Goal: Information Seeking & Learning: Learn about a topic

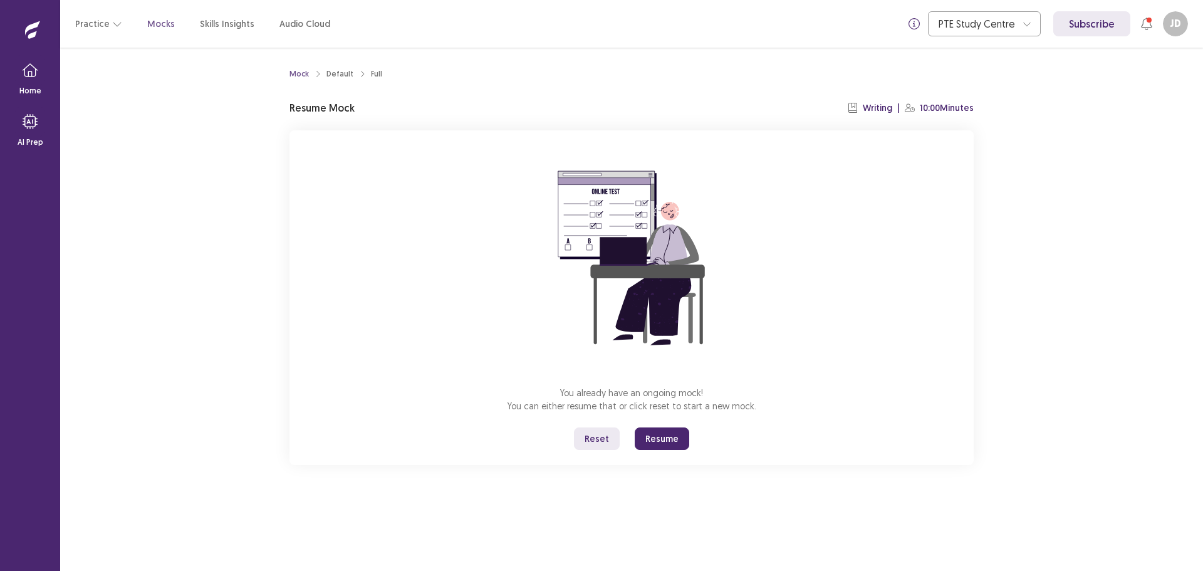
click at [658, 441] on button "Resume" at bounding box center [661, 438] width 54 height 23
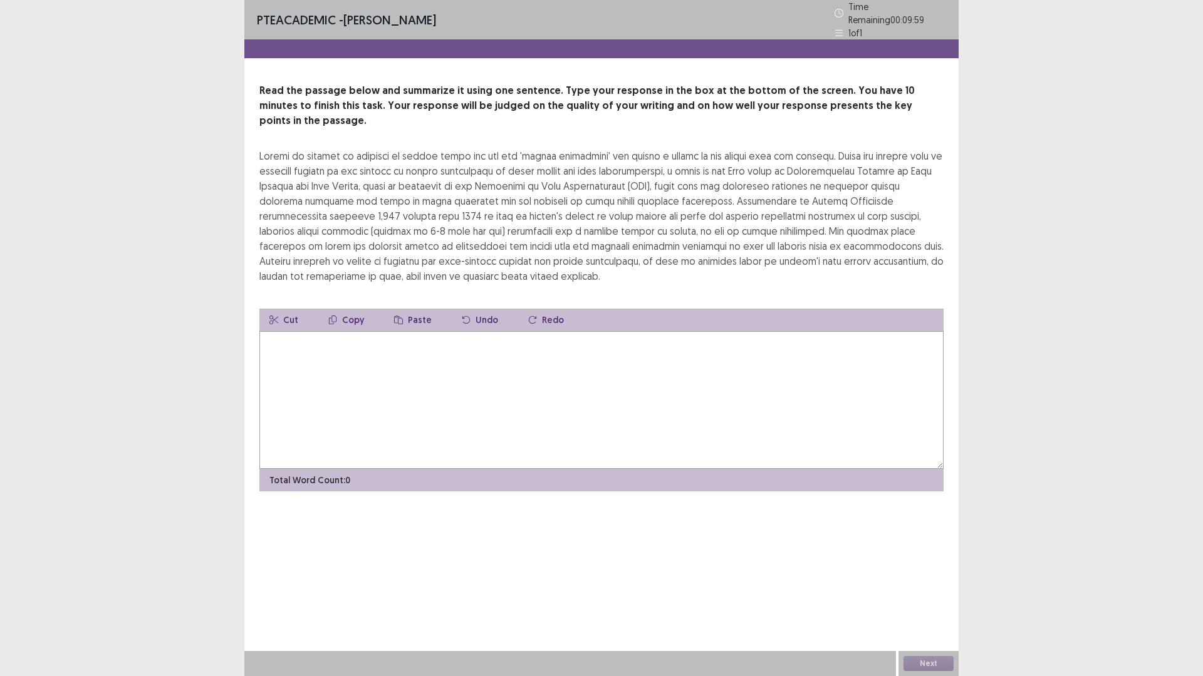
click at [335, 355] on textarea at bounding box center [601, 400] width 684 height 138
type textarea "*"
click at [694, 331] on textarea "**********" at bounding box center [601, 400] width 684 height 138
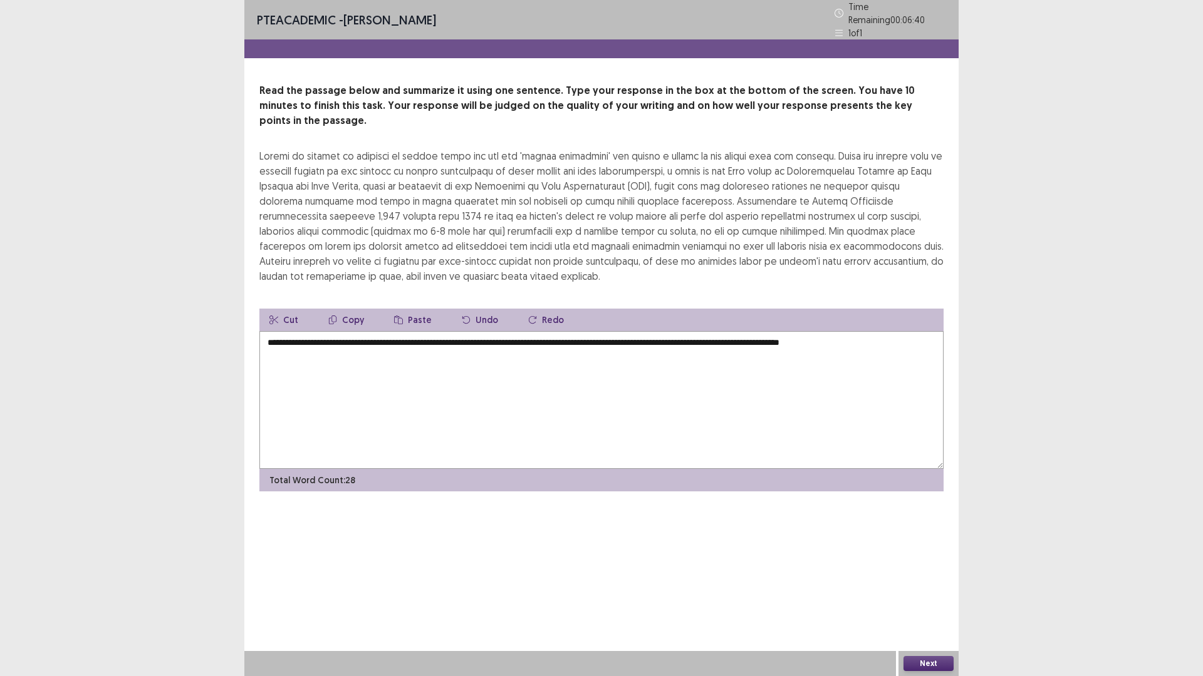
click at [901, 332] on textarea "**********" at bounding box center [601, 400] width 684 height 138
click at [350, 334] on textarea "**********" at bounding box center [601, 400] width 684 height 138
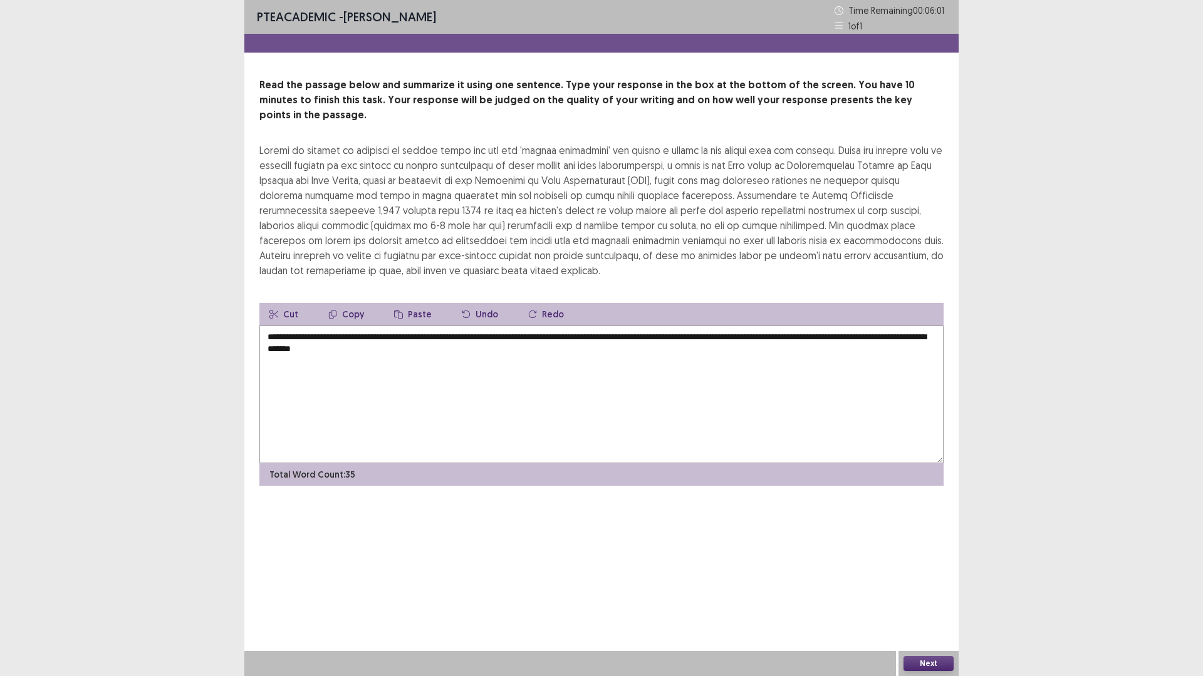
click at [450, 341] on textarea "**********" at bounding box center [601, 395] width 684 height 138
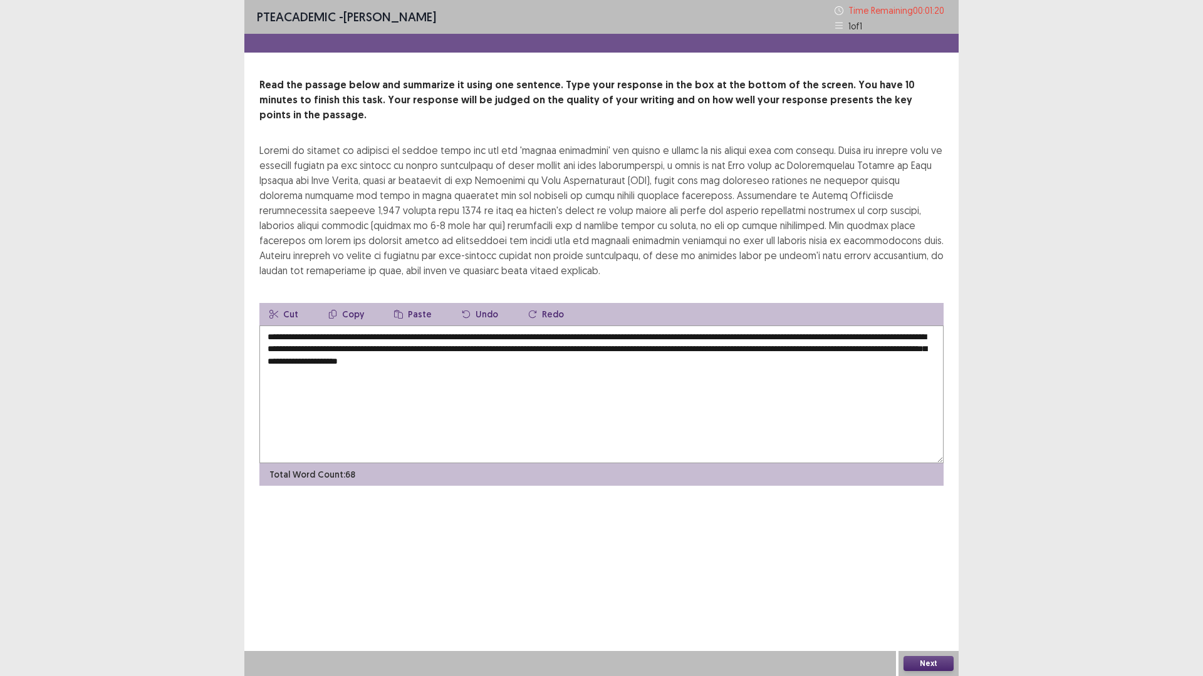
click at [560, 326] on textarea "**********" at bounding box center [601, 395] width 684 height 138
click at [353, 333] on textarea "**********" at bounding box center [601, 395] width 684 height 138
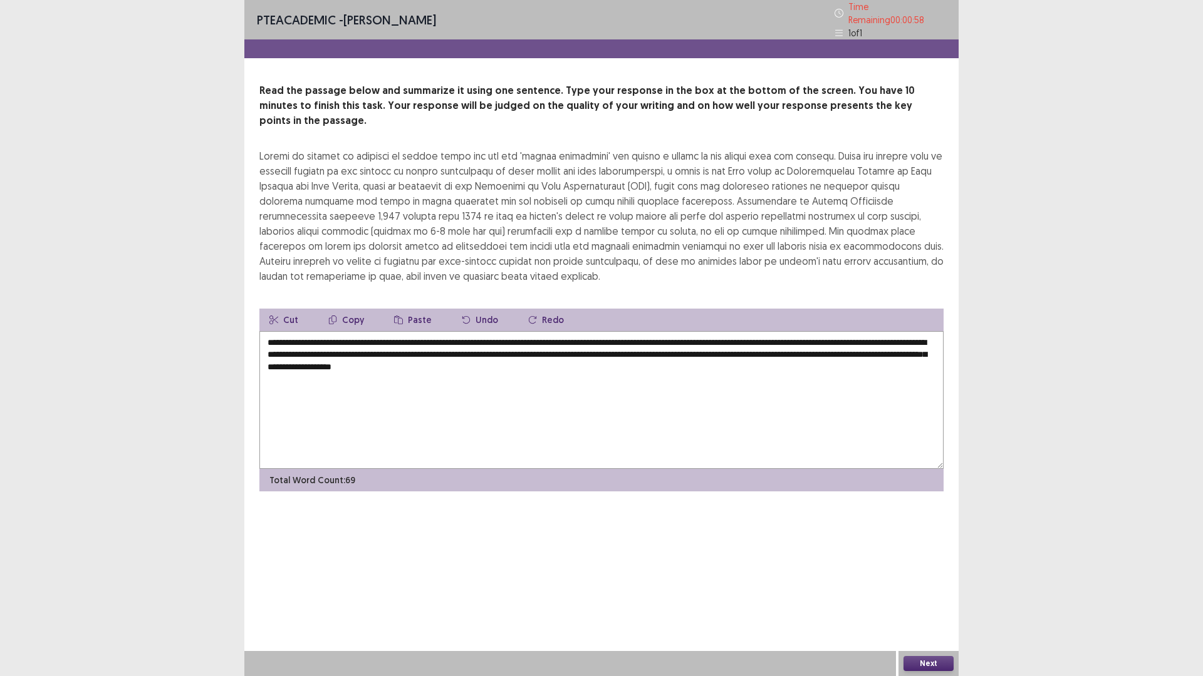
click at [448, 334] on textarea "**********" at bounding box center [601, 400] width 684 height 138
click at [448, 333] on textarea "**********" at bounding box center [601, 400] width 684 height 138
click at [451, 333] on textarea "**********" at bounding box center [601, 400] width 684 height 138
click at [450, 335] on textarea "**********" at bounding box center [601, 400] width 684 height 138
click at [607, 331] on textarea "**********" at bounding box center [601, 400] width 684 height 138
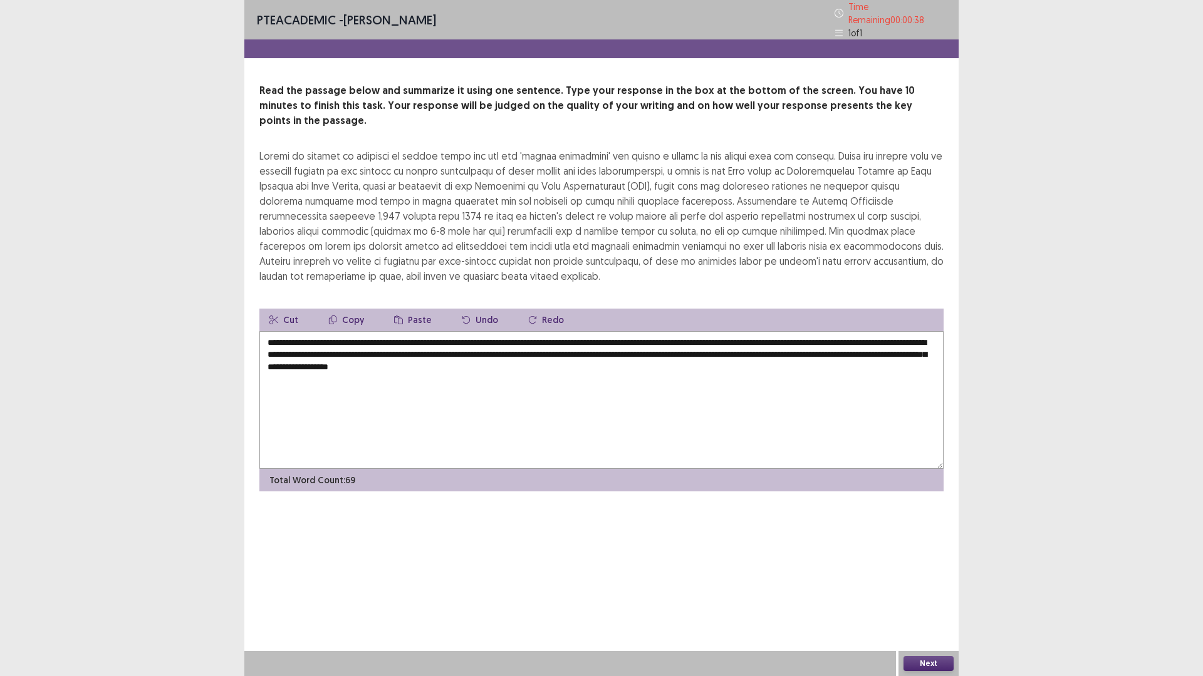
click at [774, 333] on textarea "**********" at bounding box center [601, 400] width 684 height 138
click at [321, 349] on textarea "**********" at bounding box center [601, 400] width 684 height 138
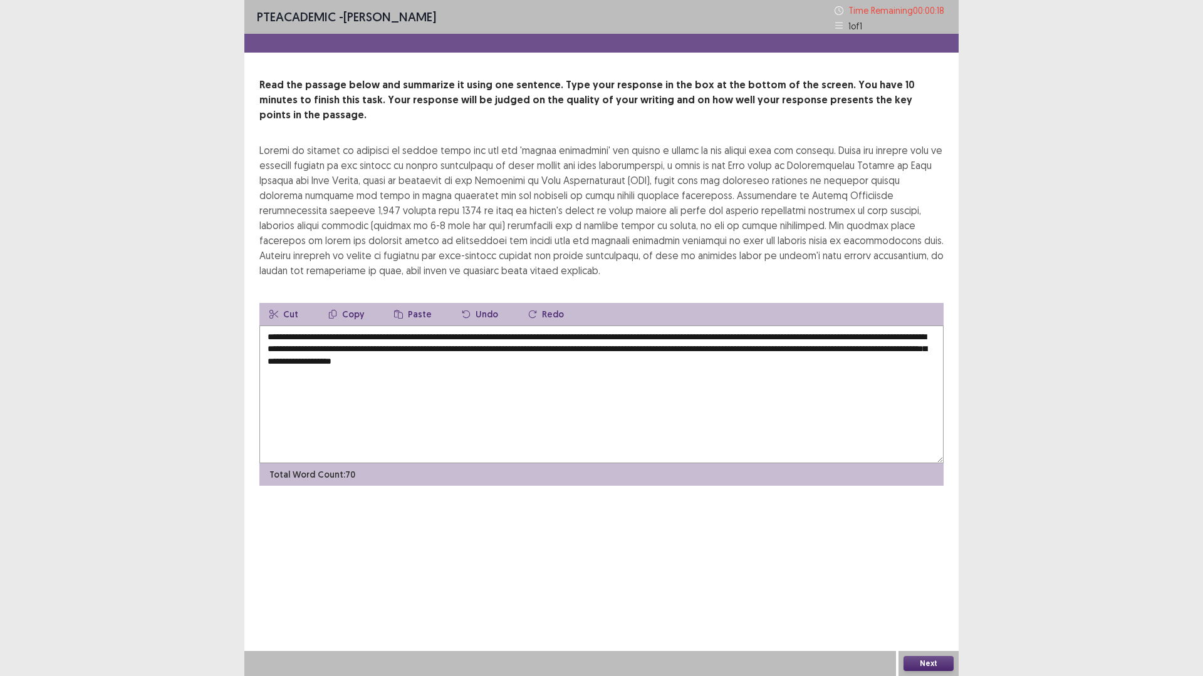
click at [688, 348] on textarea "**********" at bounding box center [601, 395] width 684 height 138
type textarea "**********"
click at [930, 570] on button "Next" at bounding box center [928, 663] width 50 height 15
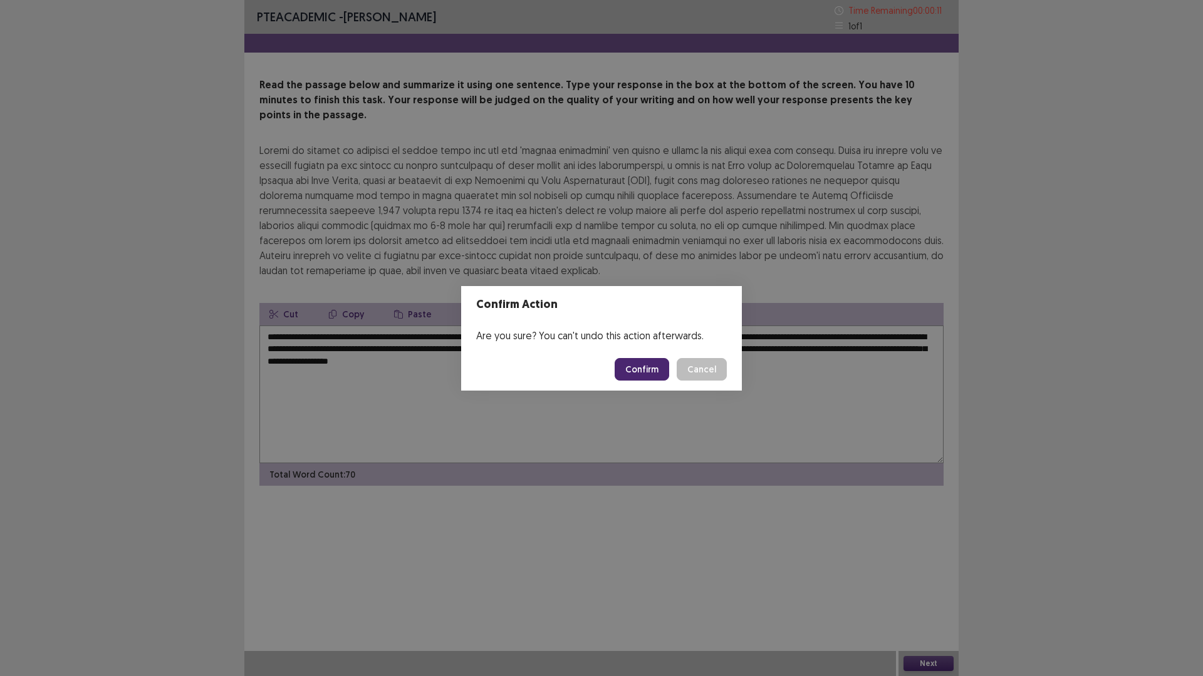
click at [644, 366] on button "Confirm" at bounding box center [641, 369] width 54 height 23
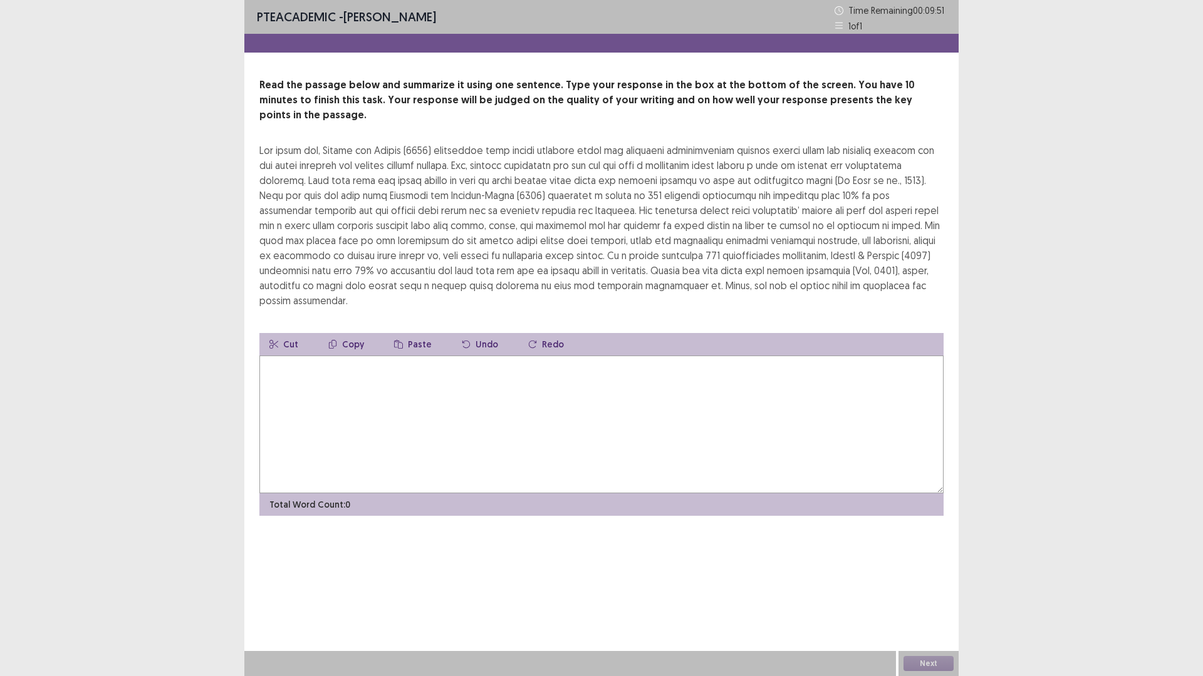
click at [411, 387] on textarea at bounding box center [601, 425] width 684 height 138
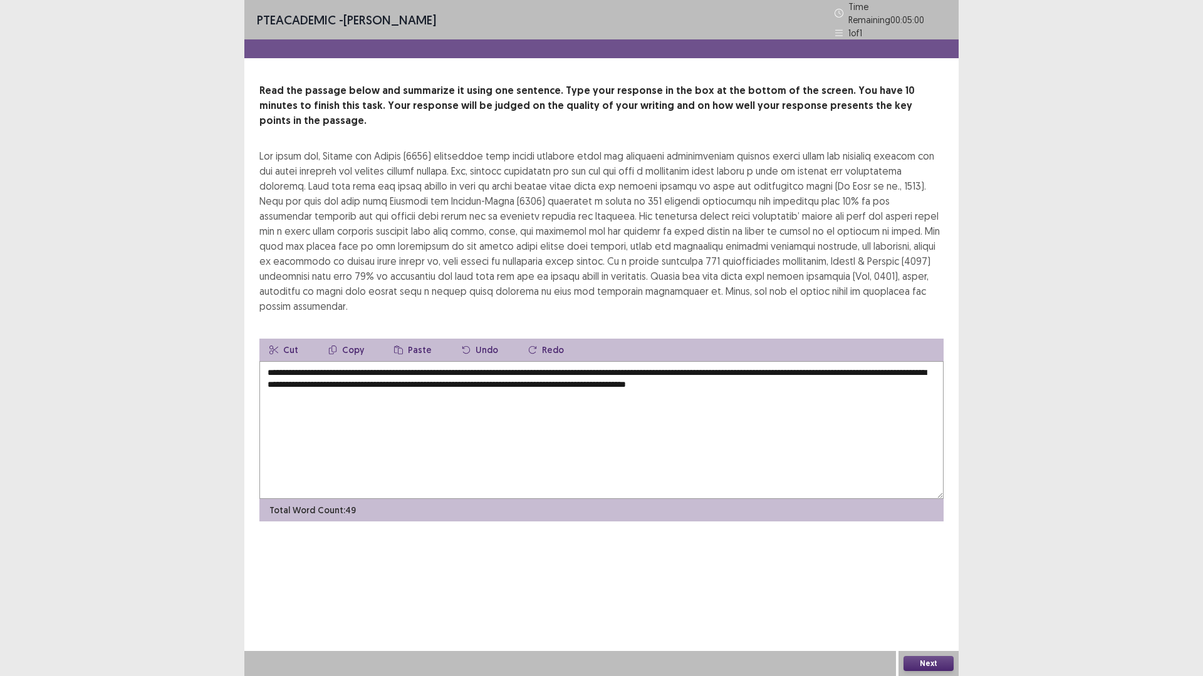
click at [648, 361] on textarea "**********" at bounding box center [601, 430] width 684 height 138
click at [882, 361] on textarea "**********" at bounding box center [601, 430] width 684 height 138
click at [600, 363] on textarea "**********" at bounding box center [601, 430] width 684 height 138
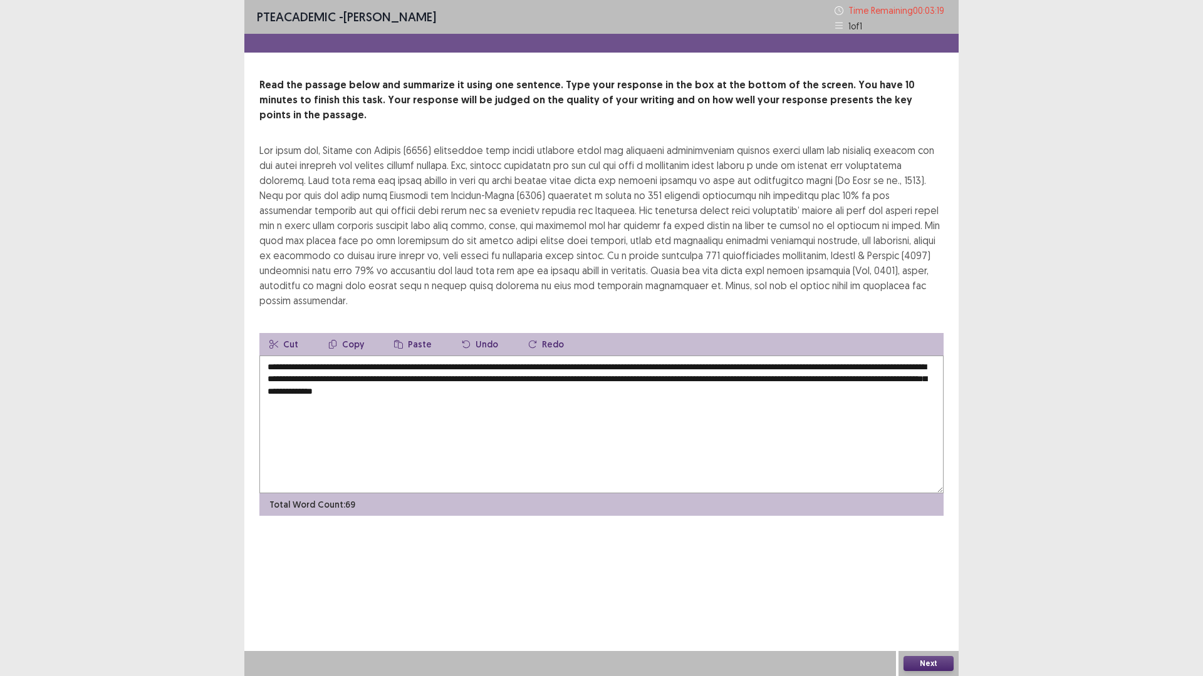
click at [663, 368] on textarea "**********" at bounding box center [601, 425] width 684 height 138
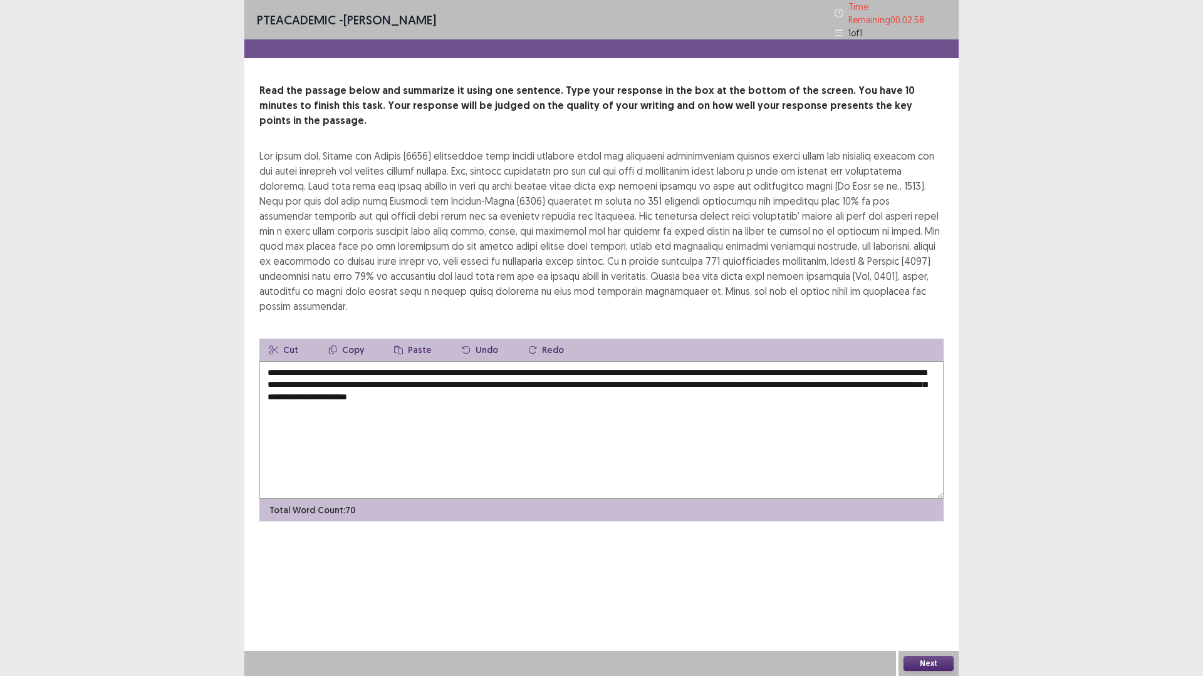
click at [485, 361] on textarea "**********" at bounding box center [601, 430] width 684 height 138
click at [706, 363] on textarea "**********" at bounding box center [601, 430] width 684 height 138
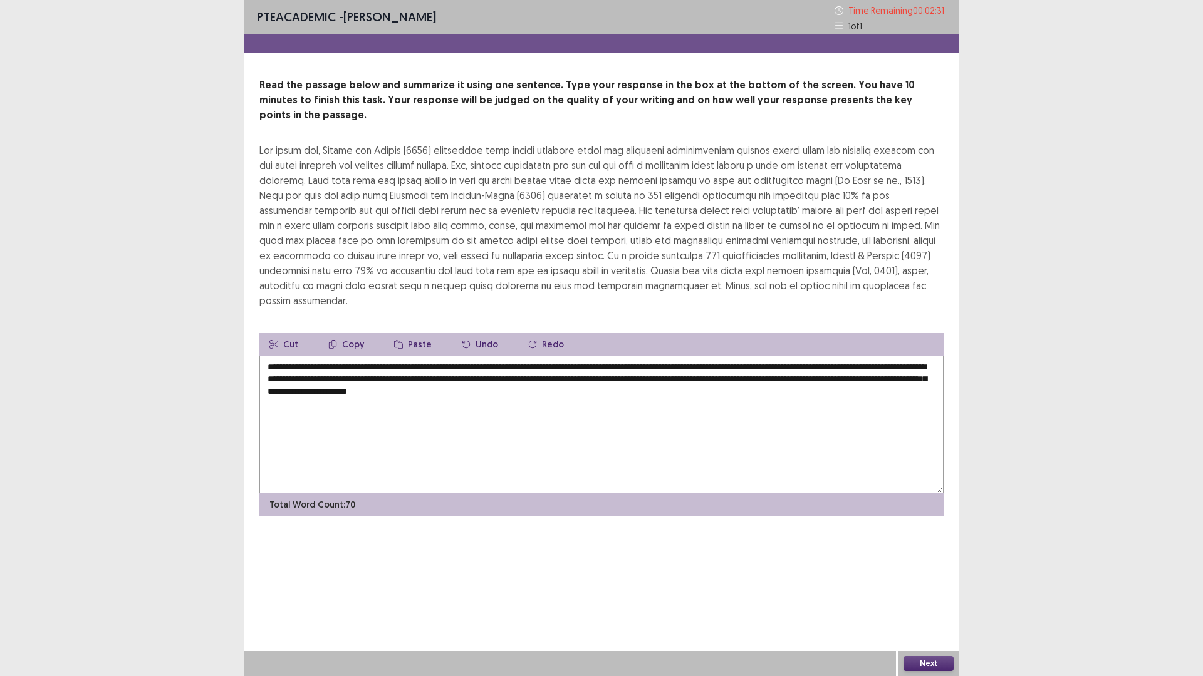
type textarea "**********"
click at [934, 570] on button "Next" at bounding box center [928, 663] width 50 height 15
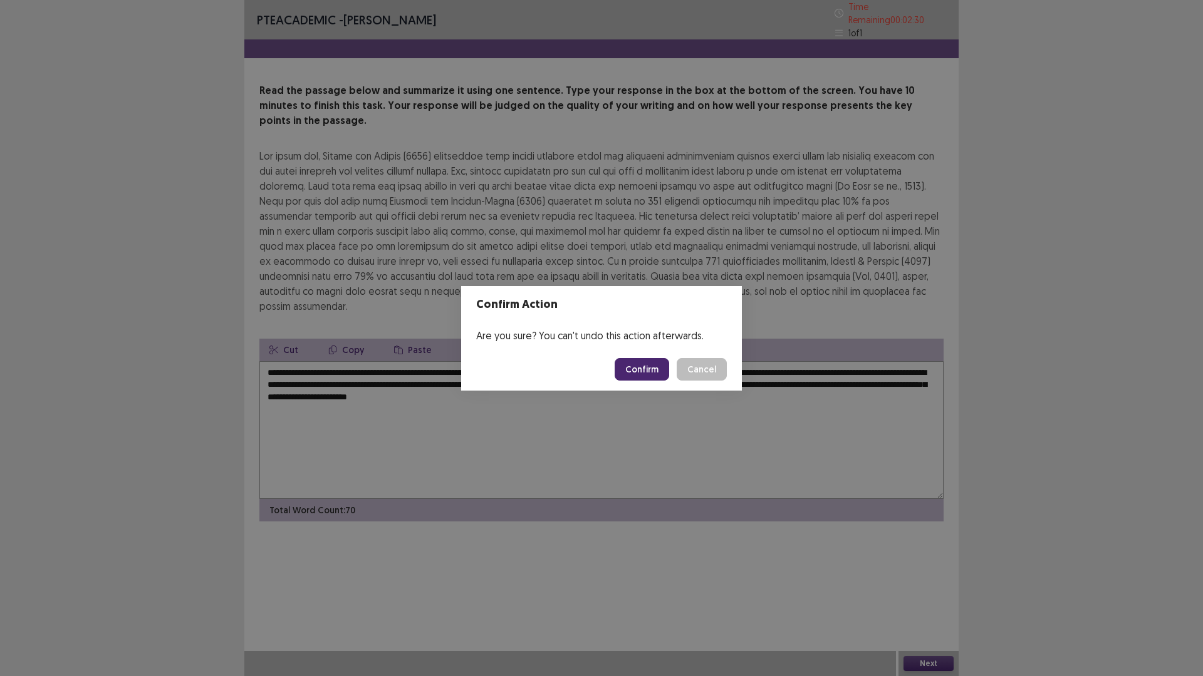
click at [645, 366] on button "Confirm" at bounding box center [641, 369] width 54 height 23
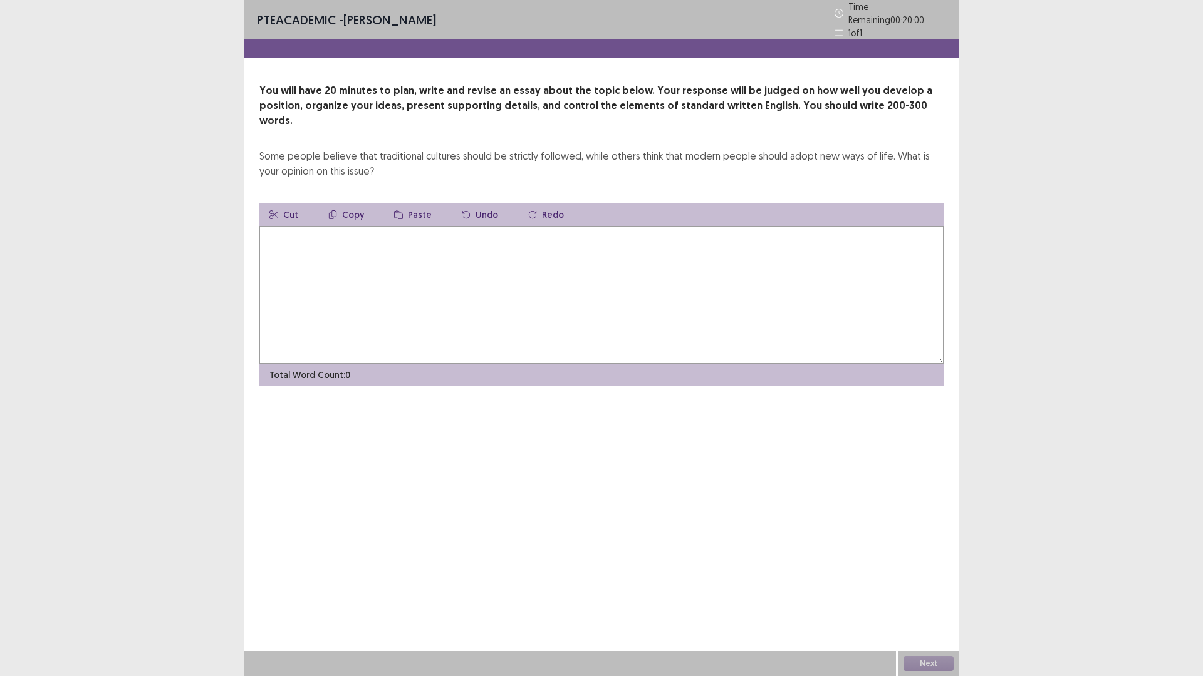
click at [440, 264] on textarea at bounding box center [601, 295] width 684 height 138
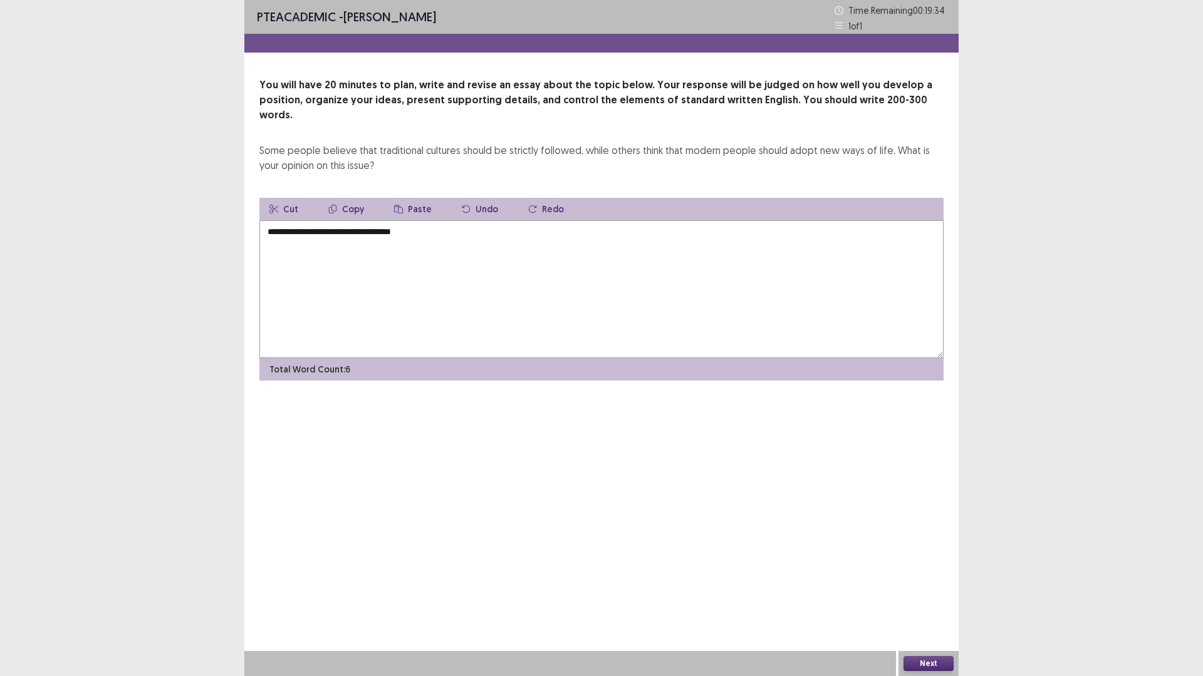
click at [408, 220] on textarea "**********" at bounding box center [601, 289] width 684 height 138
click at [450, 220] on textarea "**********" at bounding box center [601, 289] width 684 height 138
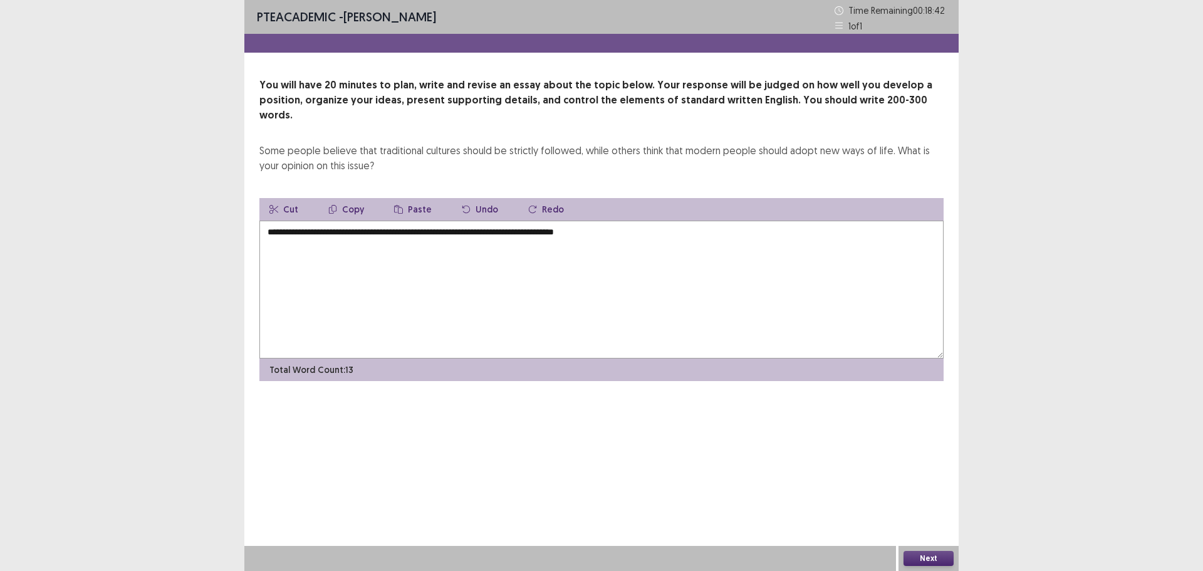
click at [632, 224] on textarea "**********" at bounding box center [601, 289] width 684 height 138
click at [663, 224] on textarea "**********" at bounding box center [601, 289] width 684 height 138
click at [759, 220] on textarea "**********" at bounding box center [601, 289] width 684 height 138
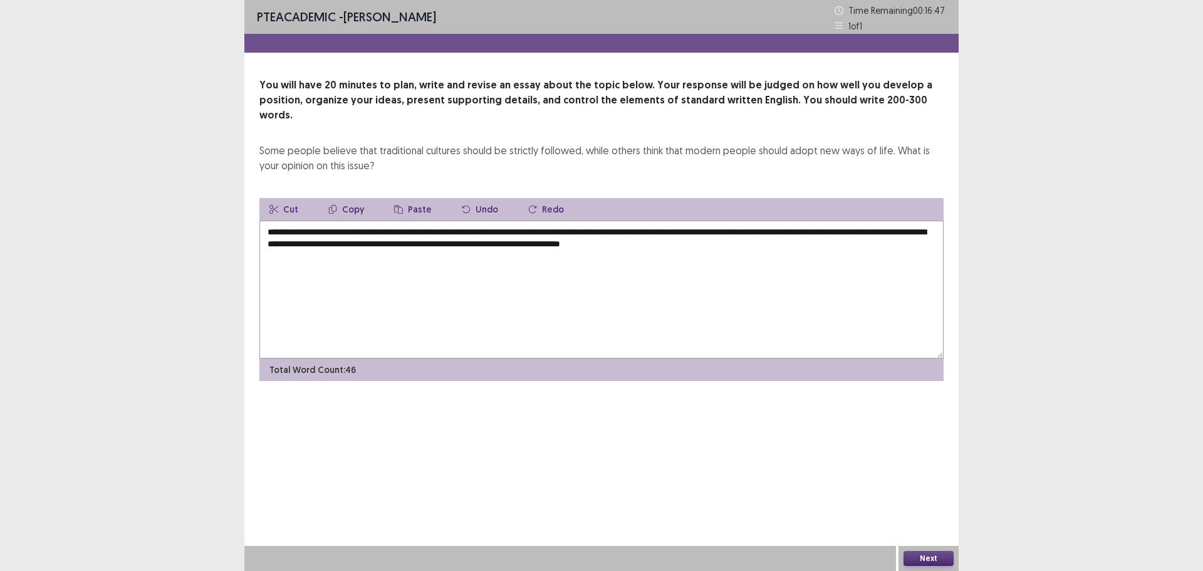
click at [756, 230] on textarea "**********" at bounding box center [601, 289] width 684 height 138
click at [805, 224] on textarea "**********" at bounding box center [601, 289] width 684 height 138
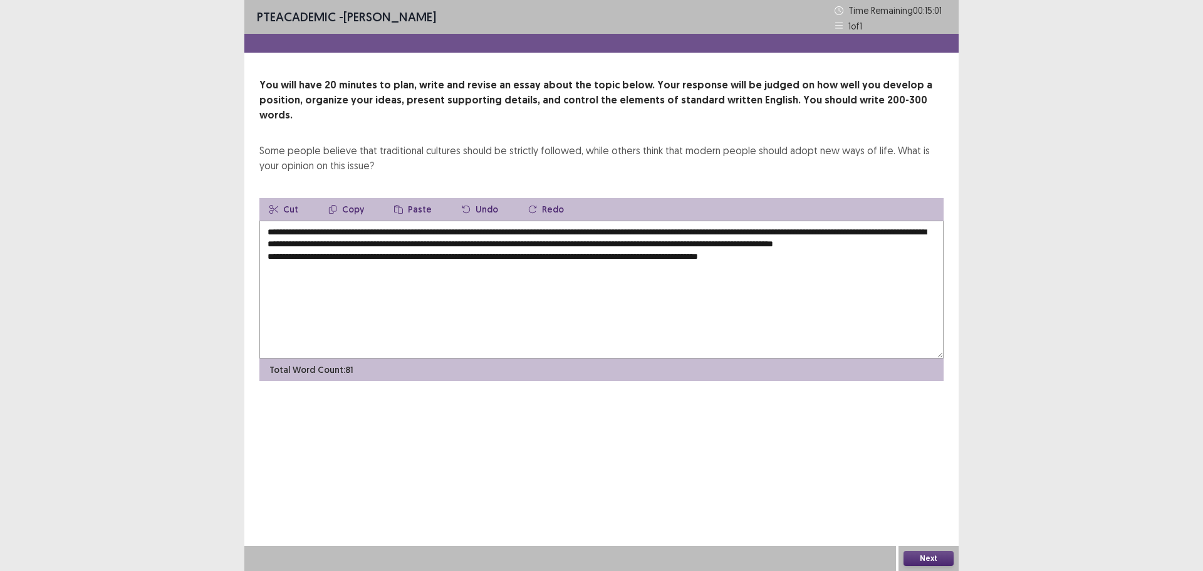
click at [772, 254] on textarea "**********" at bounding box center [601, 289] width 684 height 138
click at [812, 257] on textarea "**********" at bounding box center [601, 289] width 684 height 138
click at [693, 254] on textarea "**********" at bounding box center [601, 289] width 684 height 138
click at [814, 253] on textarea "**********" at bounding box center [601, 289] width 684 height 138
click at [857, 252] on textarea "**********" at bounding box center [601, 289] width 684 height 138
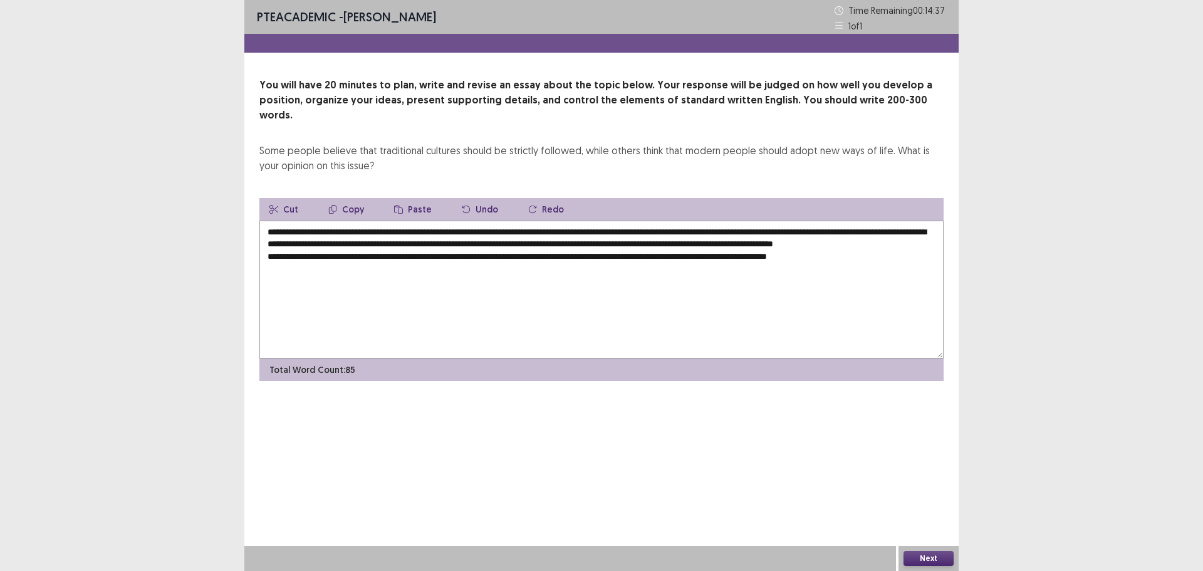
click at [888, 257] on textarea "**********" at bounding box center [601, 289] width 684 height 138
click at [524, 267] on textarea "**********" at bounding box center [601, 289] width 684 height 138
click at [526, 266] on textarea "**********" at bounding box center [601, 289] width 684 height 138
click at [804, 270] on textarea "**********" at bounding box center [601, 289] width 684 height 138
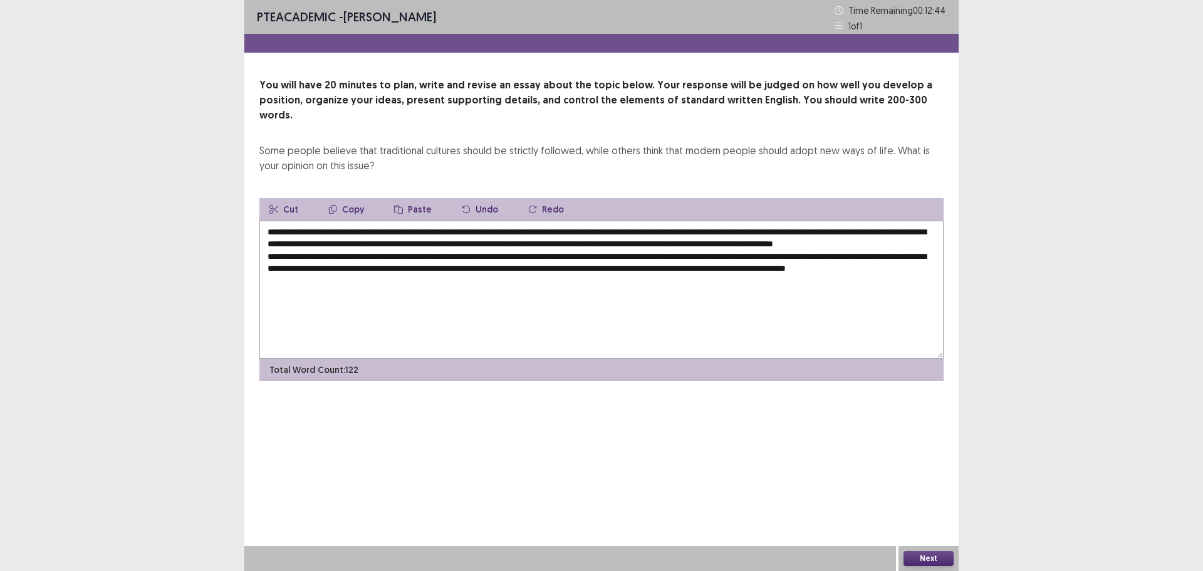
click at [327, 277] on textarea "**********" at bounding box center [601, 289] width 684 height 138
click at [365, 279] on textarea "**********" at bounding box center [601, 289] width 684 height 138
click at [740, 291] on textarea "**********" at bounding box center [601, 289] width 684 height 138
click at [827, 295] on textarea "**********" at bounding box center [601, 289] width 684 height 138
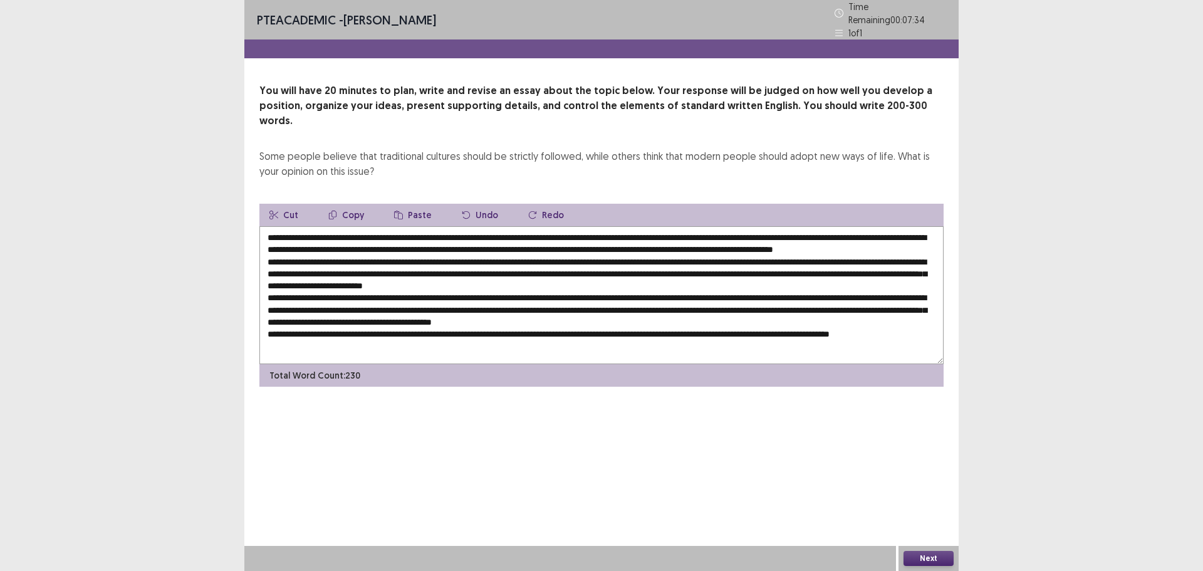
scroll to position [1, 0]
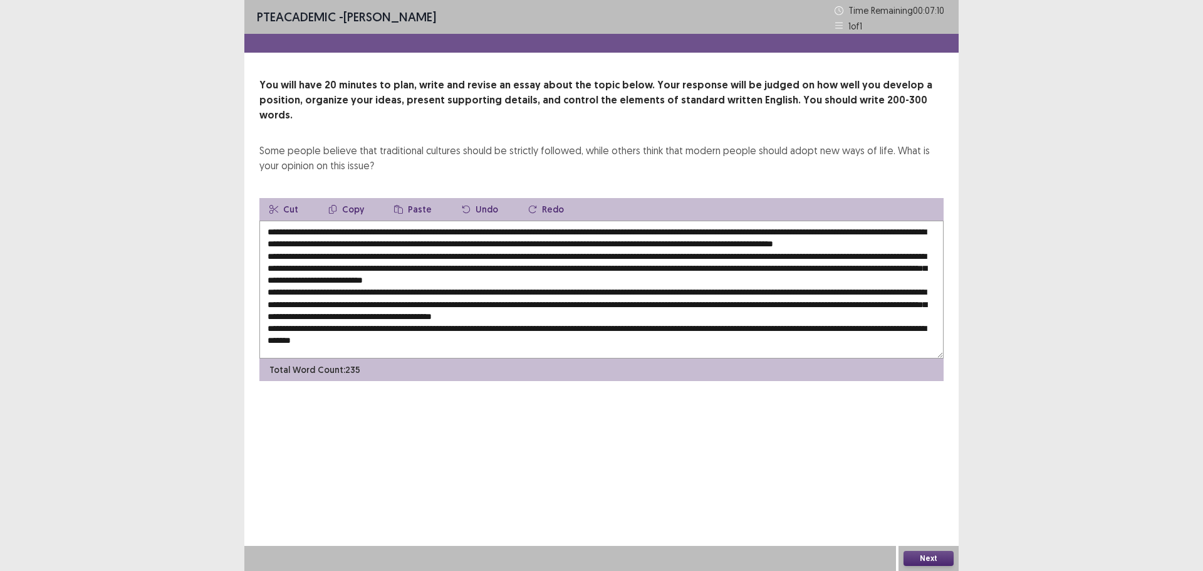
drag, startPoint x: 795, startPoint y: 228, endPoint x: 818, endPoint y: 228, distance: 22.5
click at [818, 228] on textarea at bounding box center [601, 289] width 684 height 138
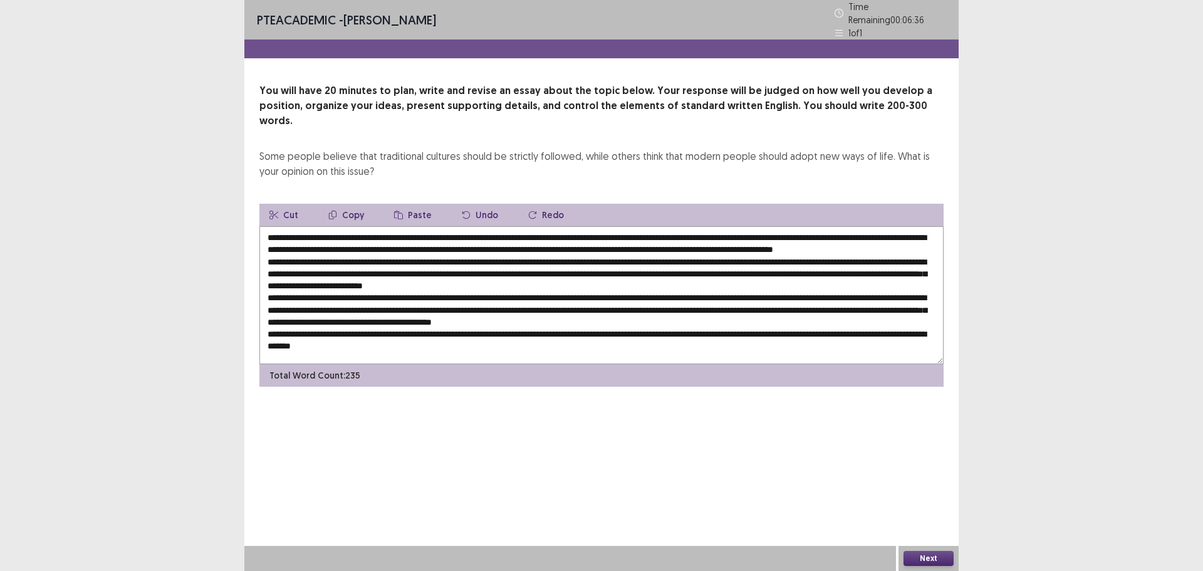
click at [817, 227] on textarea at bounding box center [601, 295] width 684 height 138
click at [291, 238] on textarea at bounding box center [601, 295] width 684 height 138
click at [346, 239] on textarea at bounding box center [601, 295] width 684 height 138
click at [361, 243] on textarea at bounding box center [601, 295] width 684 height 138
click at [885, 230] on textarea at bounding box center [601, 295] width 684 height 138
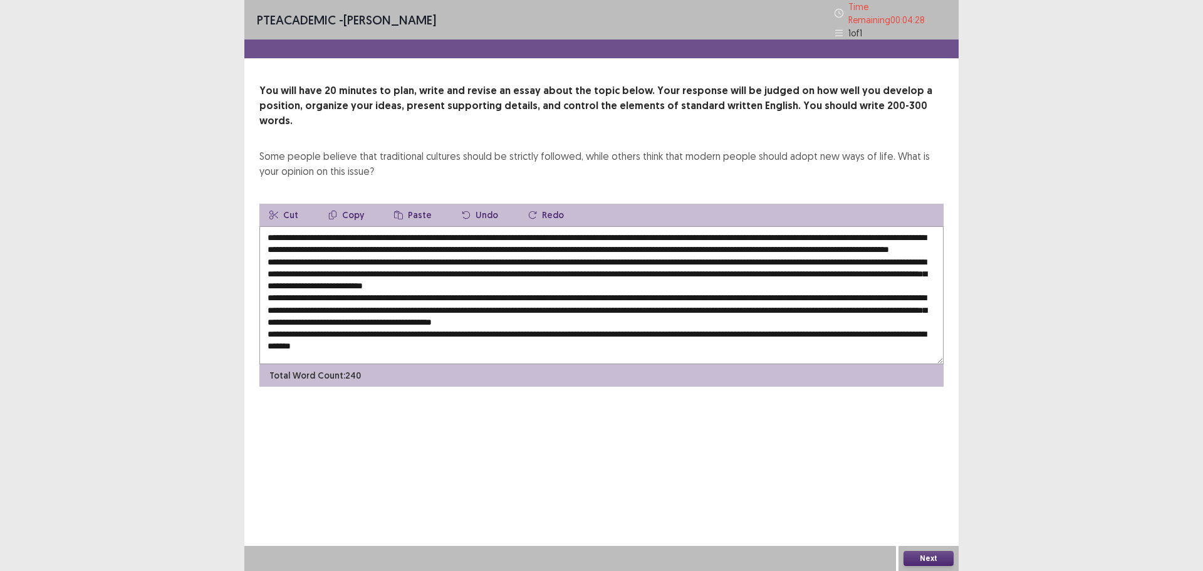
scroll to position [6, 0]
click at [337, 258] on textarea at bounding box center [601, 295] width 684 height 138
click at [314, 260] on textarea at bounding box center [601, 295] width 684 height 138
drag, startPoint x: 561, startPoint y: 258, endPoint x: 604, endPoint y: 259, distance: 43.2
click at [604, 259] on textarea at bounding box center [601, 295] width 684 height 138
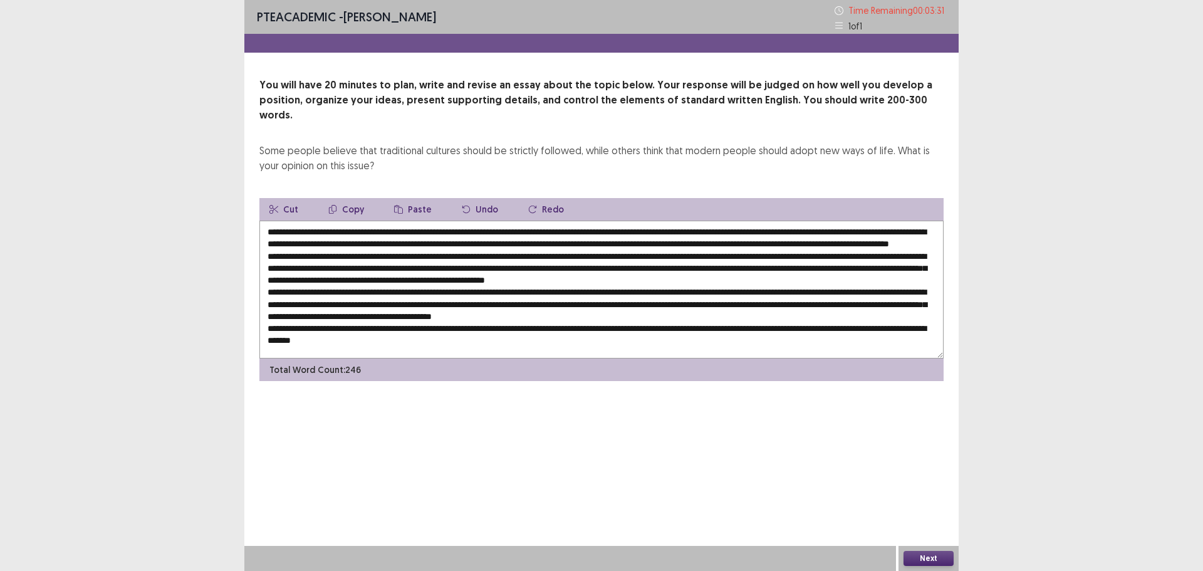
click at [641, 259] on textarea at bounding box center [601, 289] width 684 height 138
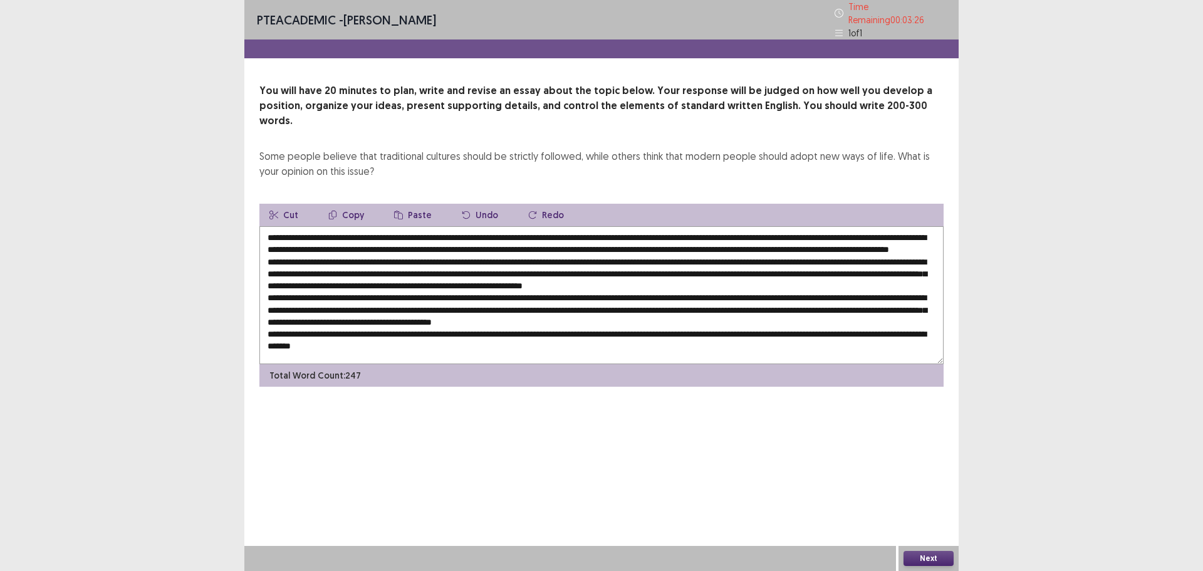
click at [688, 257] on textarea at bounding box center [601, 295] width 684 height 138
click at [686, 259] on textarea at bounding box center [601, 295] width 684 height 138
click at [712, 259] on textarea at bounding box center [601, 295] width 684 height 138
click at [714, 257] on textarea at bounding box center [601, 295] width 684 height 138
click at [557, 260] on textarea at bounding box center [601, 295] width 684 height 138
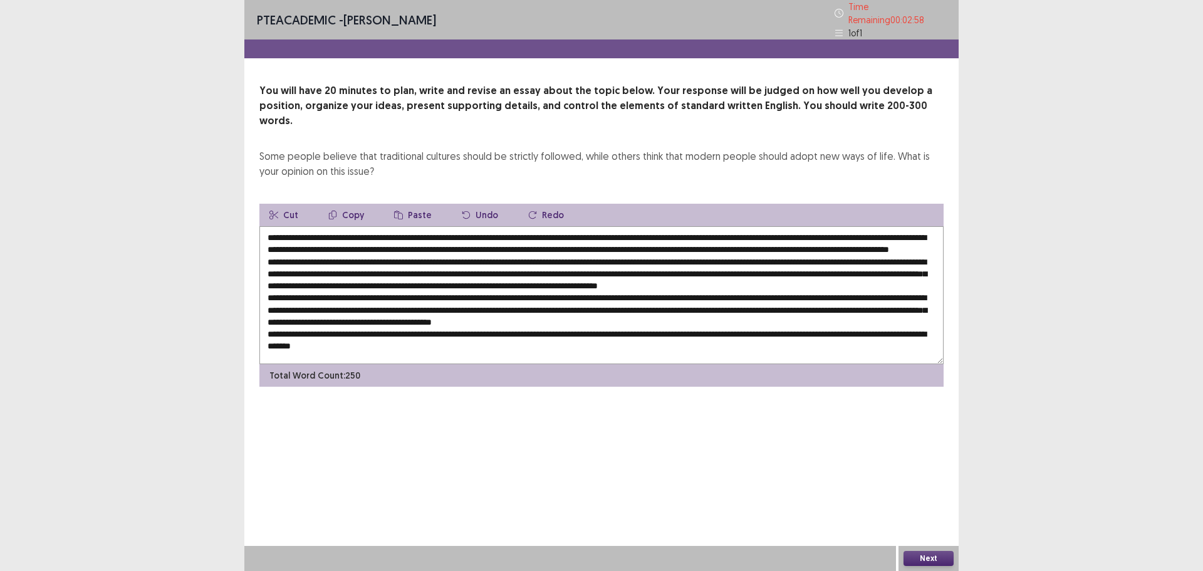
drag, startPoint x: 365, startPoint y: 272, endPoint x: 396, endPoint y: 276, distance: 31.5
click at [396, 276] on textarea at bounding box center [601, 295] width 684 height 138
click at [584, 271] on textarea at bounding box center [601, 295] width 684 height 138
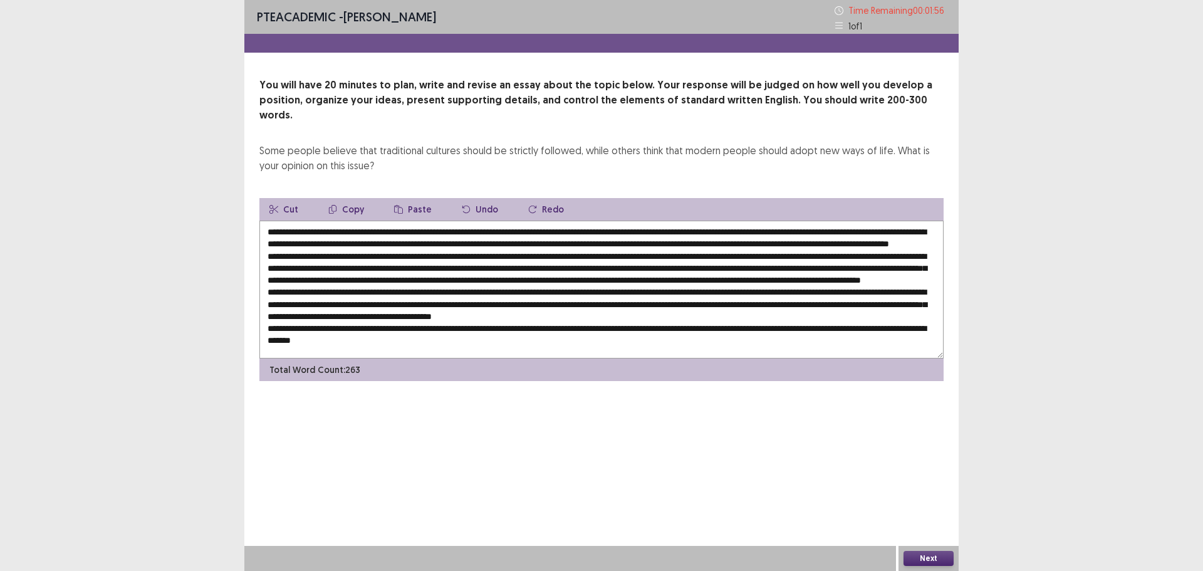
click at [421, 259] on textarea at bounding box center [601, 289] width 684 height 138
drag, startPoint x: 523, startPoint y: 296, endPoint x: 548, endPoint y: 293, distance: 25.2
click at [548, 293] on textarea at bounding box center [601, 289] width 684 height 138
drag, startPoint x: 337, startPoint y: 308, endPoint x: 375, endPoint y: 306, distance: 38.3
click at [375, 306] on textarea at bounding box center [601, 289] width 684 height 138
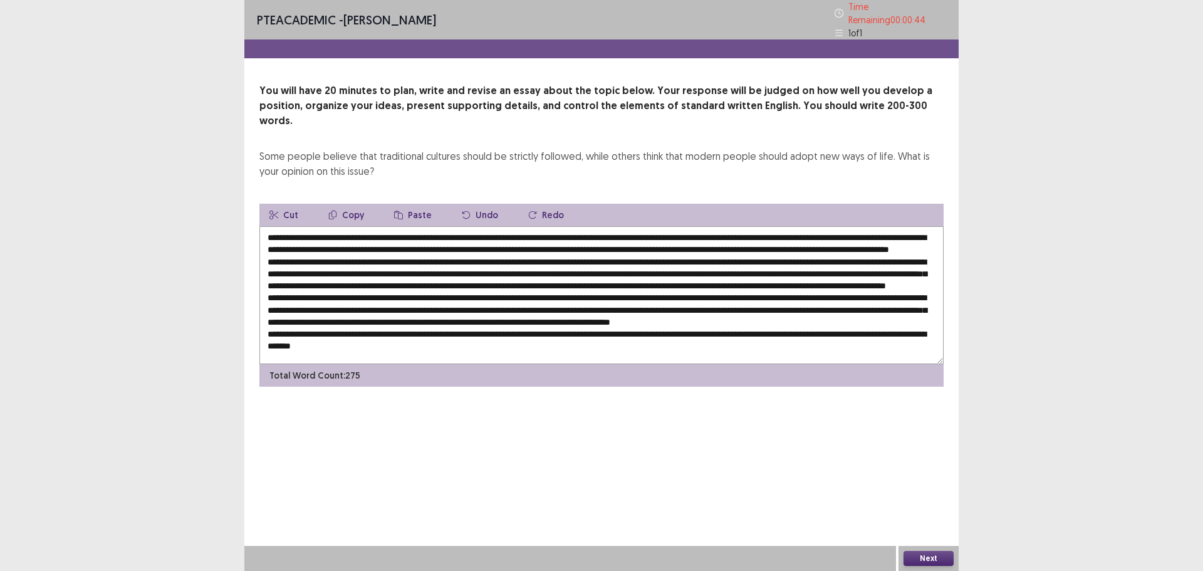
scroll to position [30, 0]
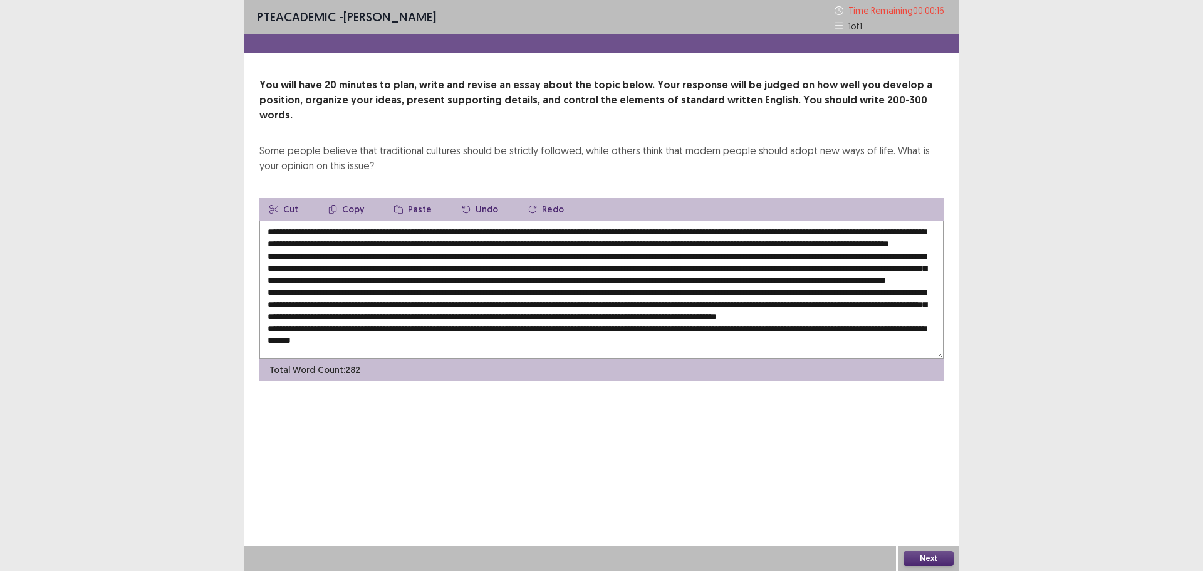
click at [522, 294] on textarea at bounding box center [601, 289] width 684 height 138
click at [520, 295] on textarea at bounding box center [601, 289] width 684 height 138
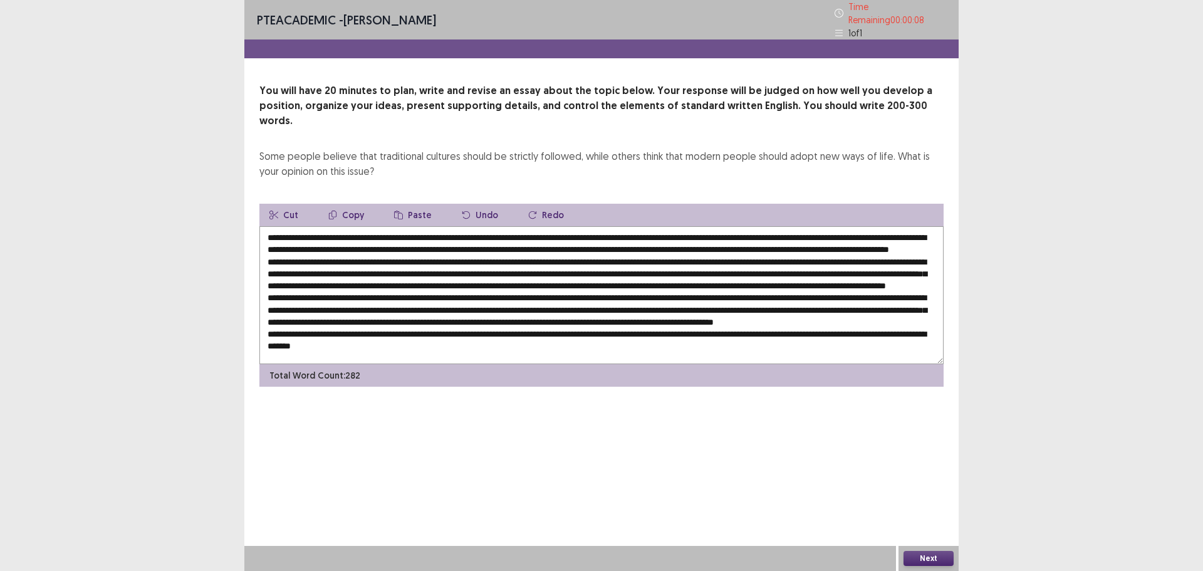
click at [461, 307] on textarea at bounding box center [601, 295] width 684 height 138
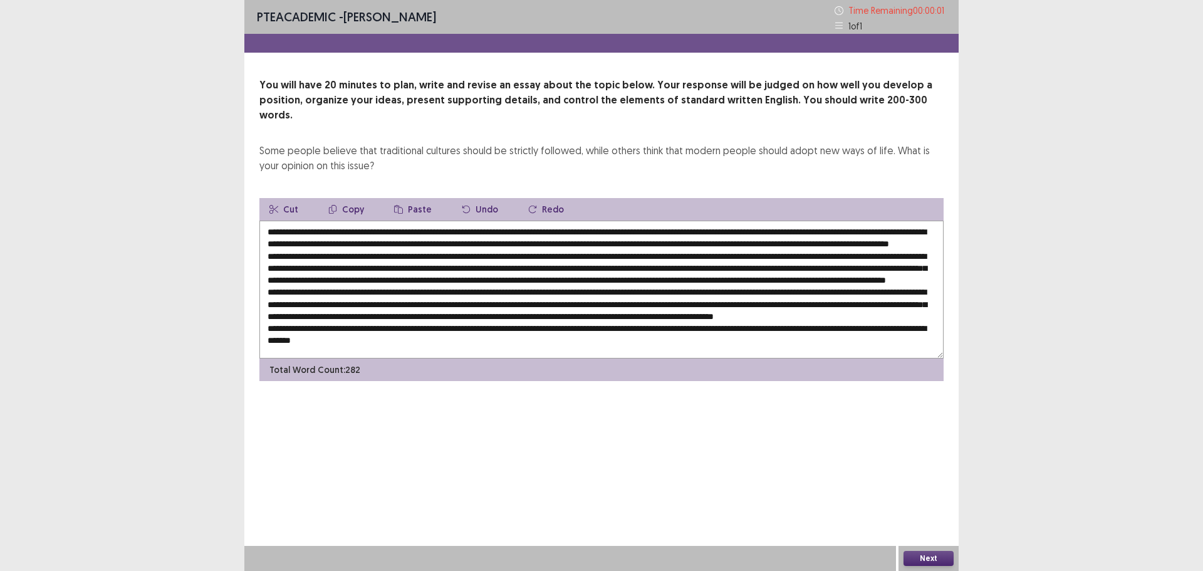
type textarea "**********"
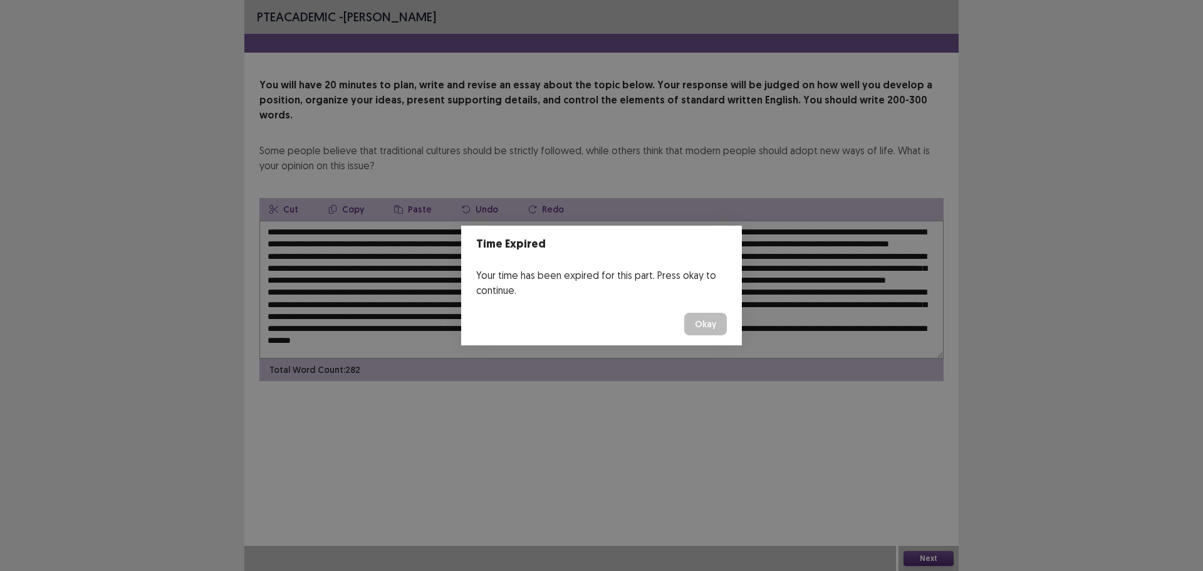
click at [707, 320] on button "Okay" at bounding box center [705, 324] width 43 height 23
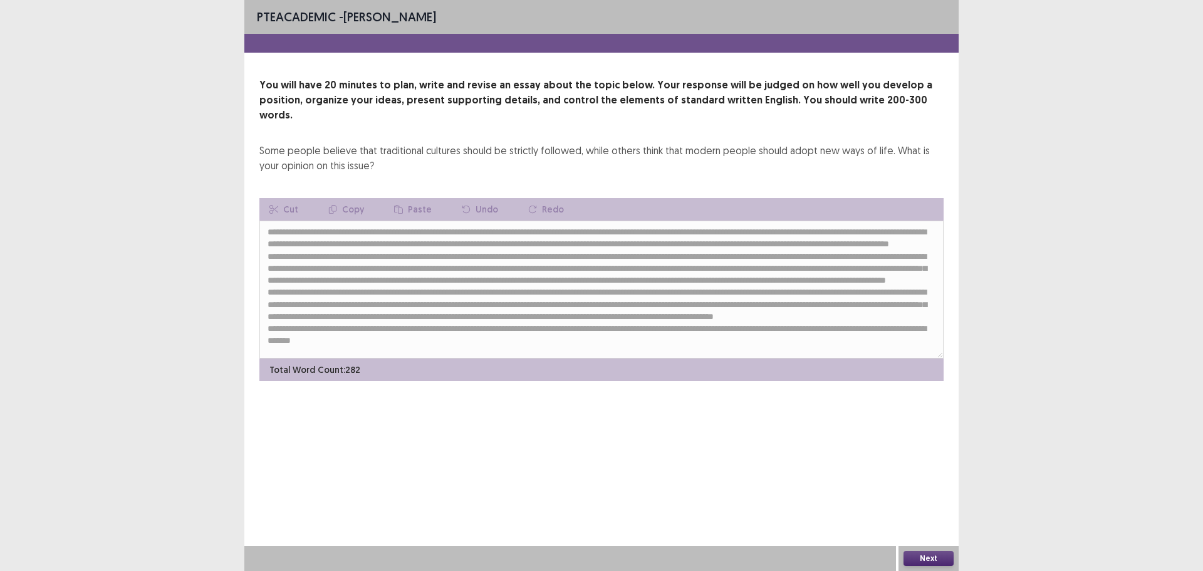
click at [938, 556] on button "Next" at bounding box center [928, 558] width 50 height 15
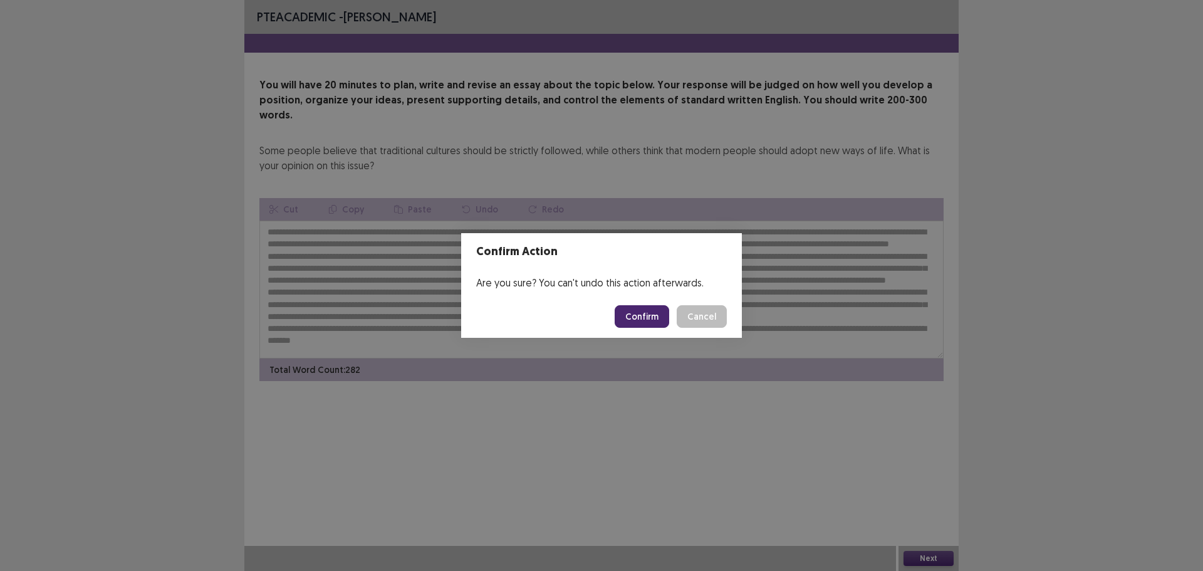
click at [651, 318] on button "Confirm" at bounding box center [641, 316] width 54 height 23
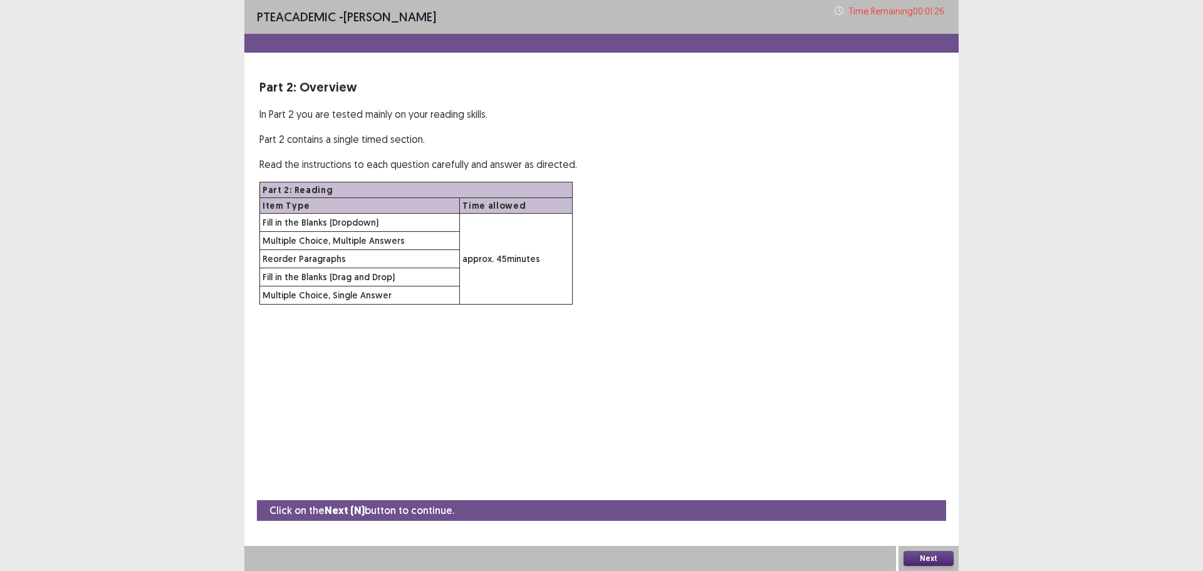
click at [940, 561] on button "Next" at bounding box center [928, 558] width 50 height 15
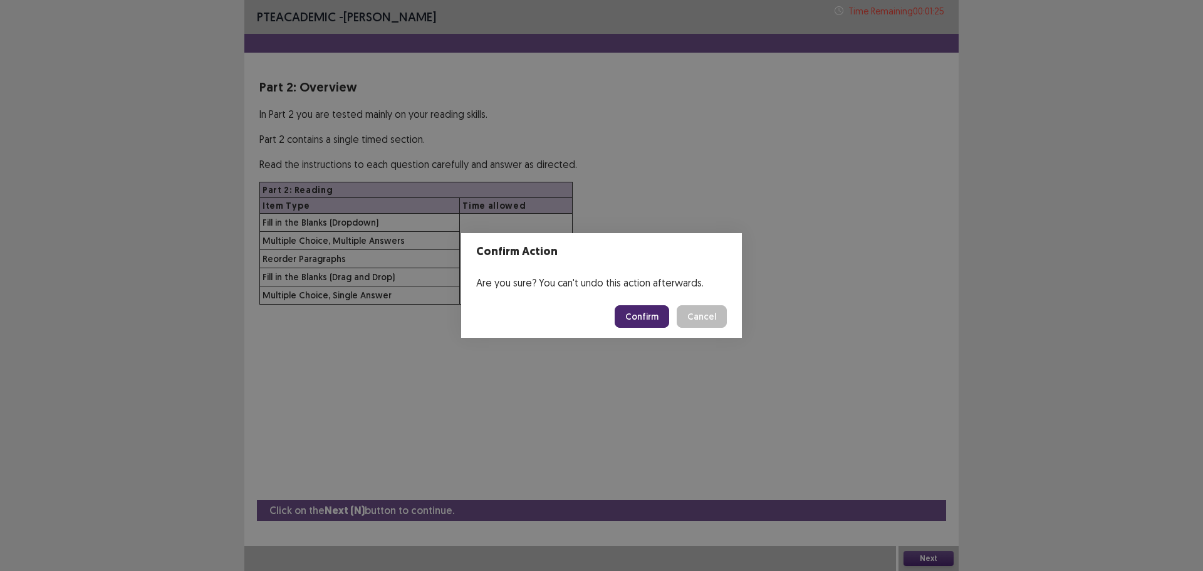
click at [650, 319] on button "Confirm" at bounding box center [641, 316] width 54 height 23
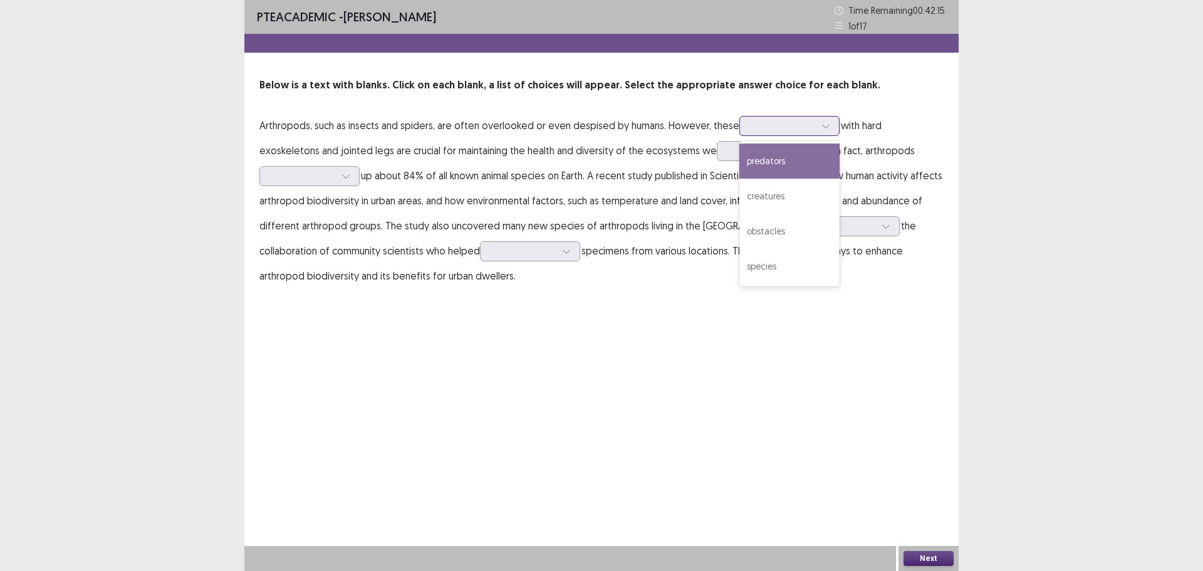
click at [829, 130] on div at bounding box center [825, 126] width 19 height 19
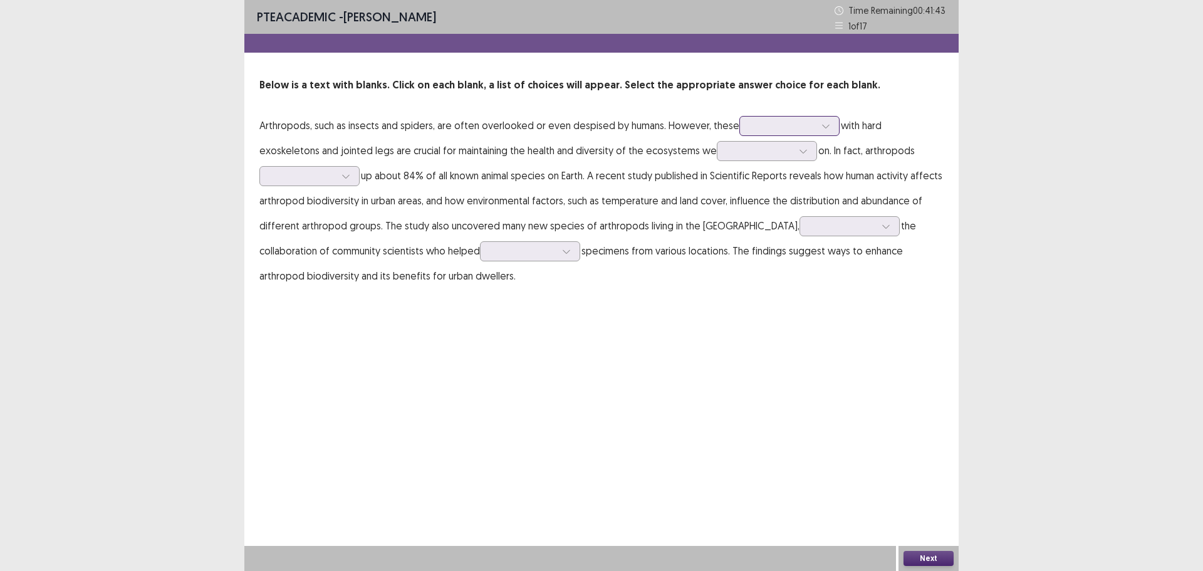
click at [821, 125] on icon at bounding box center [825, 126] width 9 height 9
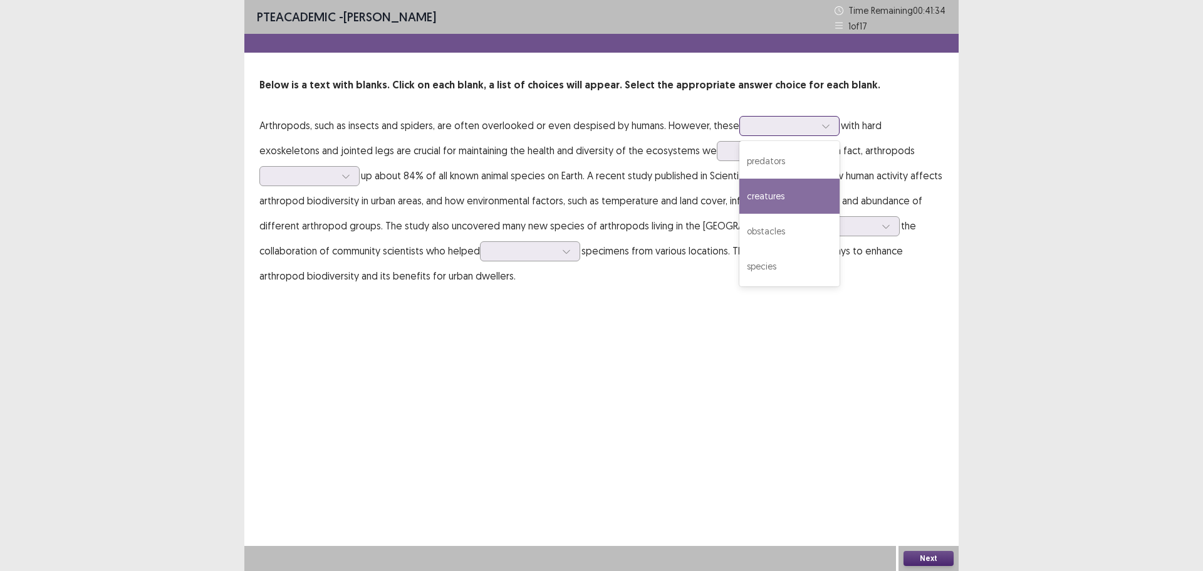
click at [803, 200] on div "creatures" at bounding box center [789, 196] width 100 height 35
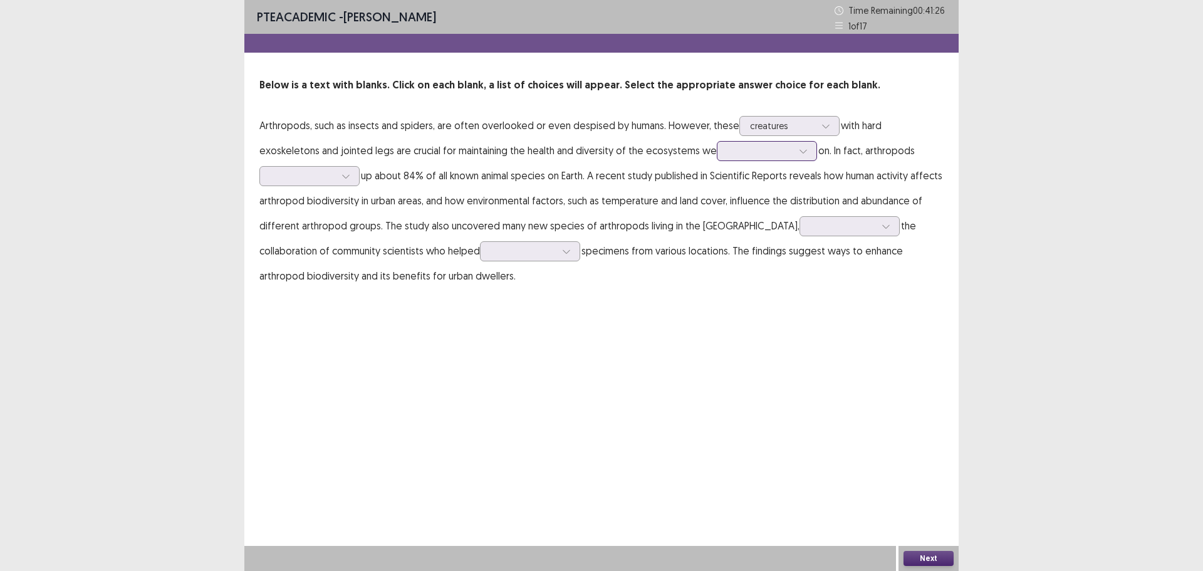
click at [799, 154] on icon at bounding box center [803, 151] width 9 height 9
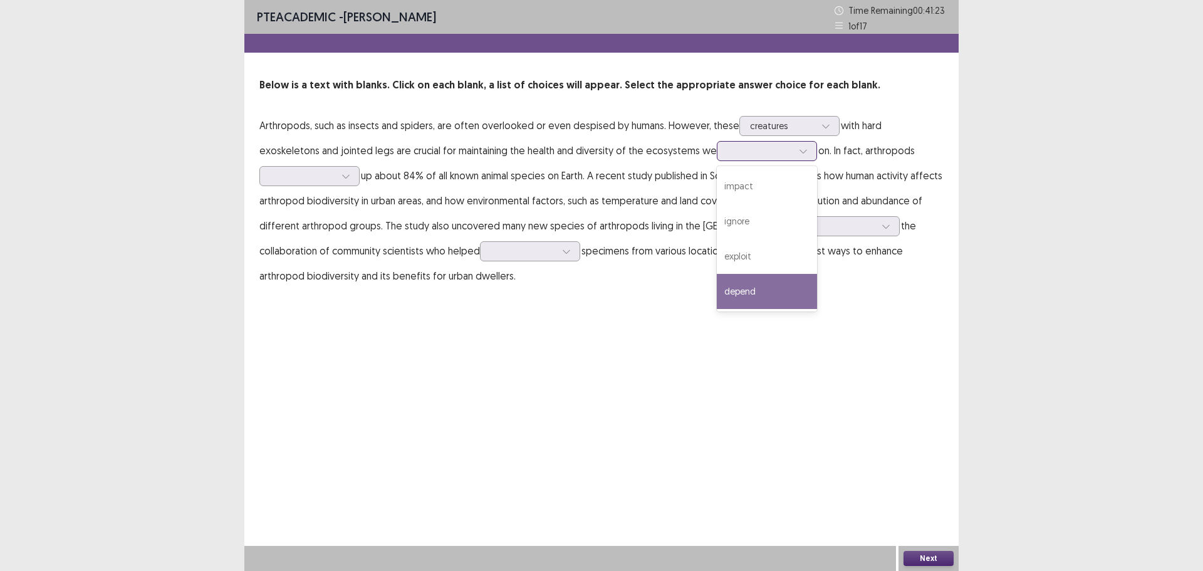
click at [717, 284] on div "depend" at bounding box center [767, 291] width 100 height 35
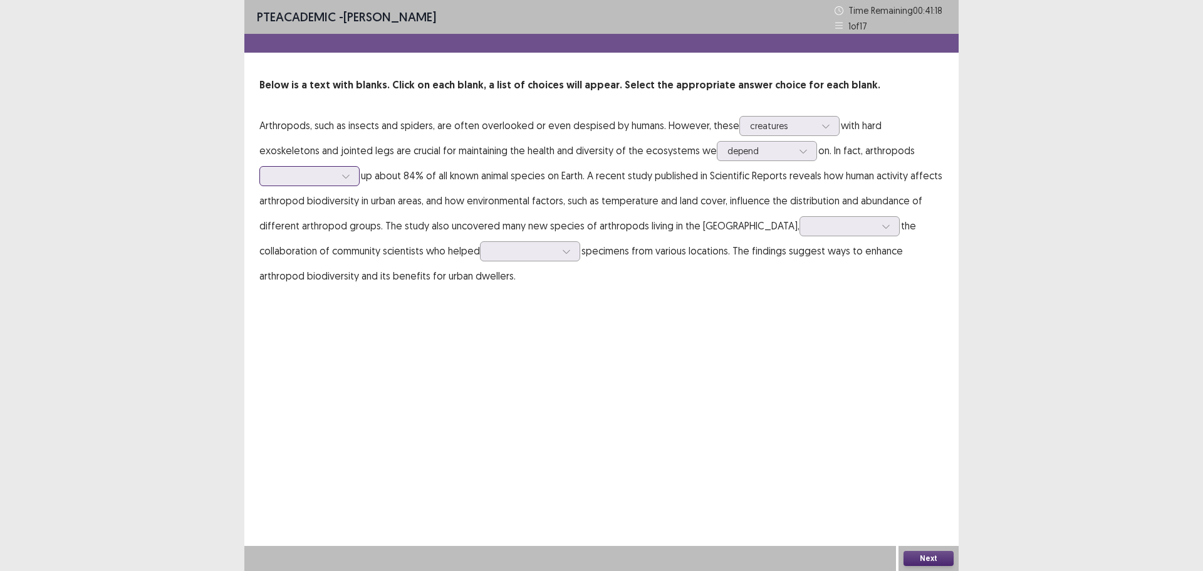
click at [345, 175] on icon at bounding box center [345, 176] width 9 height 9
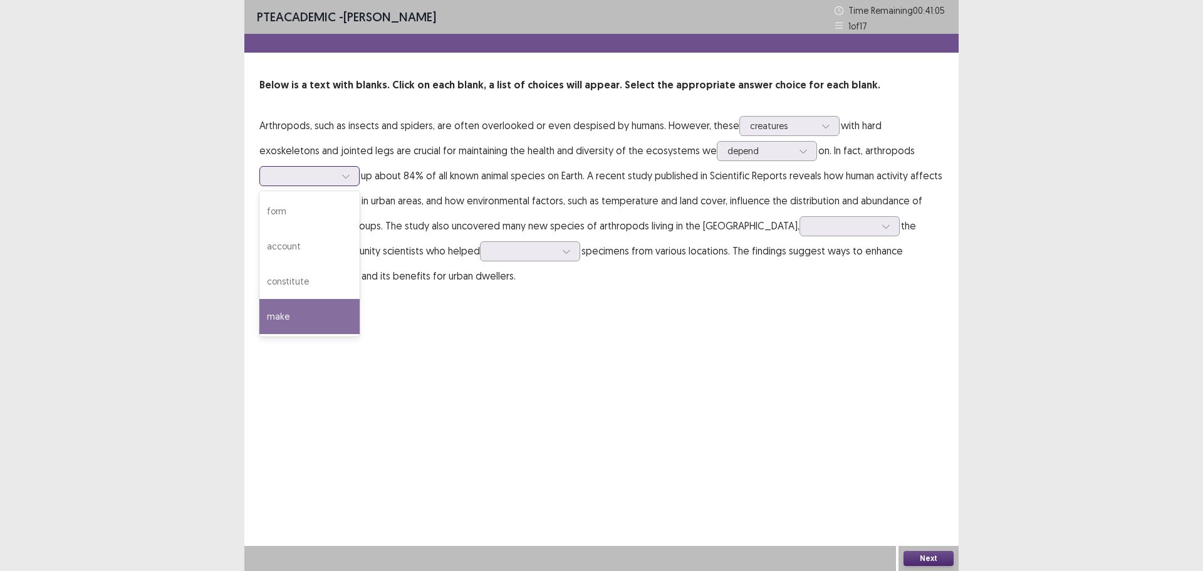
click at [311, 311] on div "make" at bounding box center [309, 316] width 100 height 35
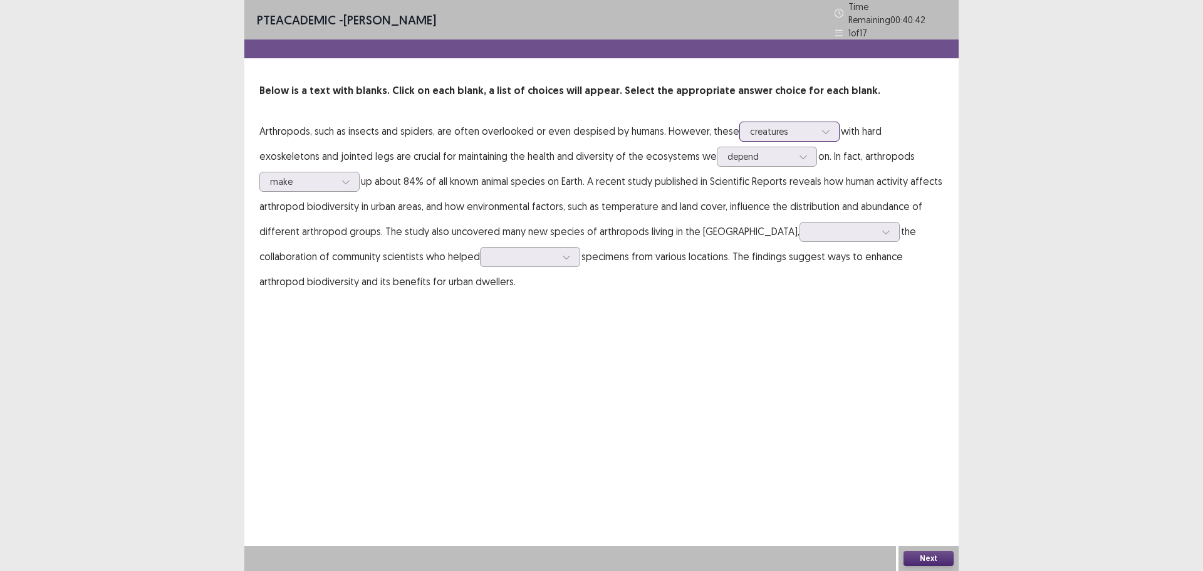
click at [822, 127] on icon at bounding box center [825, 131] width 9 height 9
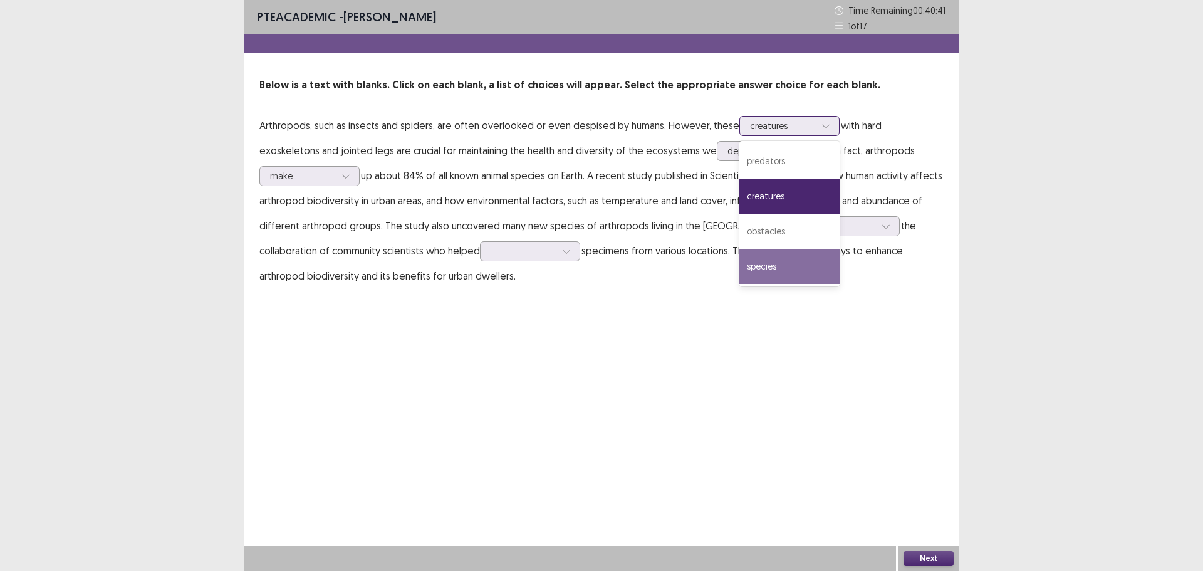
drag, startPoint x: 812, startPoint y: 258, endPoint x: 757, endPoint y: 276, distance: 58.0
click at [812, 259] on div "species" at bounding box center [789, 266] width 100 height 35
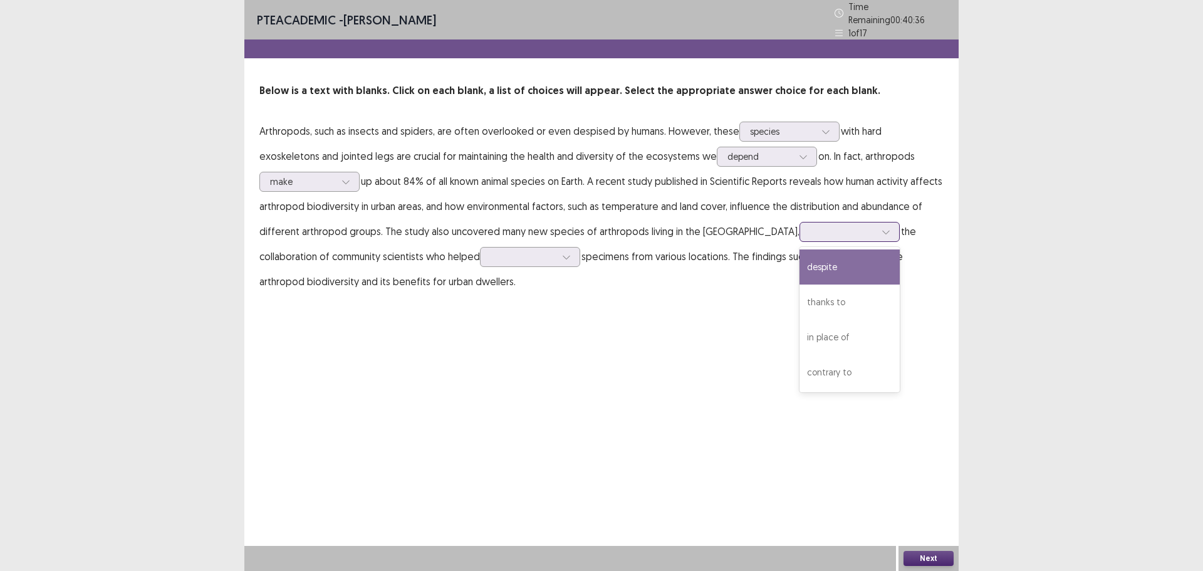
click at [876, 231] on div at bounding box center [885, 231] width 19 height 19
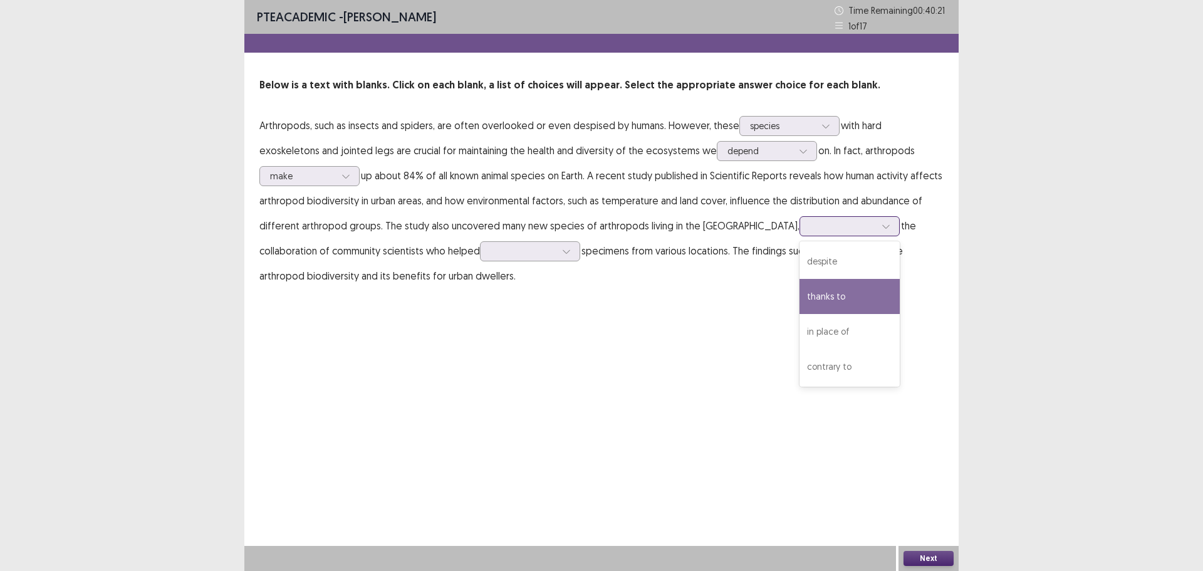
click at [827, 300] on div "thanks to" at bounding box center [849, 296] width 100 height 35
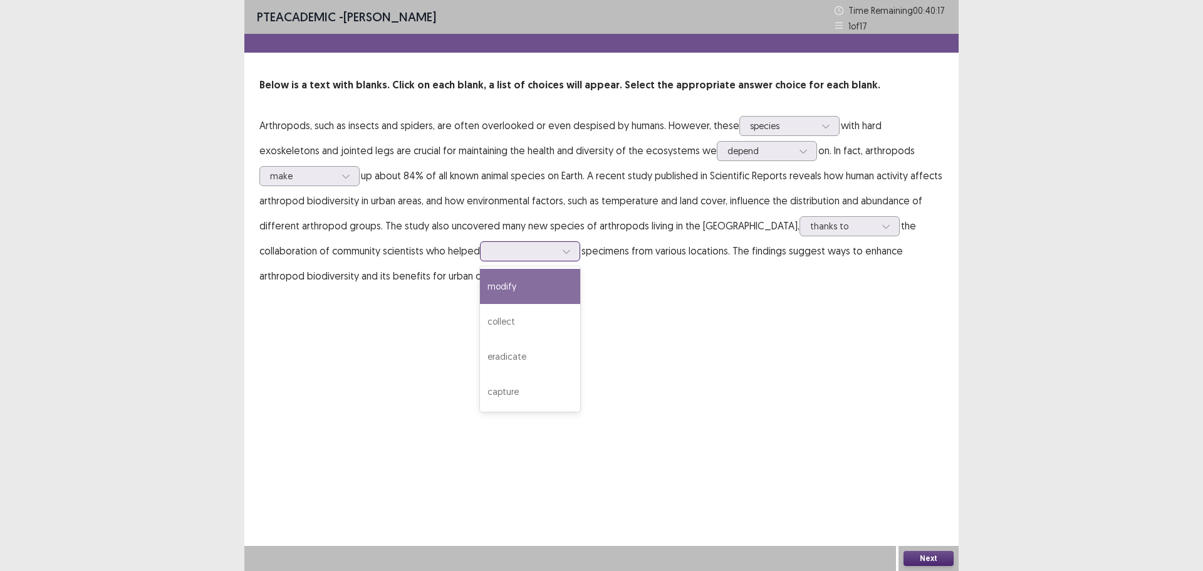
click at [556, 252] on div at bounding box center [522, 251] width 65 height 12
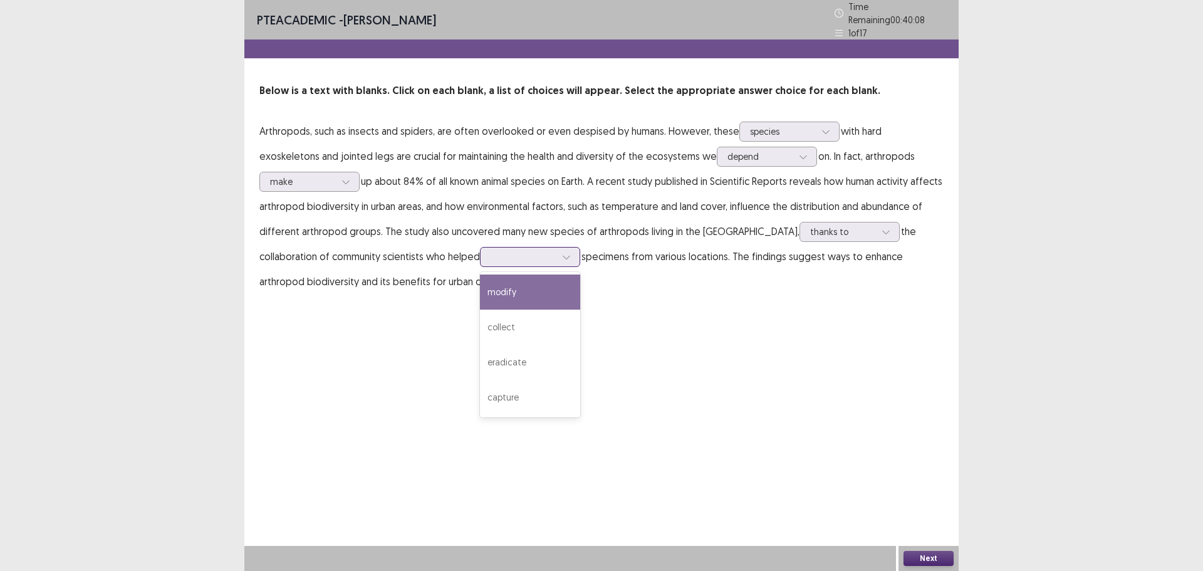
click at [542, 289] on div "modify" at bounding box center [530, 291] width 100 height 35
click at [562, 250] on div at bounding box center [566, 256] width 19 height 19
click at [544, 323] on div "collect" at bounding box center [530, 326] width 100 height 35
click at [924, 557] on button "Next" at bounding box center [928, 558] width 50 height 15
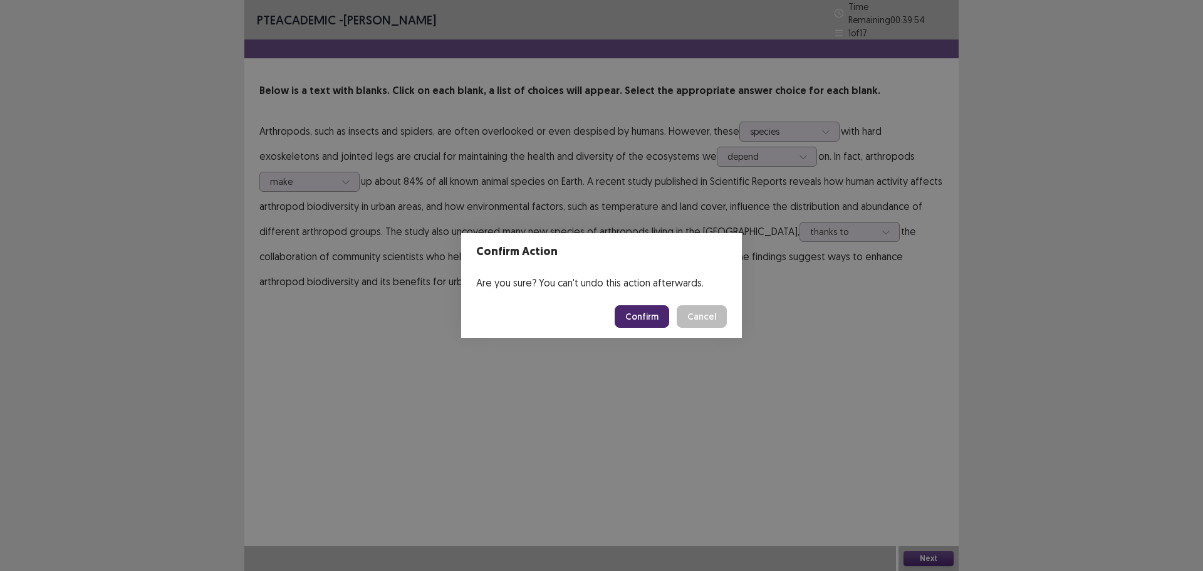
click at [634, 311] on button "Confirm" at bounding box center [641, 316] width 54 height 23
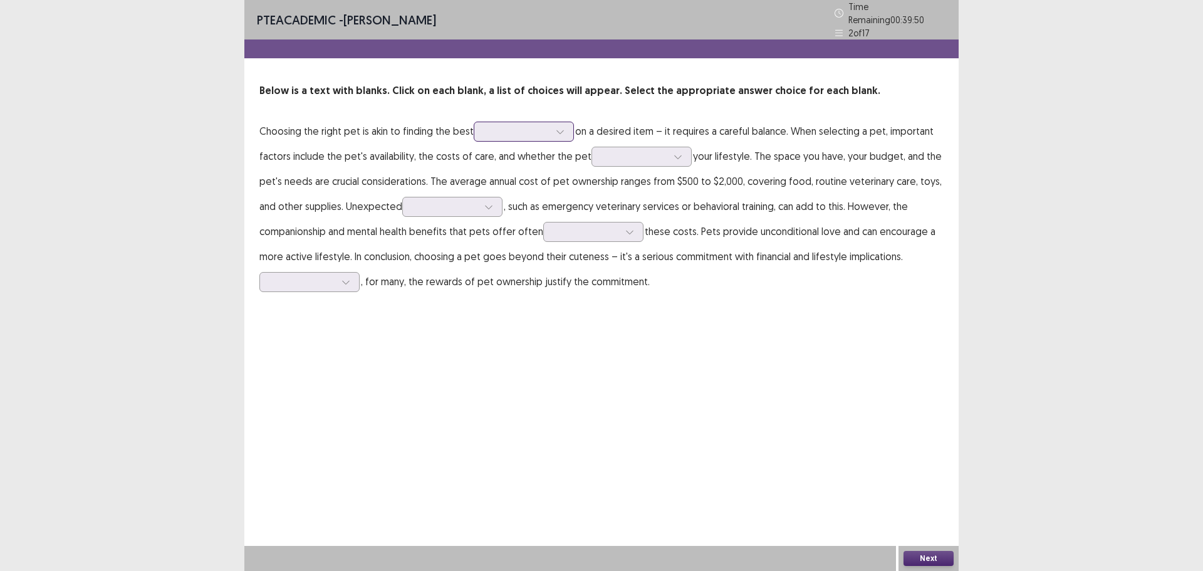
click at [531, 131] on div at bounding box center [516, 131] width 65 height 12
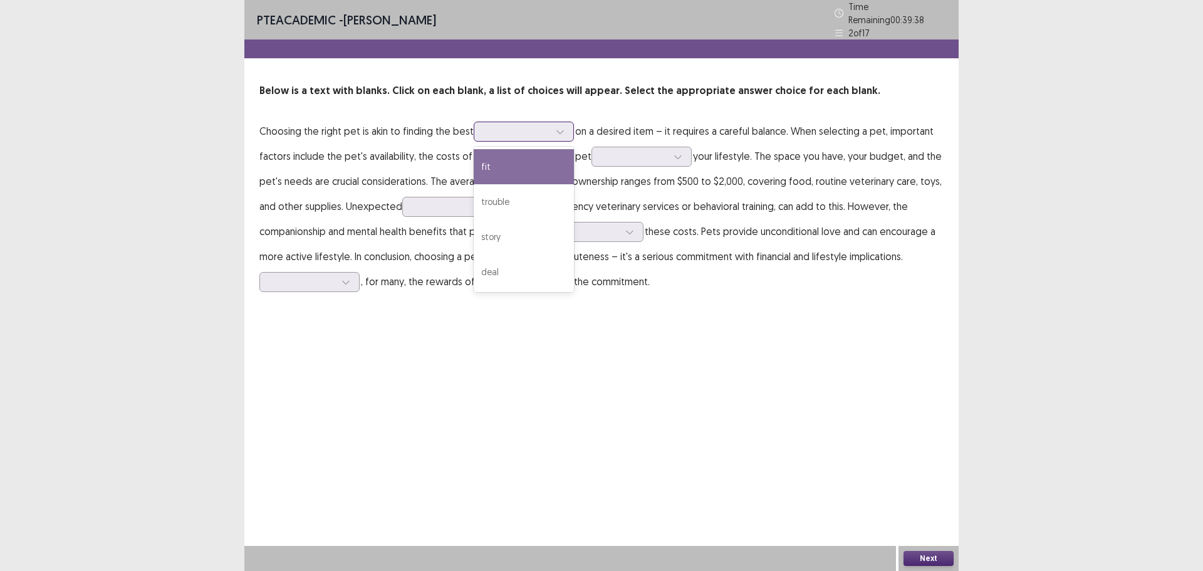
drag, startPoint x: 500, startPoint y: 163, endPoint x: 553, endPoint y: 143, distance: 56.9
click at [501, 163] on div "fit" at bounding box center [524, 166] width 100 height 35
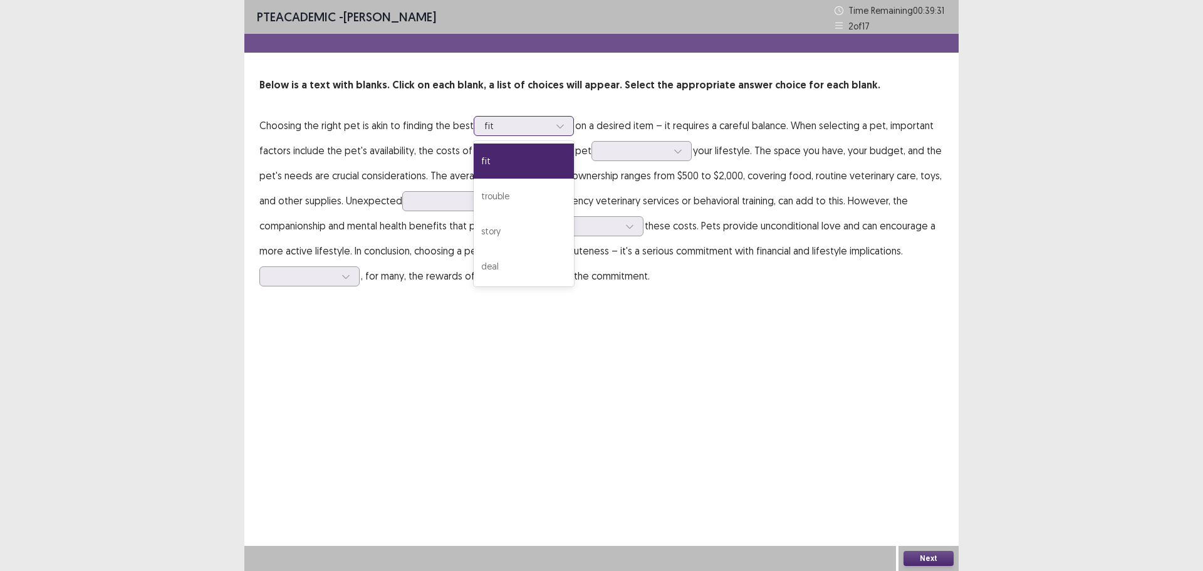
click at [522, 122] on div at bounding box center [516, 126] width 65 height 12
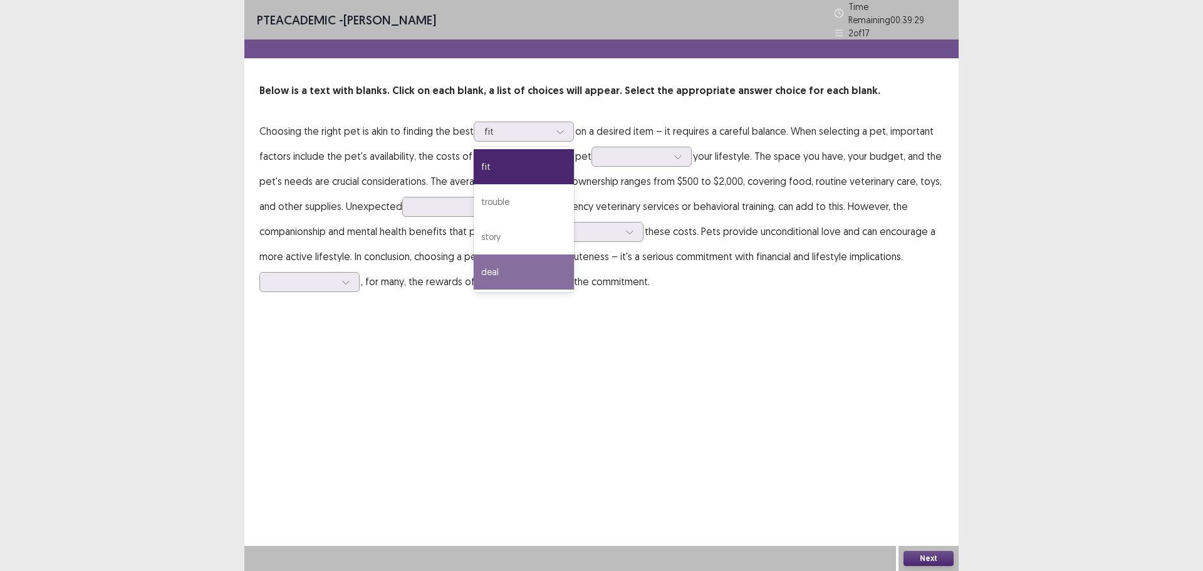
click at [559, 370] on div "PTE academic - [PERSON_NAME] Time Remaining 00 : 39 : 29 2 of 17 Below is a tex…" at bounding box center [601, 285] width 714 height 571
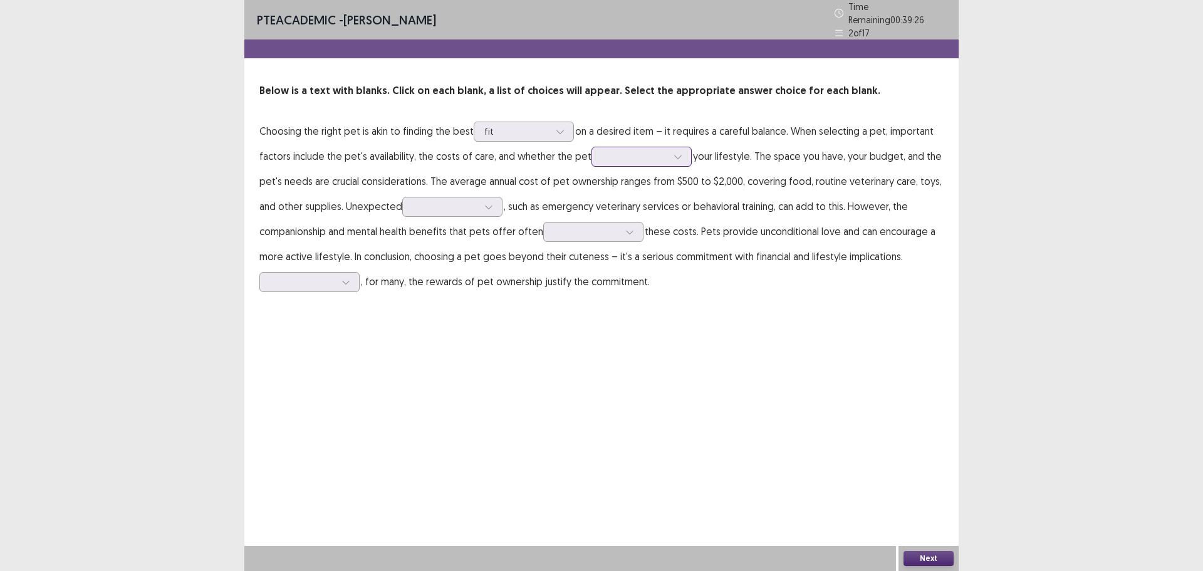
click at [674, 152] on icon at bounding box center [677, 156] width 9 height 9
click at [644, 222] on div "fits" at bounding box center [641, 226] width 100 height 35
click at [668, 157] on div at bounding box center [677, 156] width 19 height 19
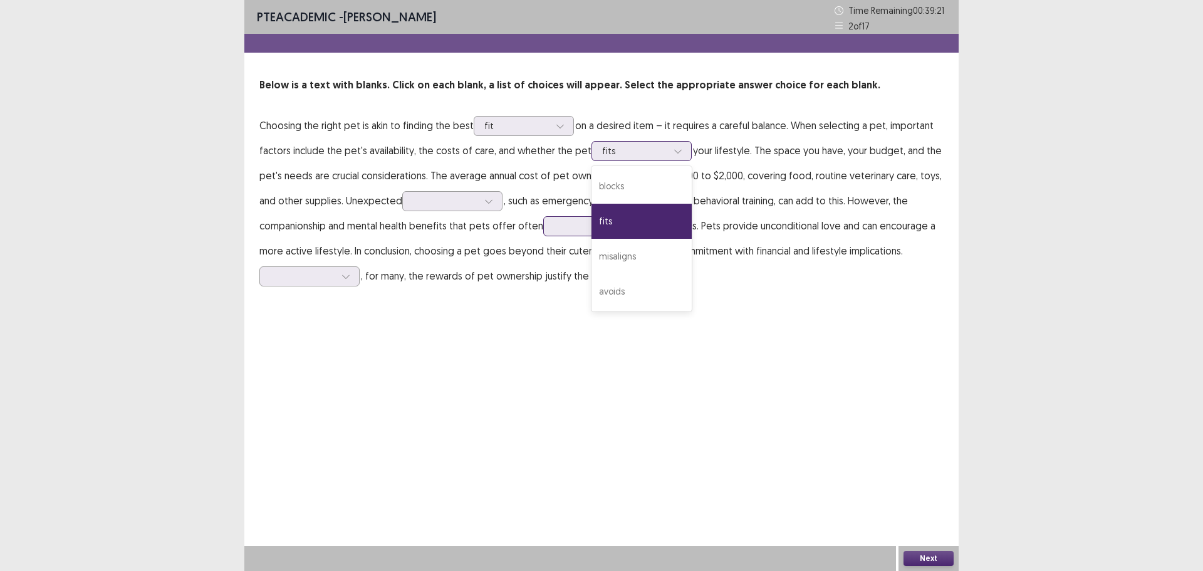
click at [638, 222] on div "fits" at bounding box center [641, 221] width 100 height 35
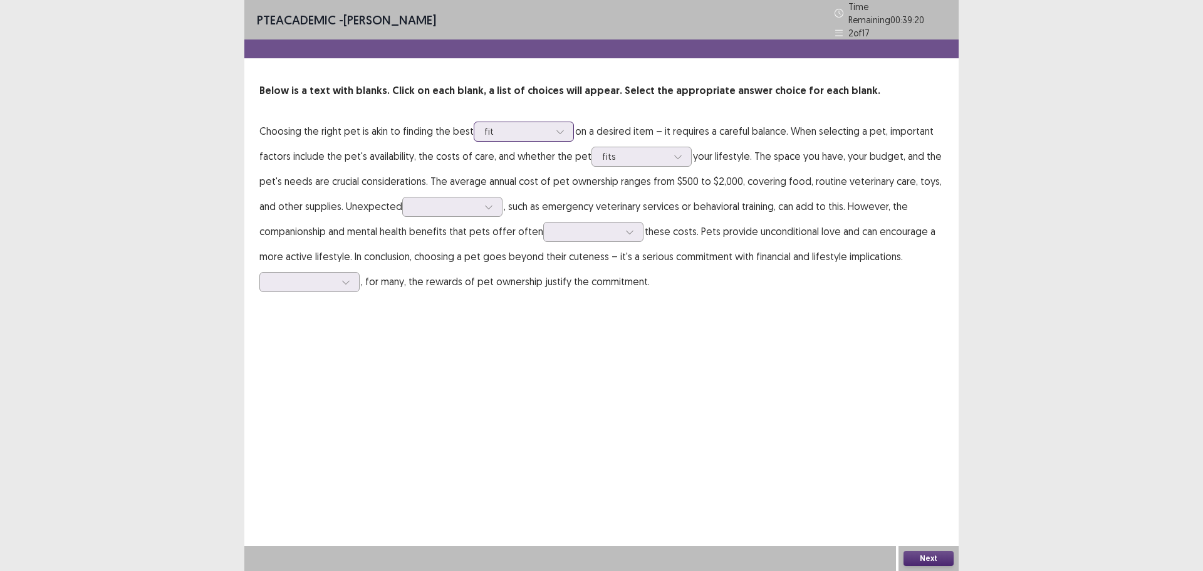
click at [557, 127] on icon at bounding box center [560, 131] width 9 height 9
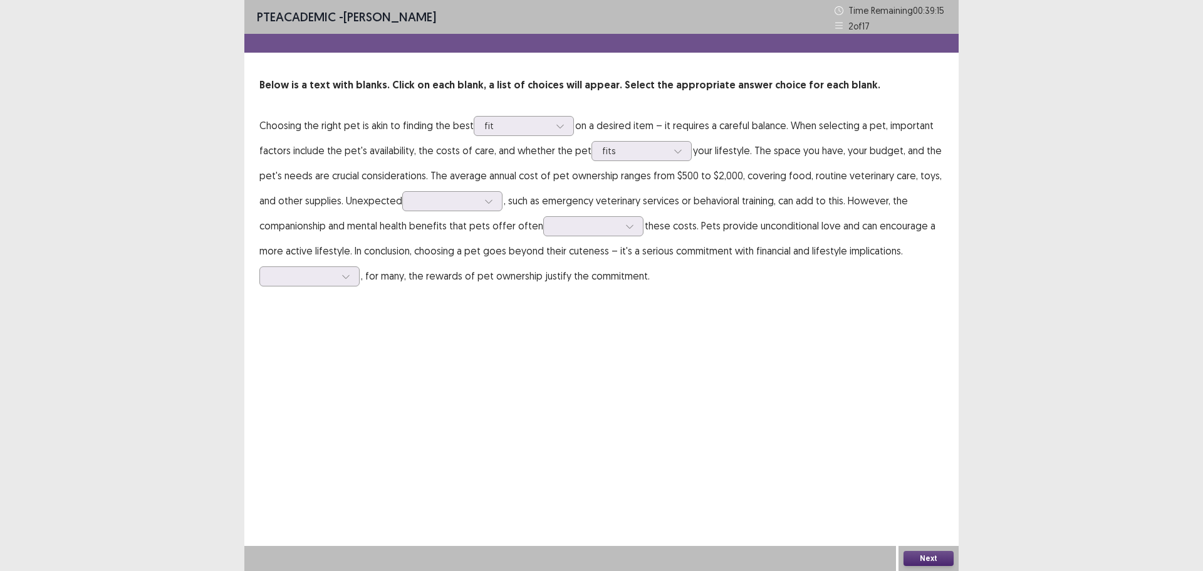
click at [821, 393] on div "PTE academic - [PERSON_NAME] Time Remaining 00 : 39 : 15 2 of 17 Below is a tex…" at bounding box center [601, 285] width 714 height 571
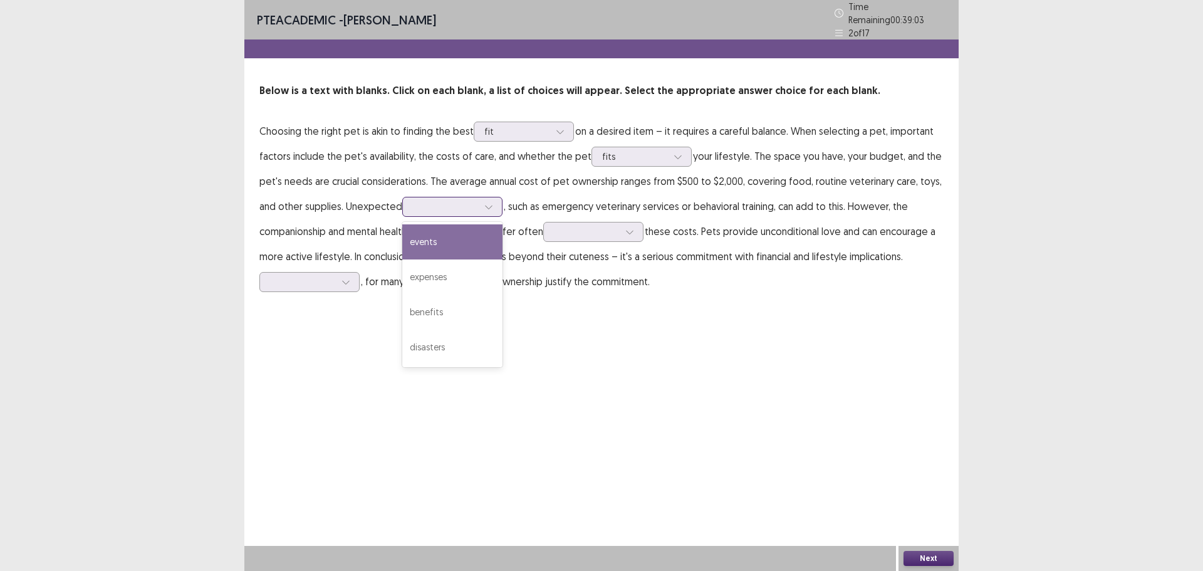
click at [492, 204] on icon at bounding box center [488, 206] width 9 height 9
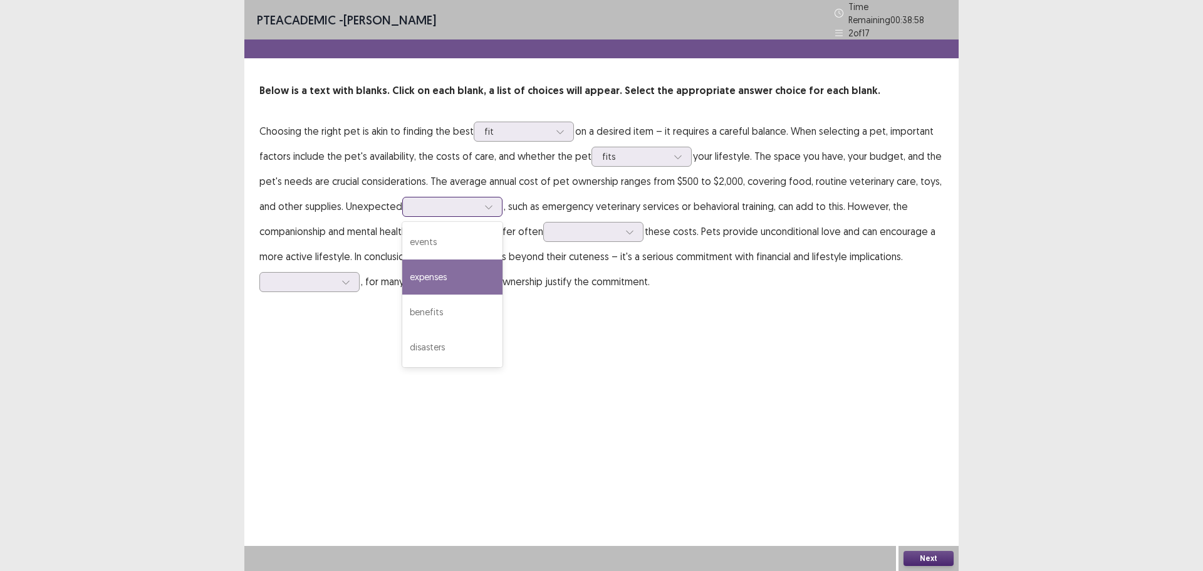
click at [476, 279] on div "expenses" at bounding box center [452, 276] width 100 height 35
click at [626, 232] on div at bounding box center [629, 231] width 19 height 19
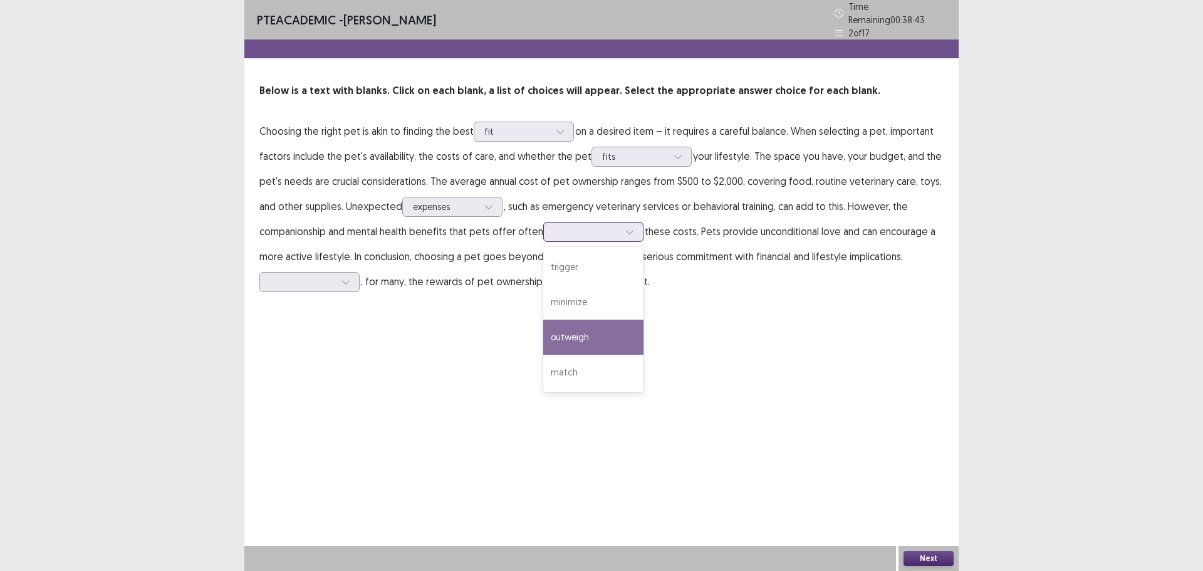
click at [613, 337] on div "outweigh" at bounding box center [593, 336] width 100 height 35
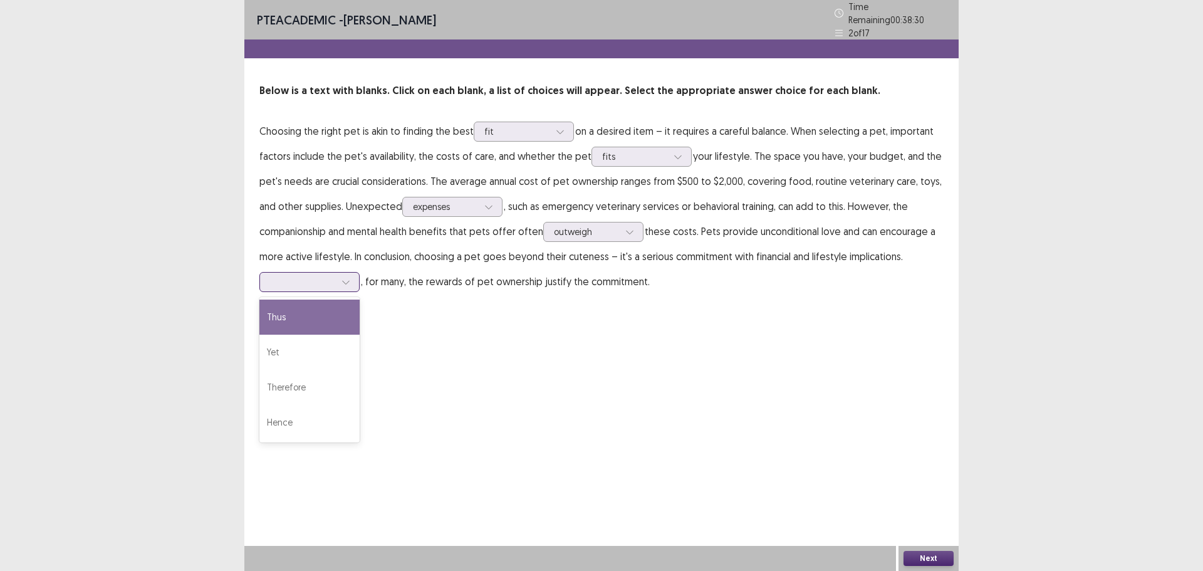
click at [340, 277] on div at bounding box center [345, 281] width 19 height 19
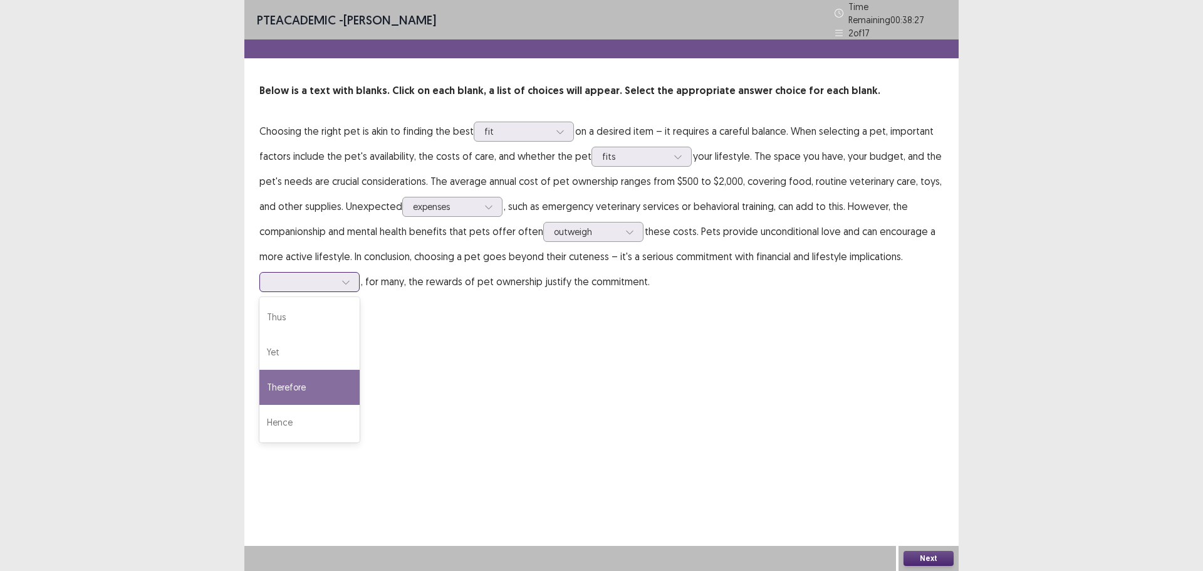
click at [300, 383] on div "Therefore" at bounding box center [309, 387] width 100 height 35
click at [321, 280] on div at bounding box center [302, 282] width 65 height 12
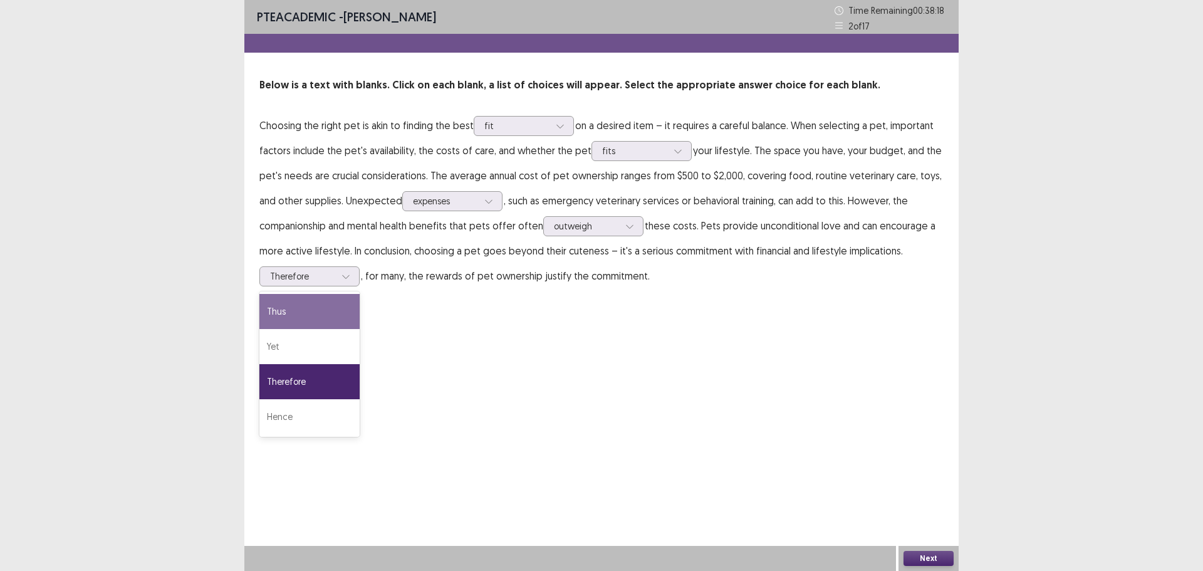
drag, startPoint x: 630, startPoint y: 344, endPoint x: 713, endPoint y: 353, distance: 83.2
click at [631, 344] on div "PTE academic - [PERSON_NAME] Time Remaining 00 : 38 : 18 2 of 17 Below is a tex…" at bounding box center [601, 285] width 714 height 571
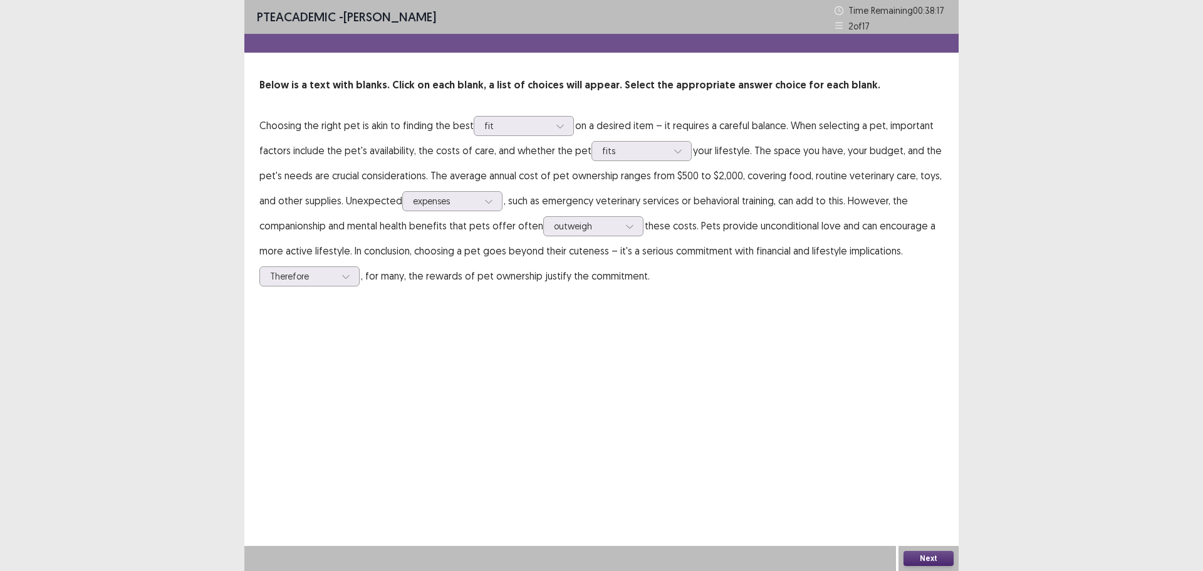
click at [938, 556] on button "Next" at bounding box center [928, 558] width 50 height 15
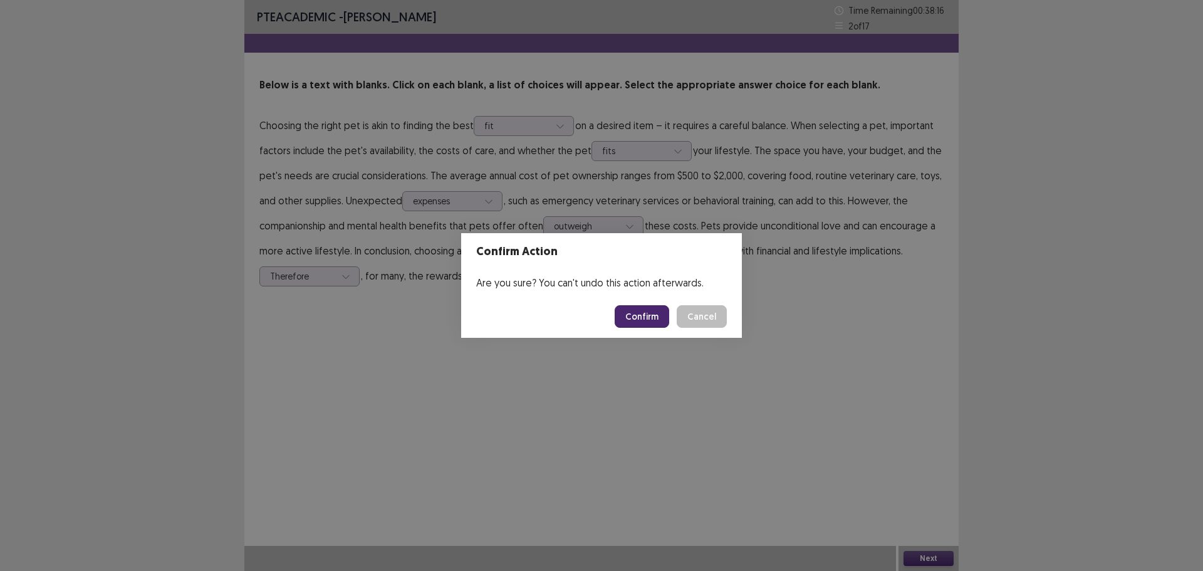
click at [656, 322] on button "Confirm" at bounding box center [641, 316] width 54 height 23
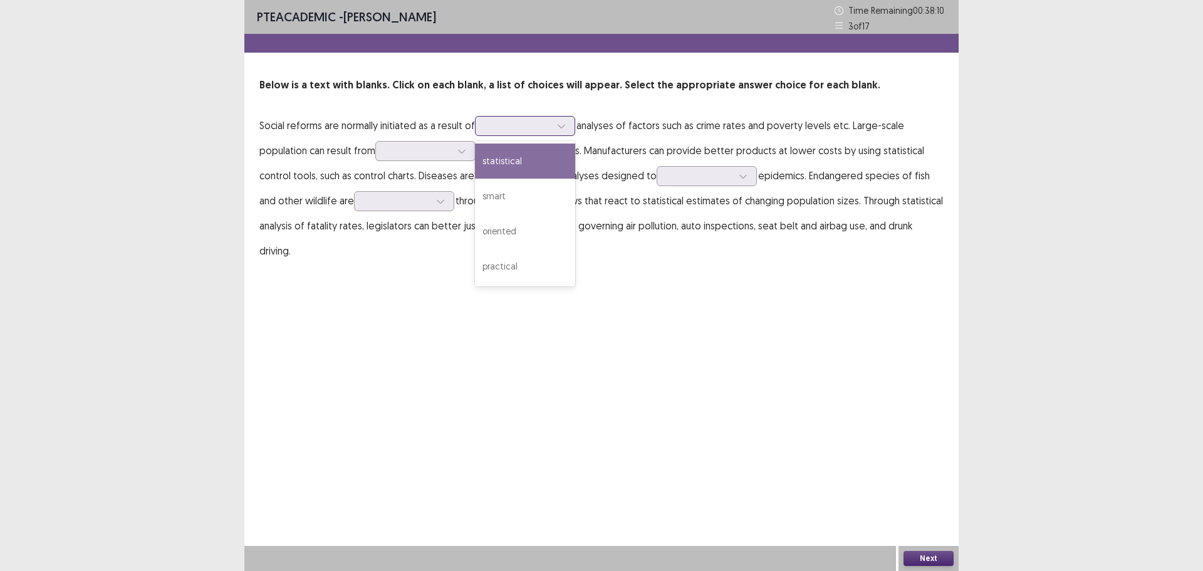
click at [560, 132] on div at bounding box center [561, 126] width 19 height 19
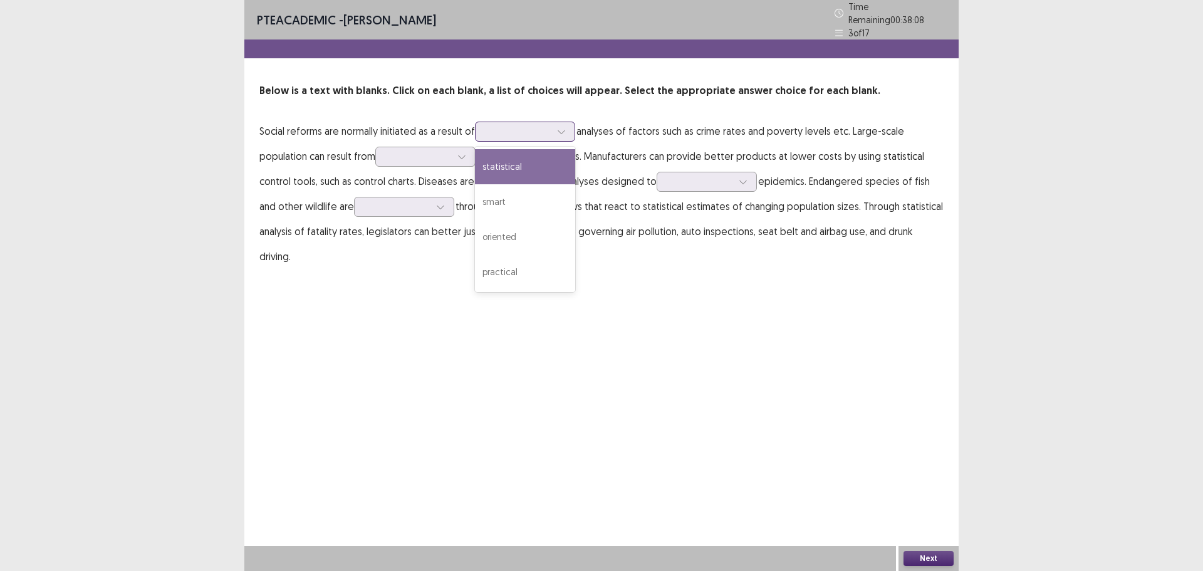
click at [536, 169] on div "statistical" at bounding box center [525, 166] width 100 height 35
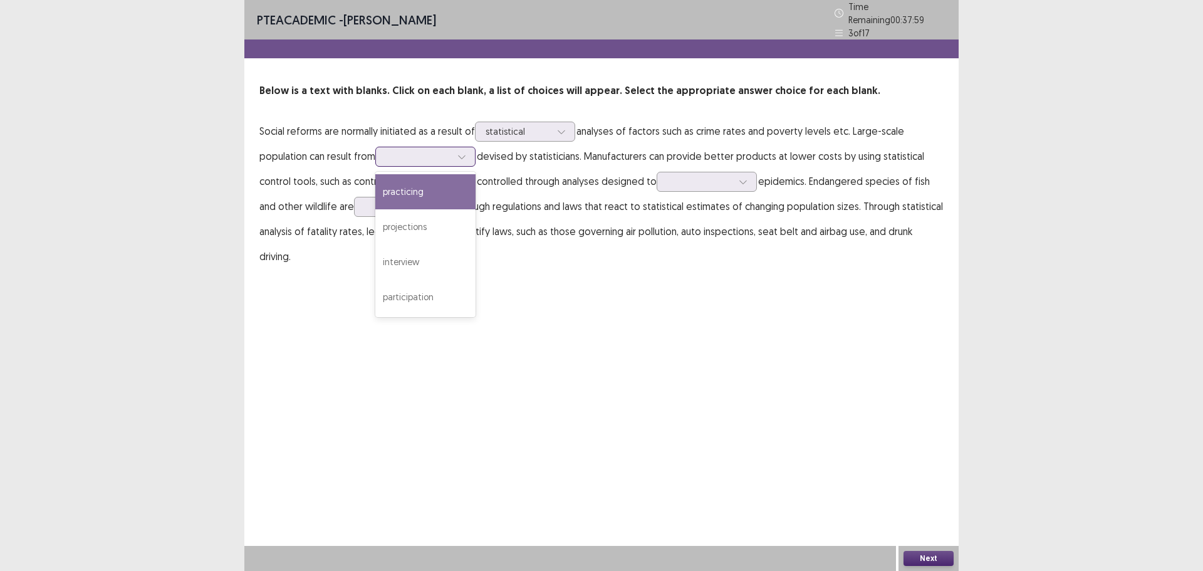
click at [475, 151] on div at bounding box center [425, 157] width 100 height 20
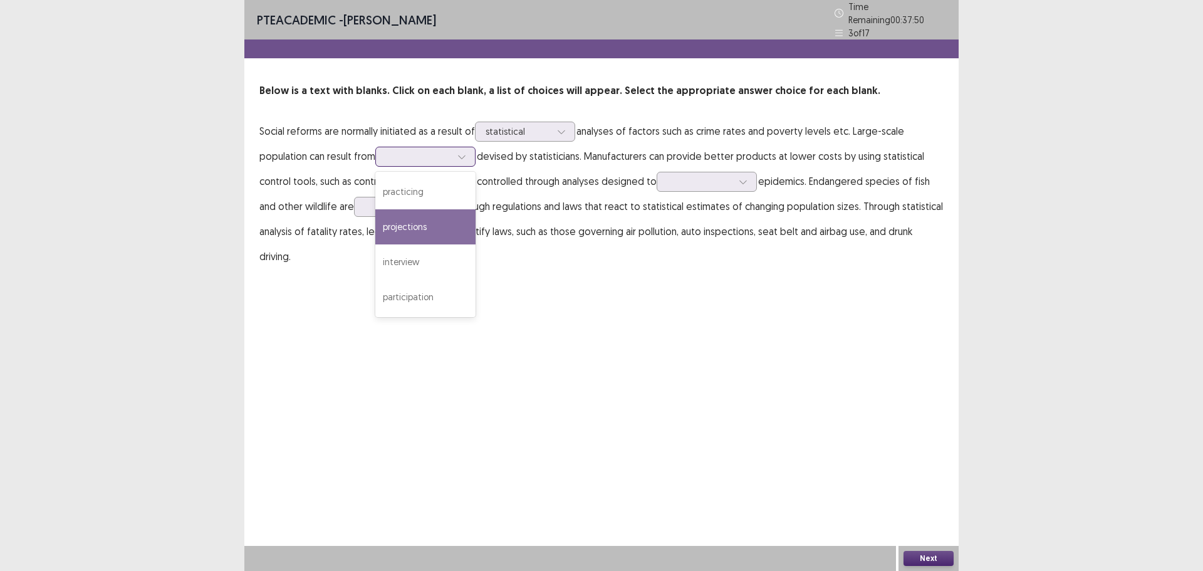
click at [432, 223] on div "projections" at bounding box center [425, 226] width 100 height 35
click at [452, 152] on div "projections" at bounding box center [419, 156] width 68 height 19
click at [561, 192] on p "Social reforms are normally initiated as a result of statistical analyses of fa…" at bounding box center [601, 193] width 684 height 150
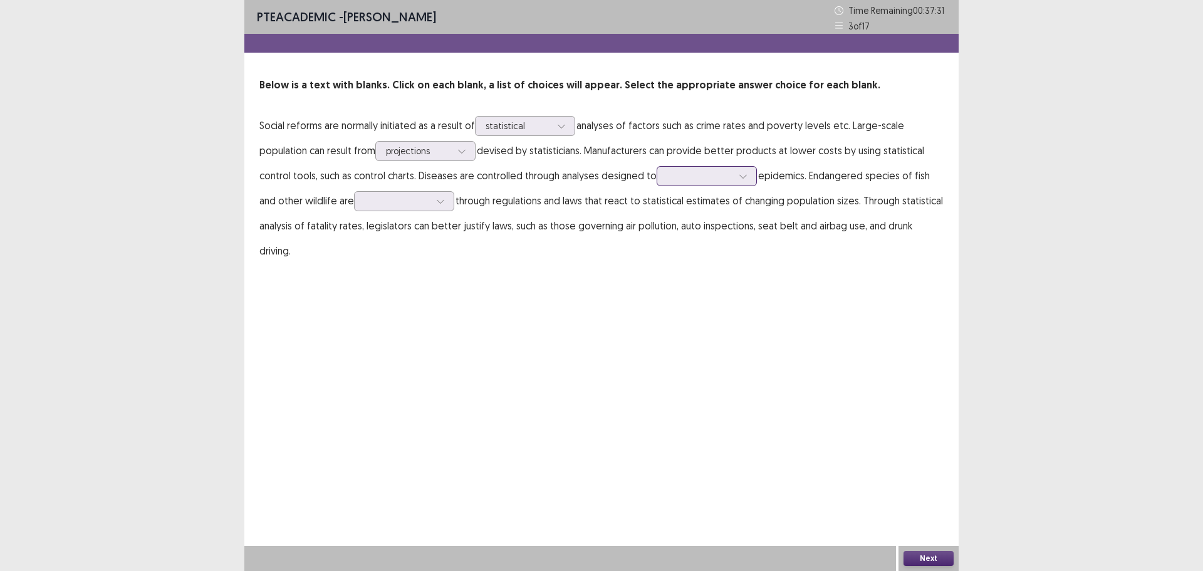
click at [739, 173] on icon at bounding box center [742, 176] width 9 height 9
drag, startPoint x: 712, startPoint y: 284, endPoint x: 720, endPoint y: 276, distance: 11.5
click at [713, 283] on div "anticipate" at bounding box center [706, 281] width 100 height 35
click at [730, 165] on p "Social reforms are normally initiated as a result of statistical analyses of fa…" at bounding box center [601, 188] width 684 height 150
click at [730, 179] on div at bounding box center [699, 176] width 65 height 12
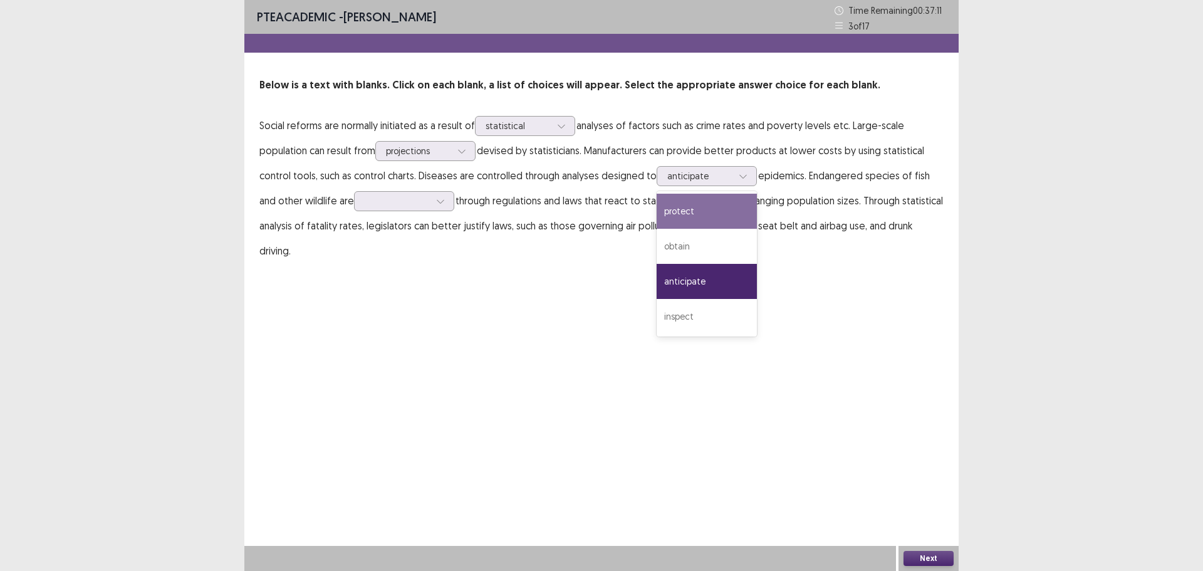
click at [908, 282] on div "PTE academic - [PERSON_NAME] Time Remaining 00 : 37 : 11 3 of 17 Below is a tex…" at bounding box center [601, 285] width 714 height 571
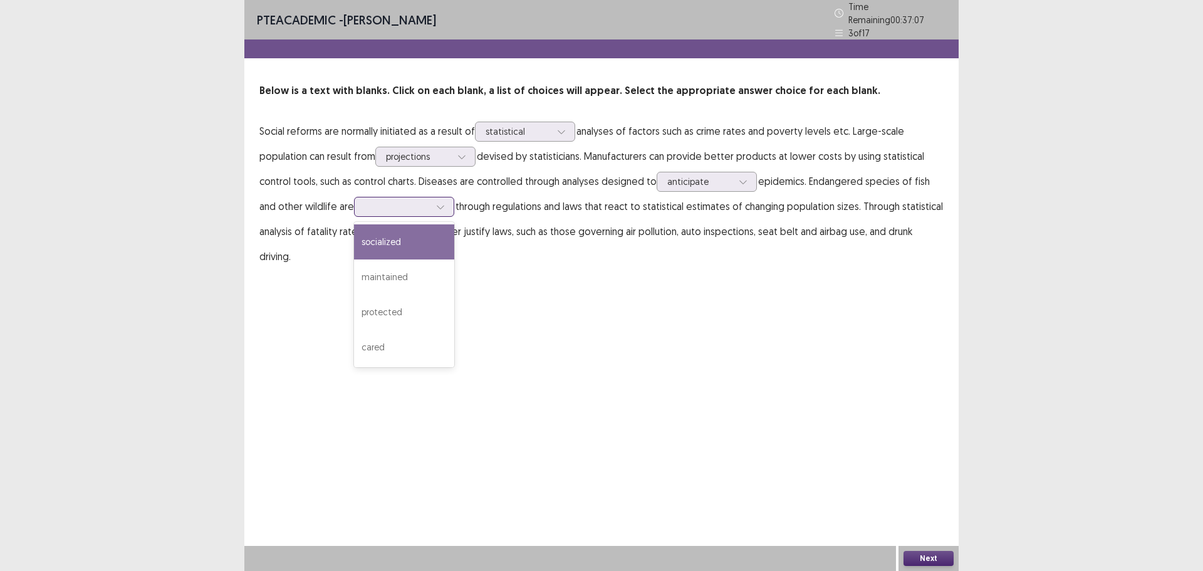
click at [435, 202] on div at bounding box center [440, 206] width 19 height 19
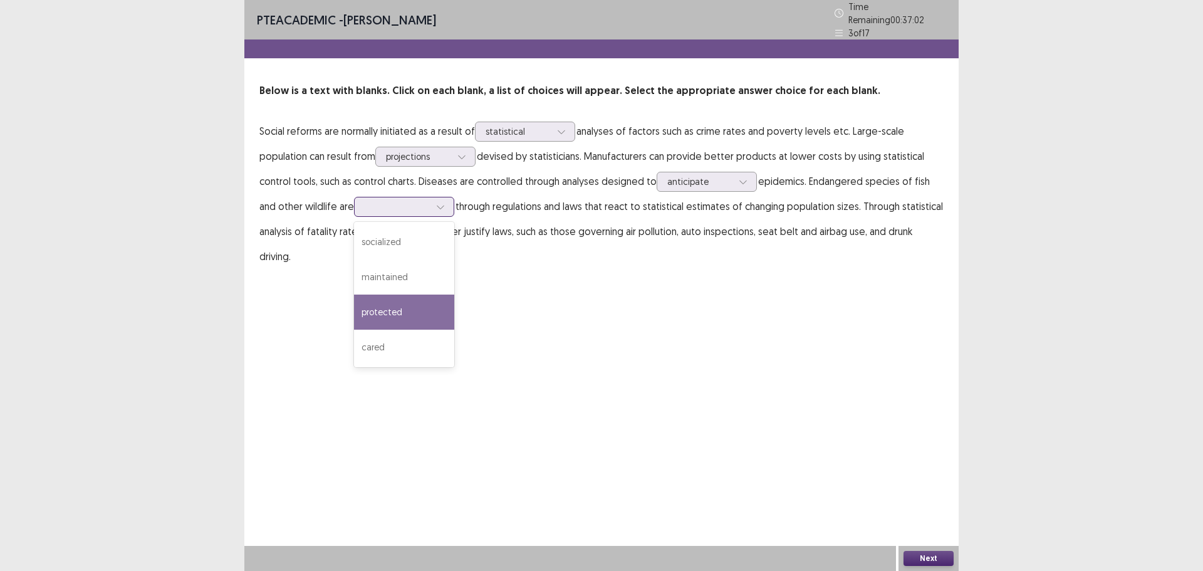
click at [417, 313] on div "protected" at bounding box center [404, 311] width 100 height 35
click at [929, 558] on button "Next" at bounding box center [928, 558] width 50 height 15
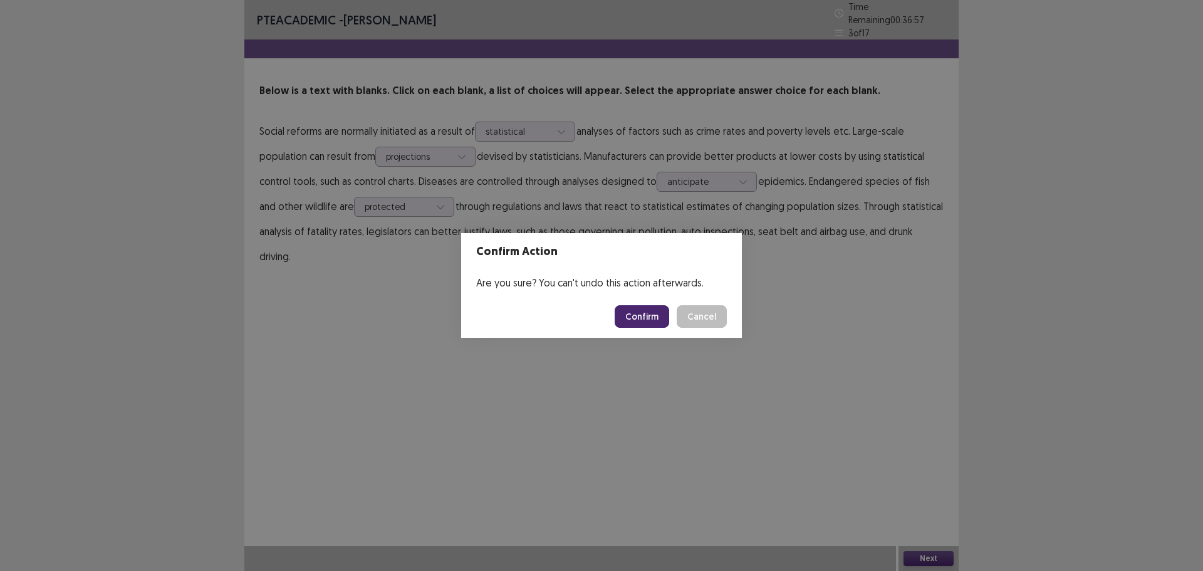
click at [648, 319] on button "Confirm" at bounding box center [641, 316] width 54 height 23
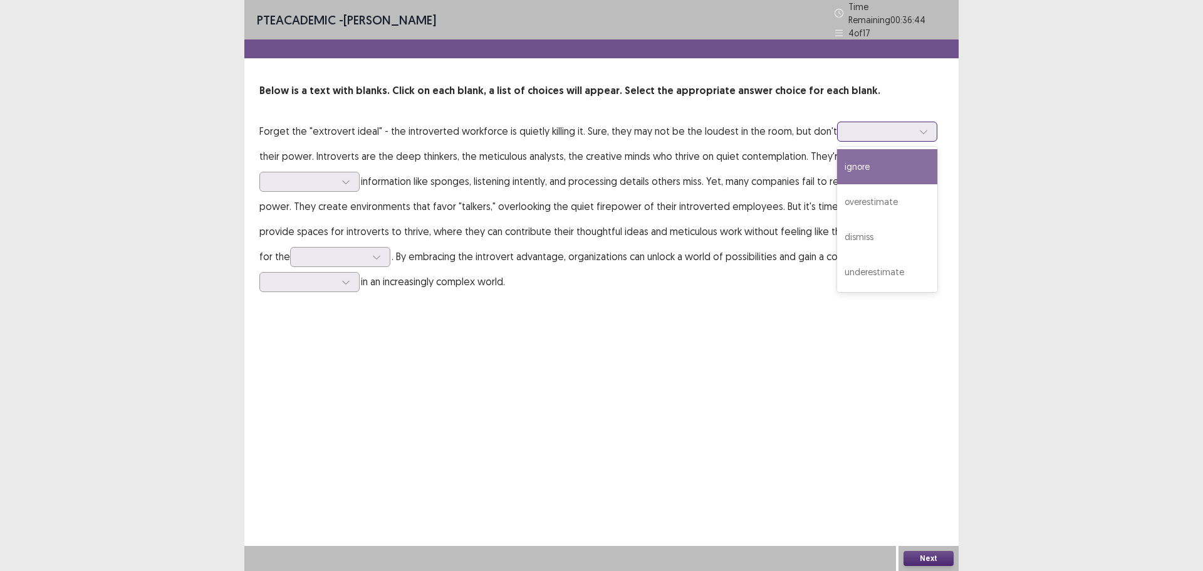
click at [919, 127] on icon at bounding box center [923, 131] width 9 height 9
click at [902, 193] on div "overestimate" at bounding box center [887, 201] width 100 height 35
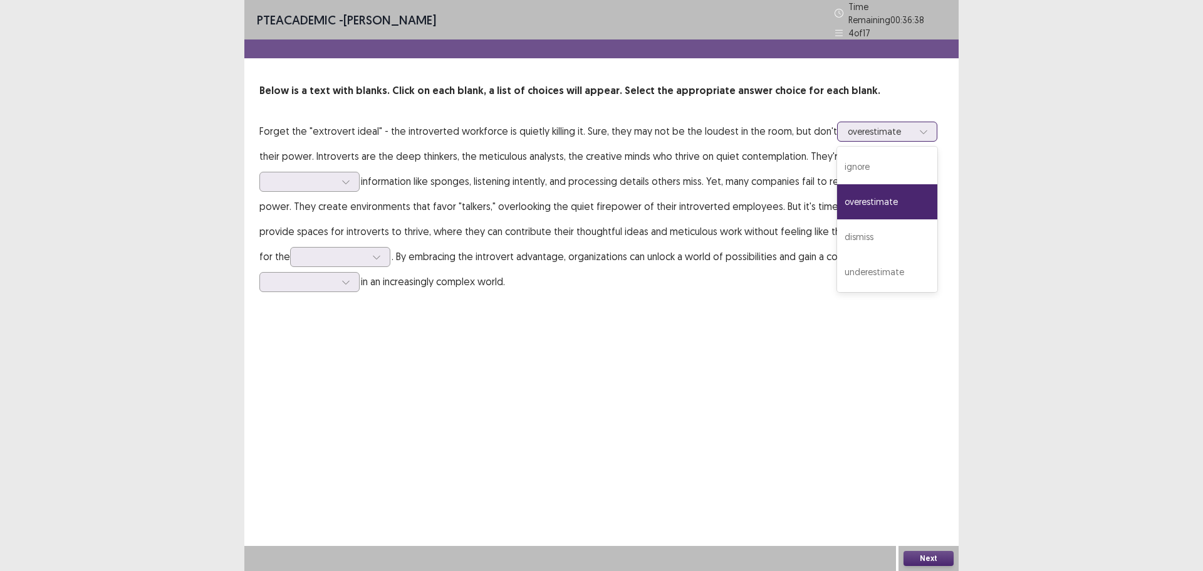
click at [903, 123] on div "overestimate" at bounding box center [880, 131] width 68 height 19
click at [885, 262] on div "underestimate" at bounding box center [887, 271] width 100 height 35
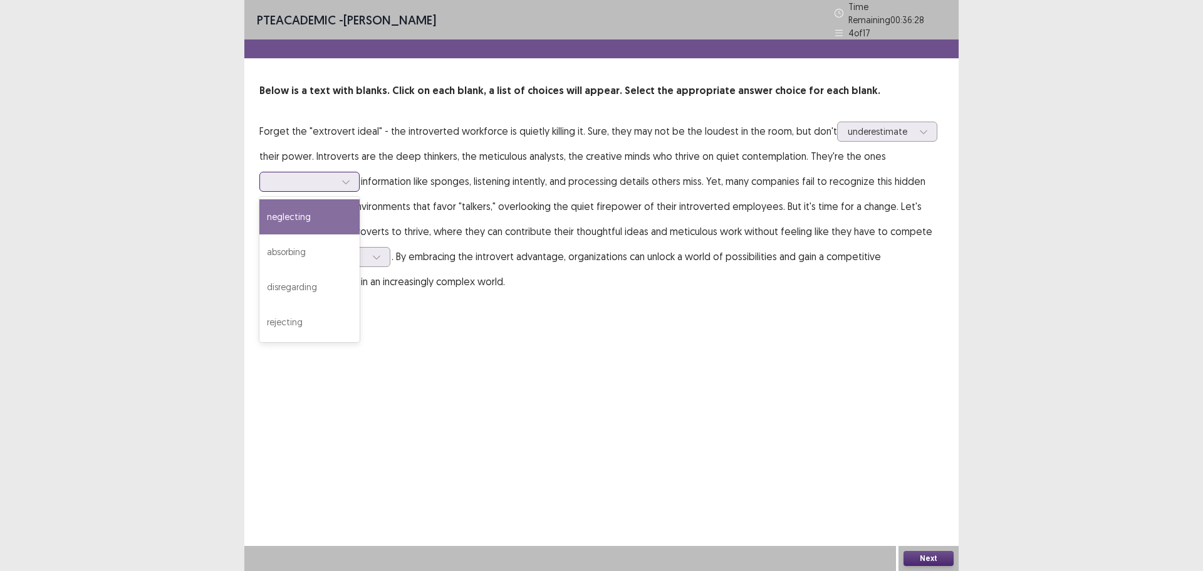
click at [346, 177] on icon at bounding box center [345, 181] width 9 height 9
click at [320, 248] on div "absorbing" at bounding box center [309, 251] width 100 height 35
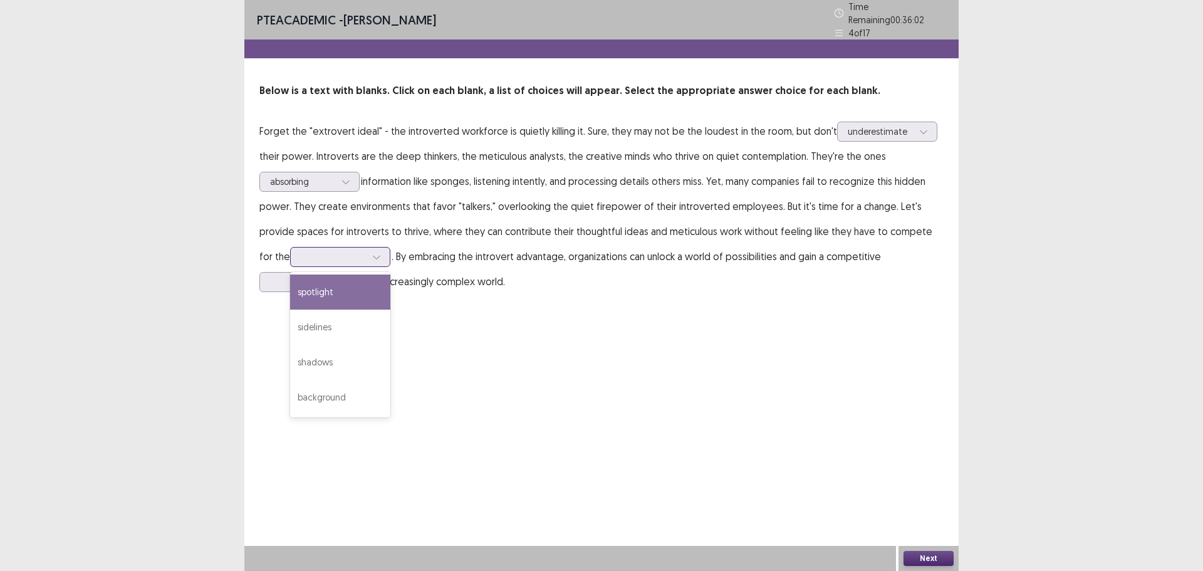
click at [373, 256] on icon at bounding box center [376, 258] width 7 height 4
click at [309, 286] on div "spotlight" at bounding box center [340, 291] width 100 height 35
click at [346, 277] on icon at bounding box center [345, 281] width 9 height 9
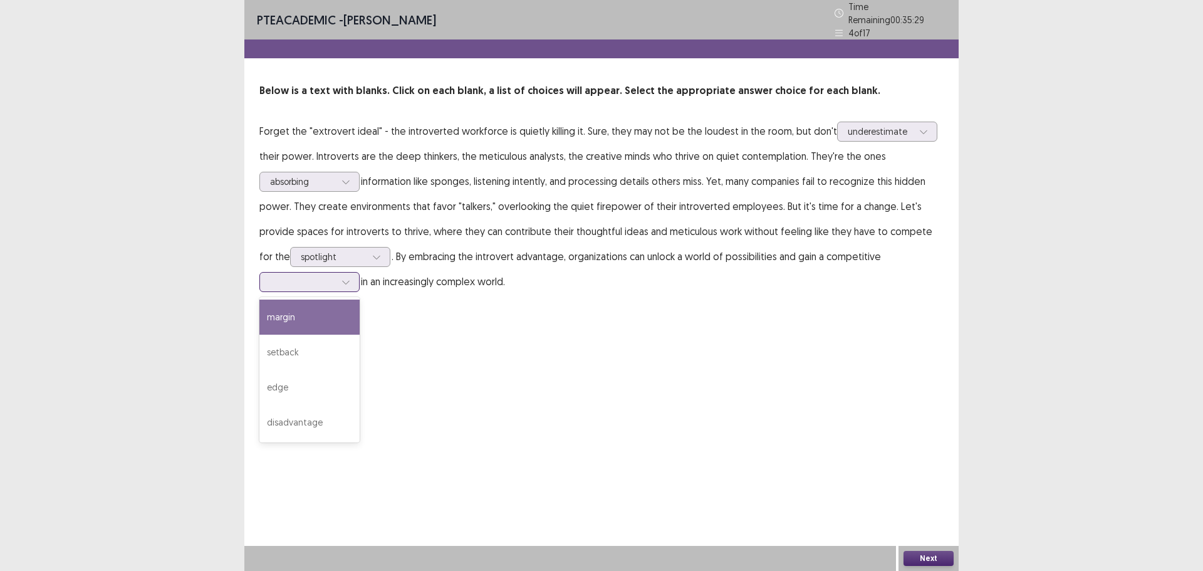
click at [331, 302] on div "margin" at bounding box center [309, 316] width 100 height 35
click at [928, 557] on button "Next" at bounding box center [928, 558] width 50 height 15
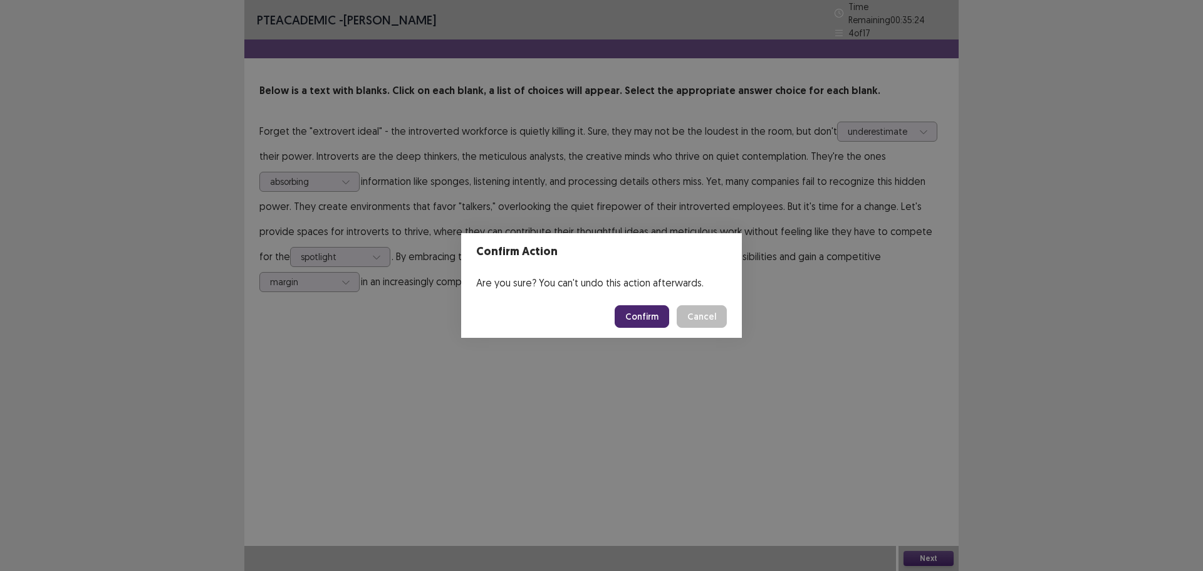
click at [641, 311] on button "Confirm" at bounding box center [641, 316] width 54 height 23
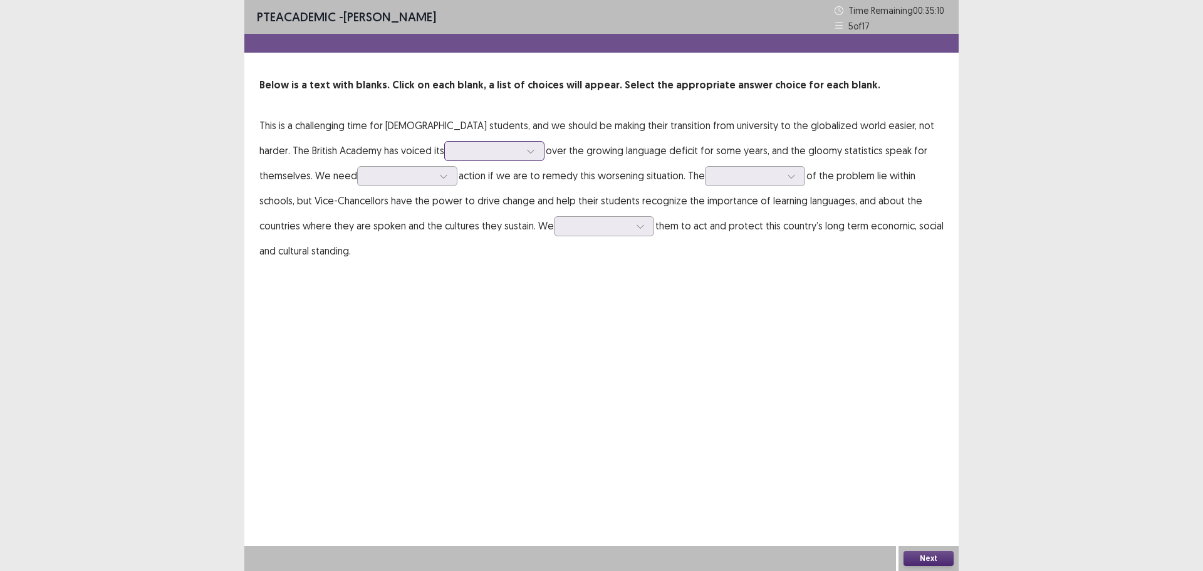
click at [453, 158] on div at bounding box center [487, 150] width 68 height 14
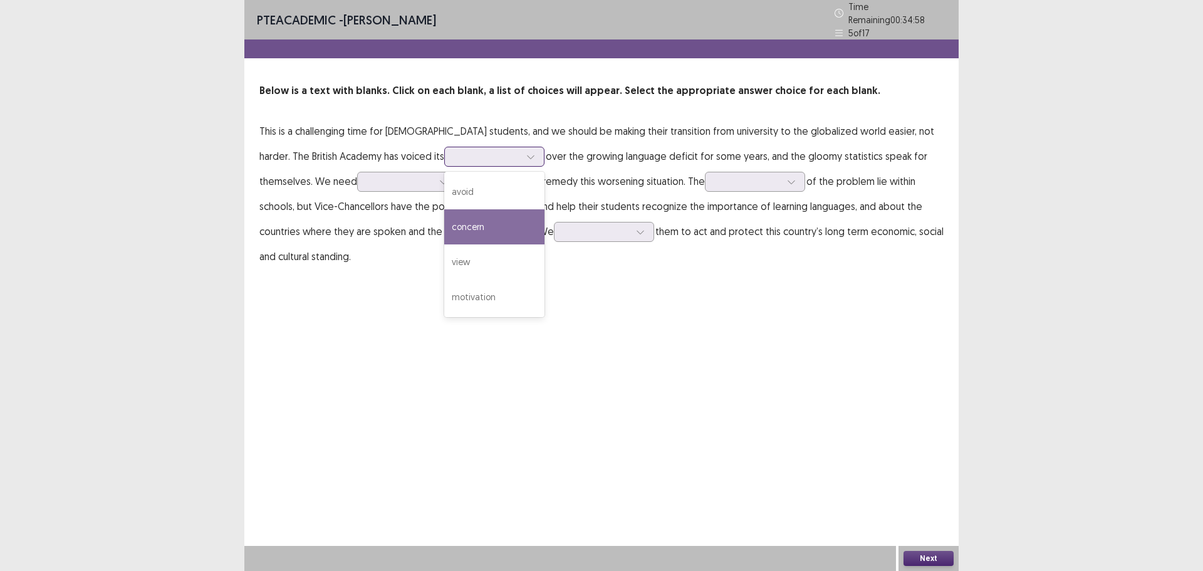
click at [444, 220] on div "concern" at bounding box center [494, 226] width 100 height 35
click at [434, 181] on div at bounding box center [443, 181] width 19 height 19
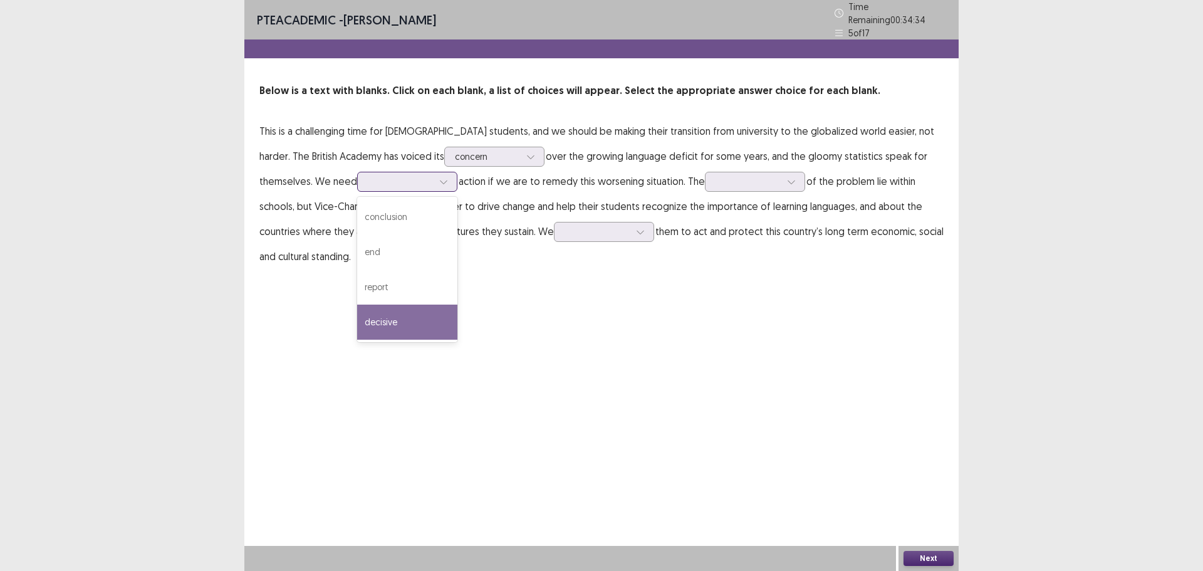
click at [357, 322] on div "decisive" at bounding box center [407, 321] width 100 height 35
click at [782, 182] on div at bounding box center [791, 181] width 19 height 19
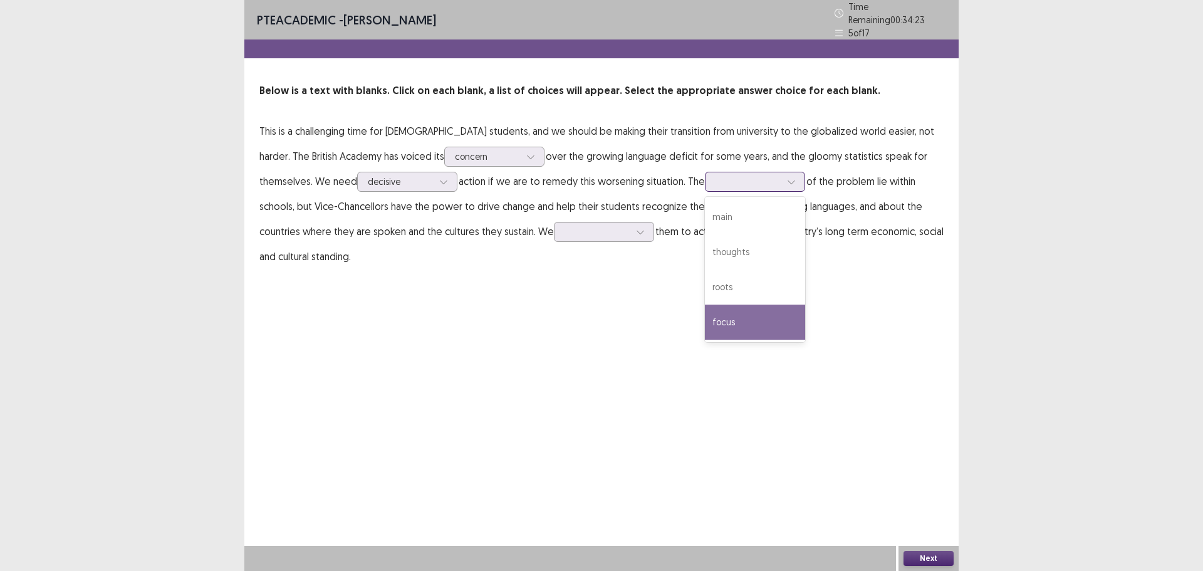
click at [705, 313] on div "focus" at bounding box center [755, 321] width 100 height 35
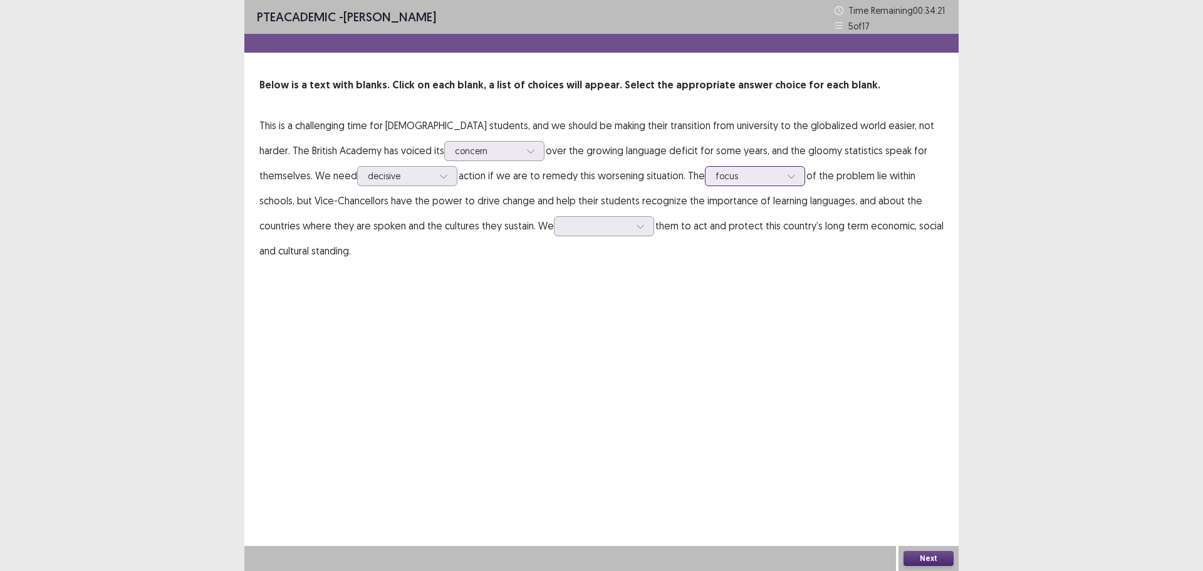
click at [782, 179] on div at bounding box center [791, 176] width 19 height 19
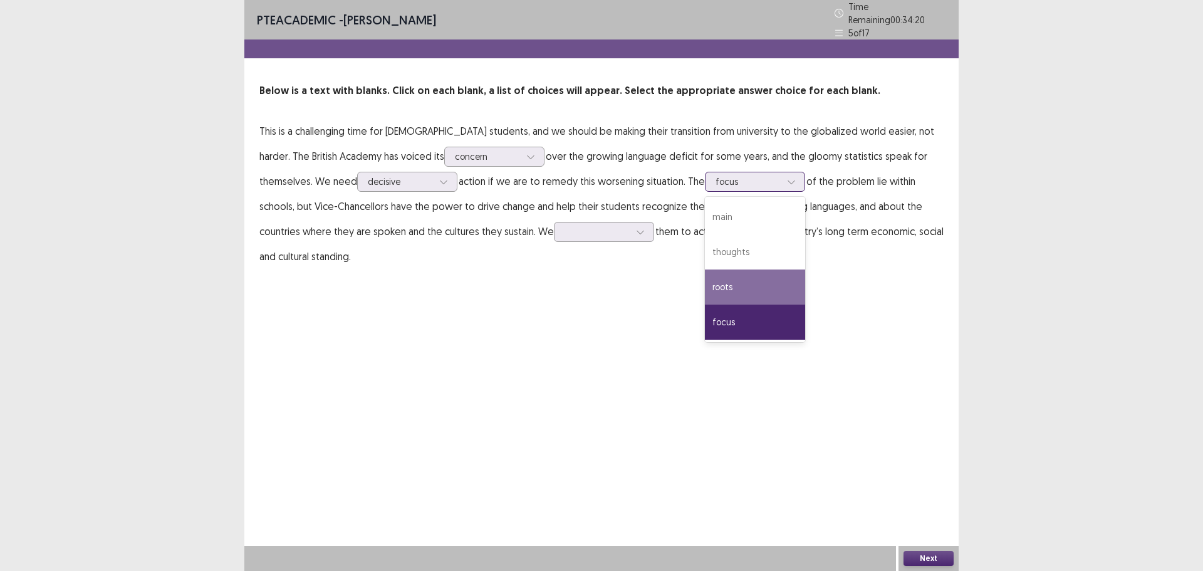
click at [705, 274] on div "roots" at bounding box center [755, 286] width 100 height 35
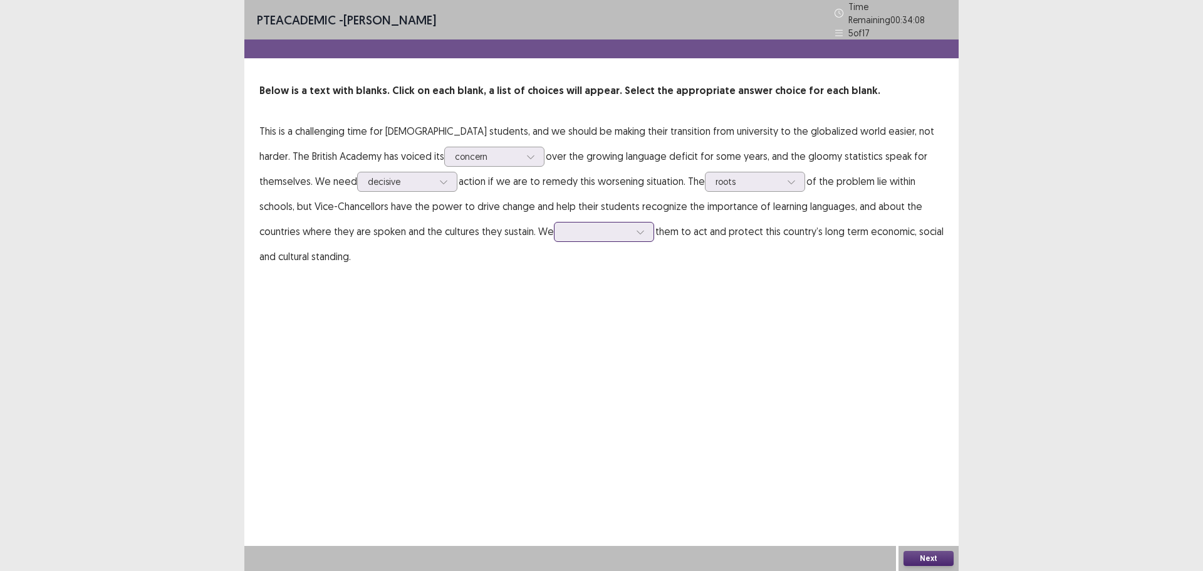
click at [563, 232] on div at bounding box center [597, 231] width 68 height 14
click at [554, 299] on div "encourge" at bounding box center [604, 301] width 100 height 35
click at [938, 556] on button "Next" at bounding box center [928, 558] width 50 height 15
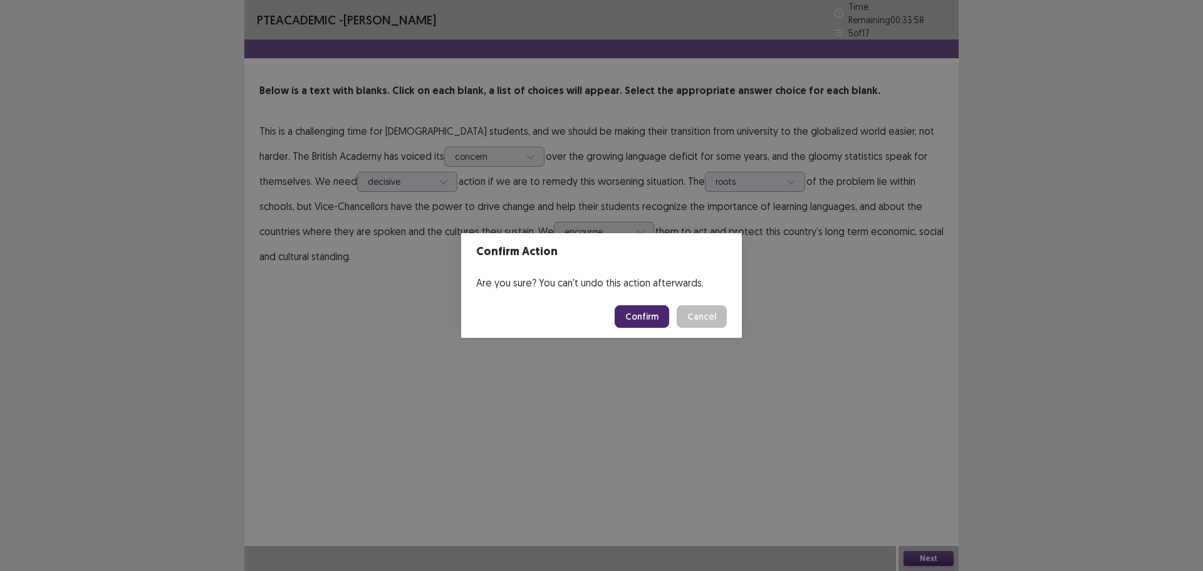
click at [643, 313] on button "Confirm" at bounding box center [641, 316] width 54 height 23
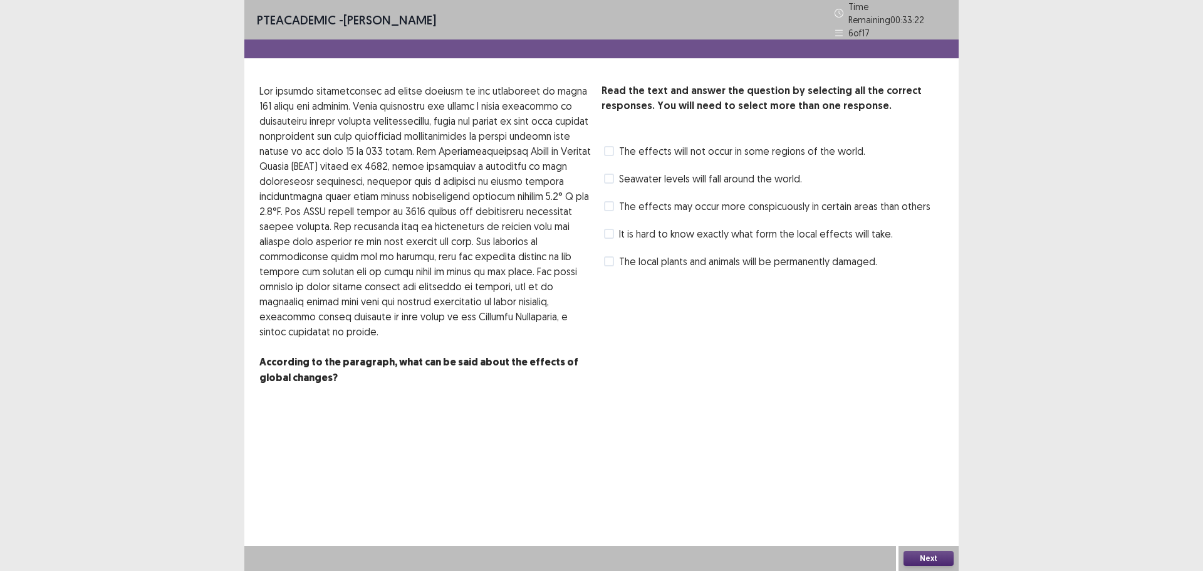
click at [614, 255] on label "The local plants and animals will be permanently damaged." at bounding box center [740, 261] width 273 height 15
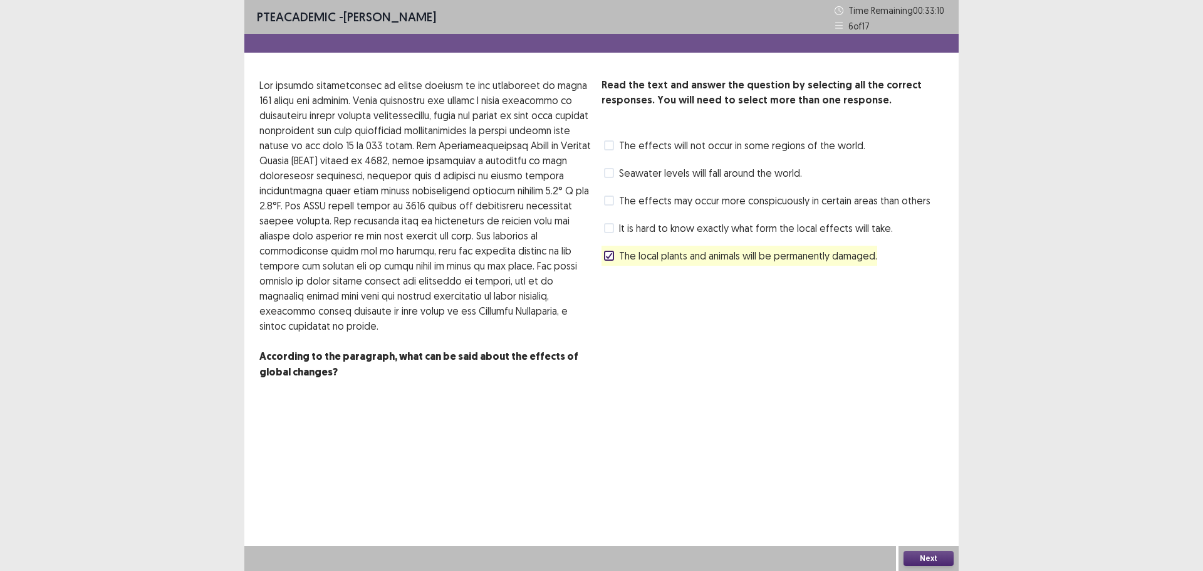
click at [604, 262] on label "The local plants and animals will be permanently damaged." at bounding box center [740, 255] width 273 height 15
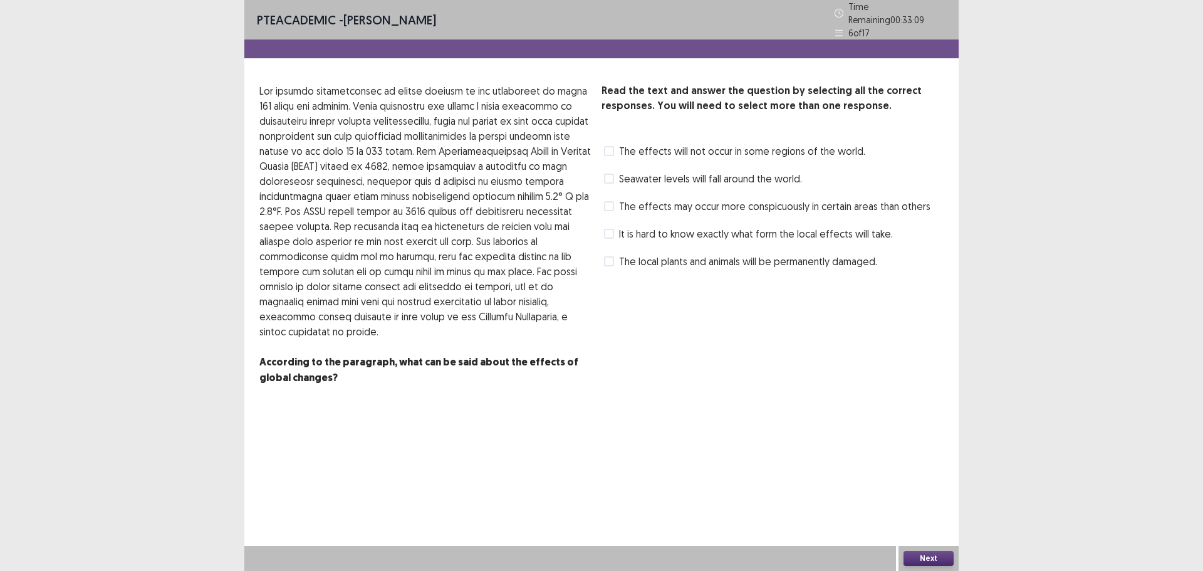
click at [609, 205] on label "The effects may occur more conspicuously in certain areas than others" at bounding box center [767, 206] width 326 height 15
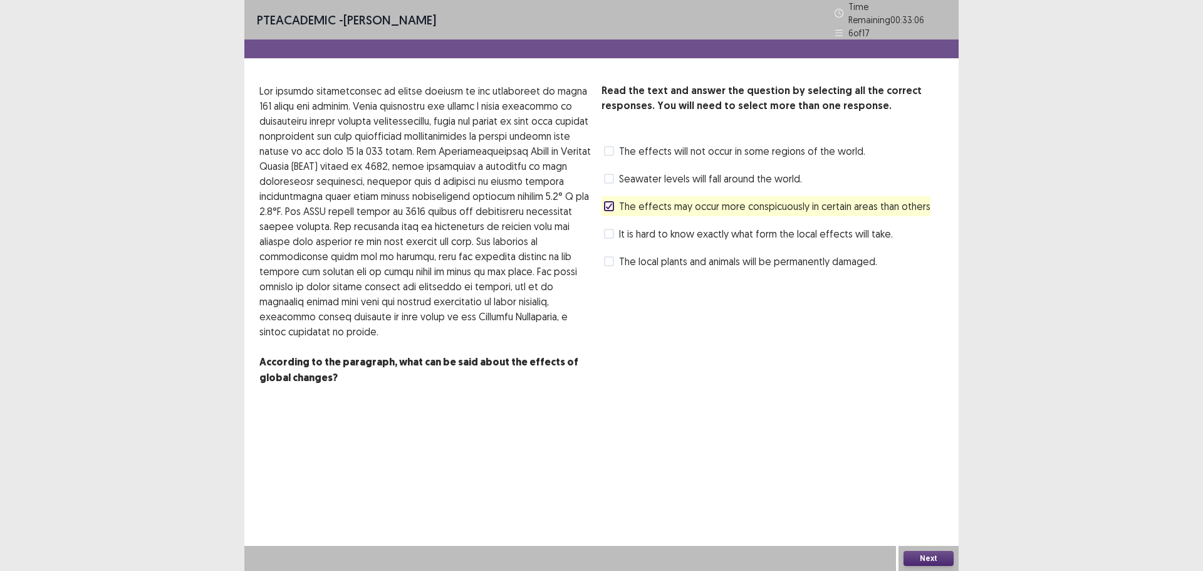
click at [925, 557] on button "Next" at bounding box center [928, 558] width 50 height 15
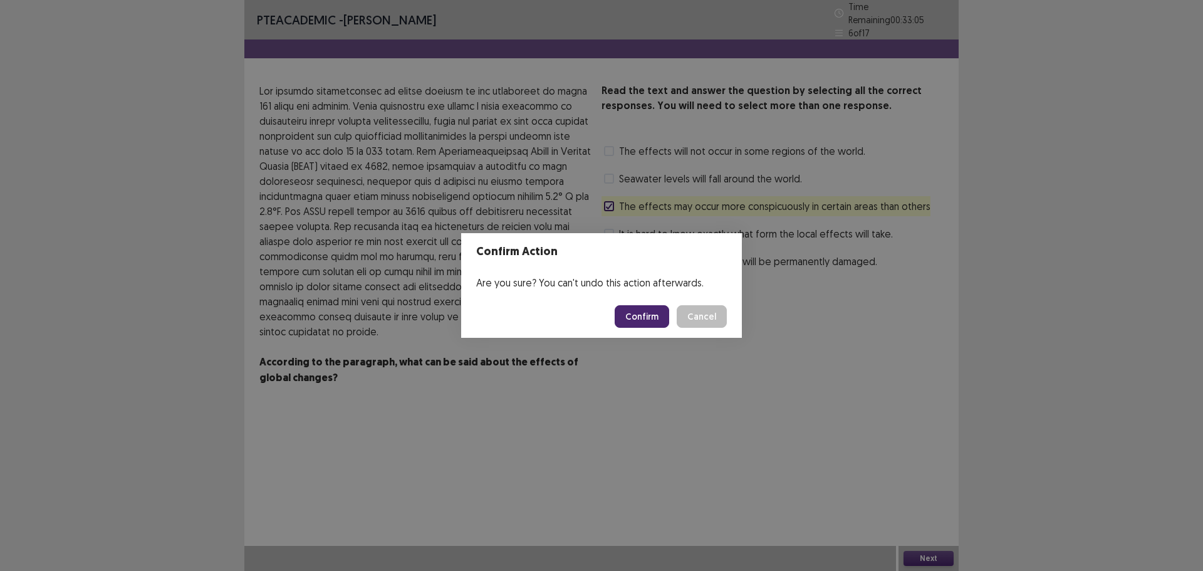
click at [647, 318] on button "Confirm" at bounding box center [641, 316] width 54 height 23
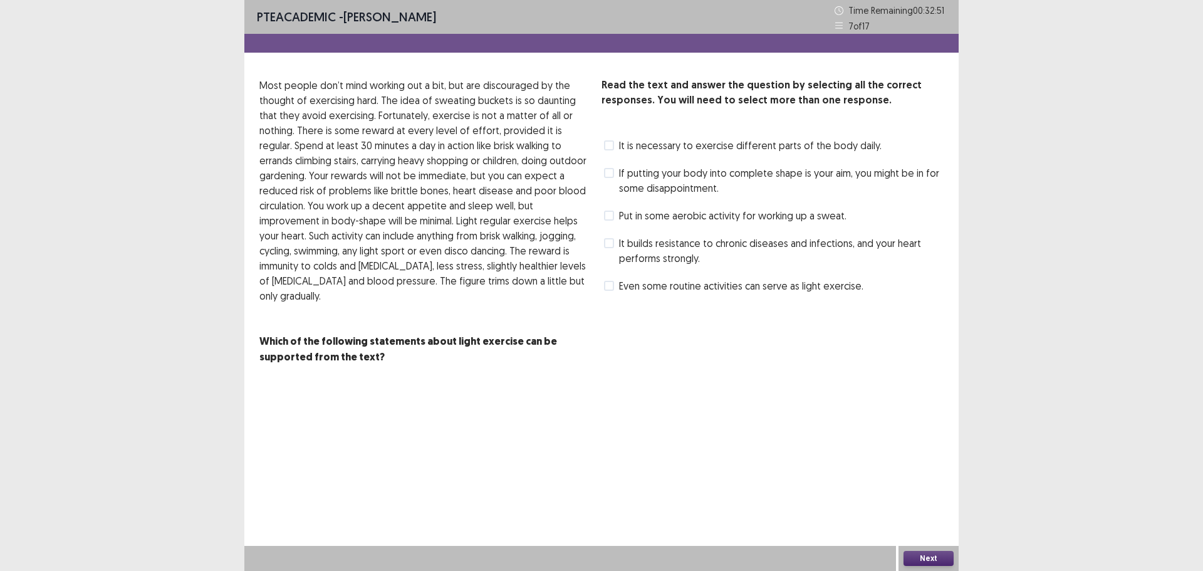
click at [630, 261] on span "It builds resistance to chronic diseases and infections, and your heart perform…" at bounding box center [781, 251] width 324 height 30
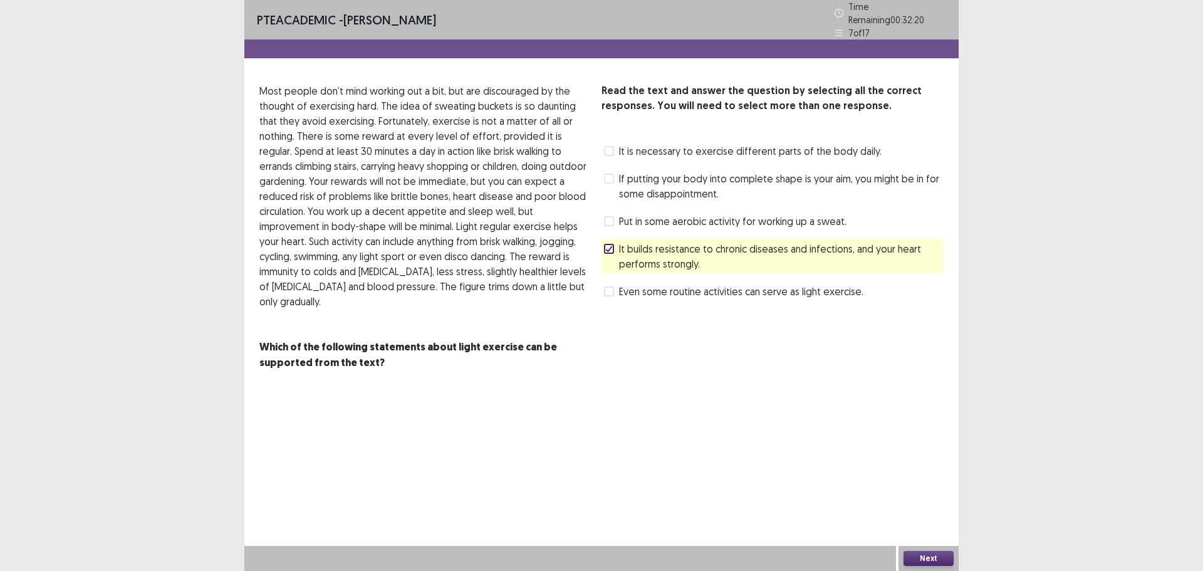
click at [614, 287] on label "Even some routine activities can serve as light exercise." at bounding box center [733, 291] width 259 height 15
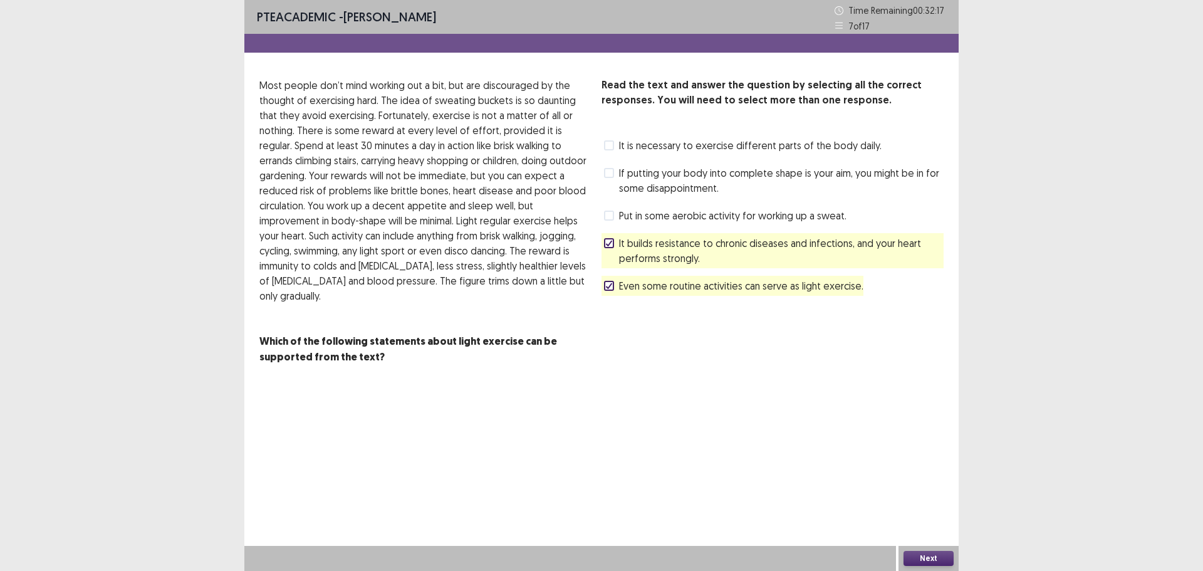
click at [926, 557] on button "Next" at bounding box center [928, 558] width 50 height 15
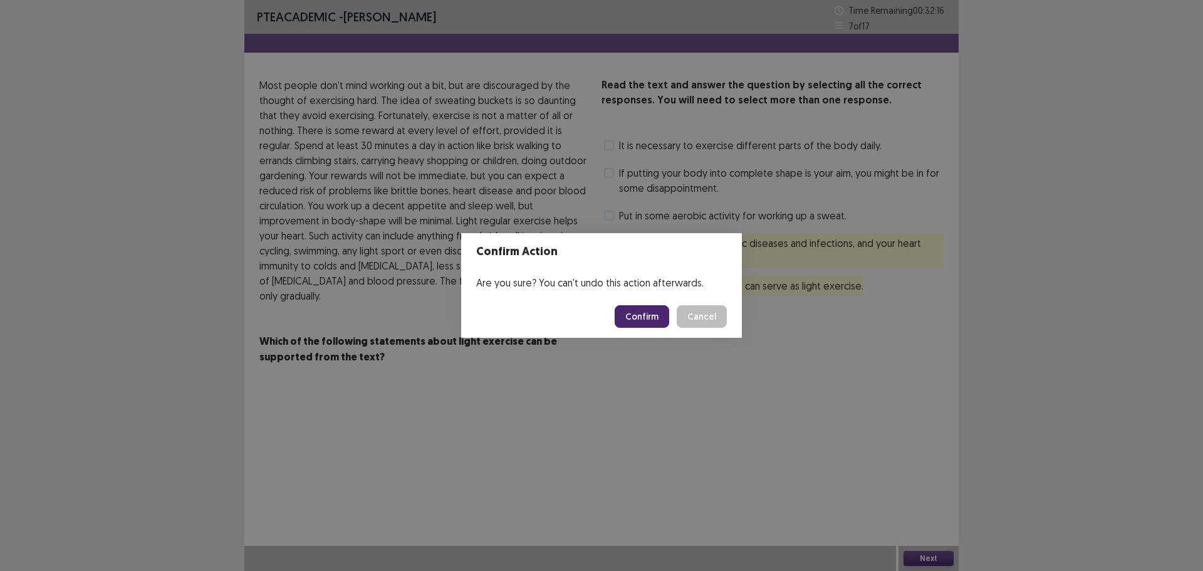
click at [648, 315] on button "Confirm" at bounding box center [641, 316] width 54 height 23
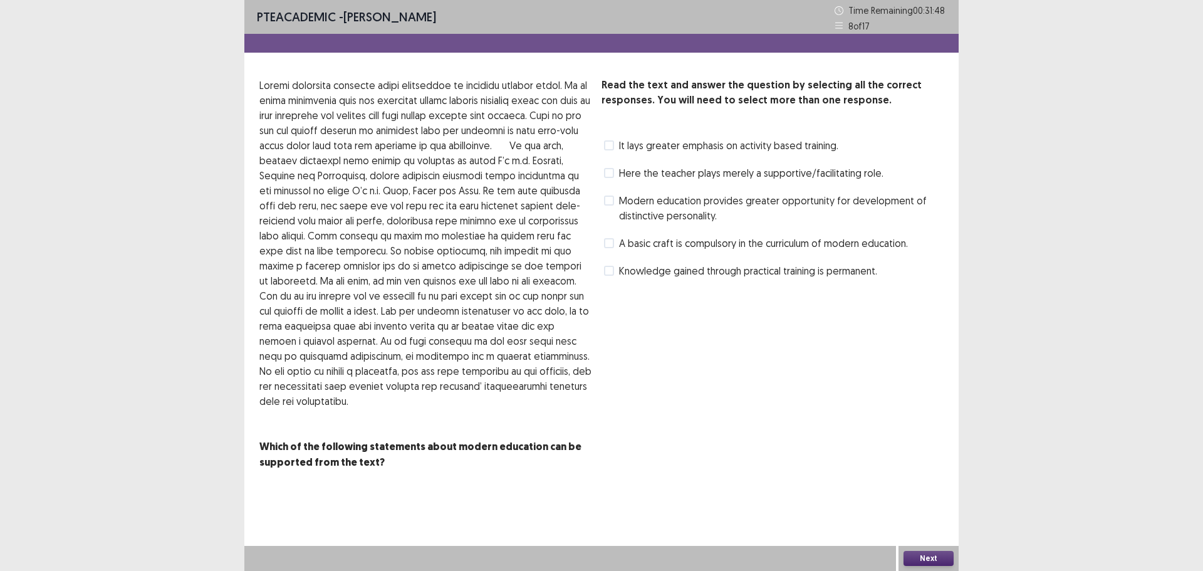
click at [621, 214] on span "Modern education provides greater opportunity for development of distinctive pe…" at bounding box center [781, 208] width 324 height 30
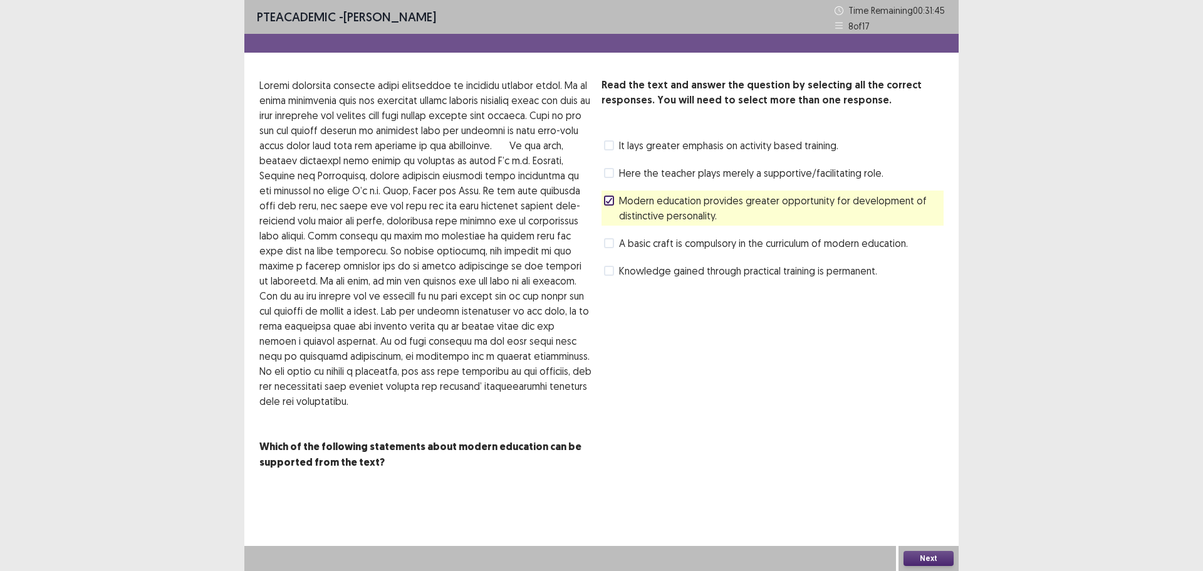
click at [925, 558] on button "Next" at bounding box center [928, 558] width 50 height 15
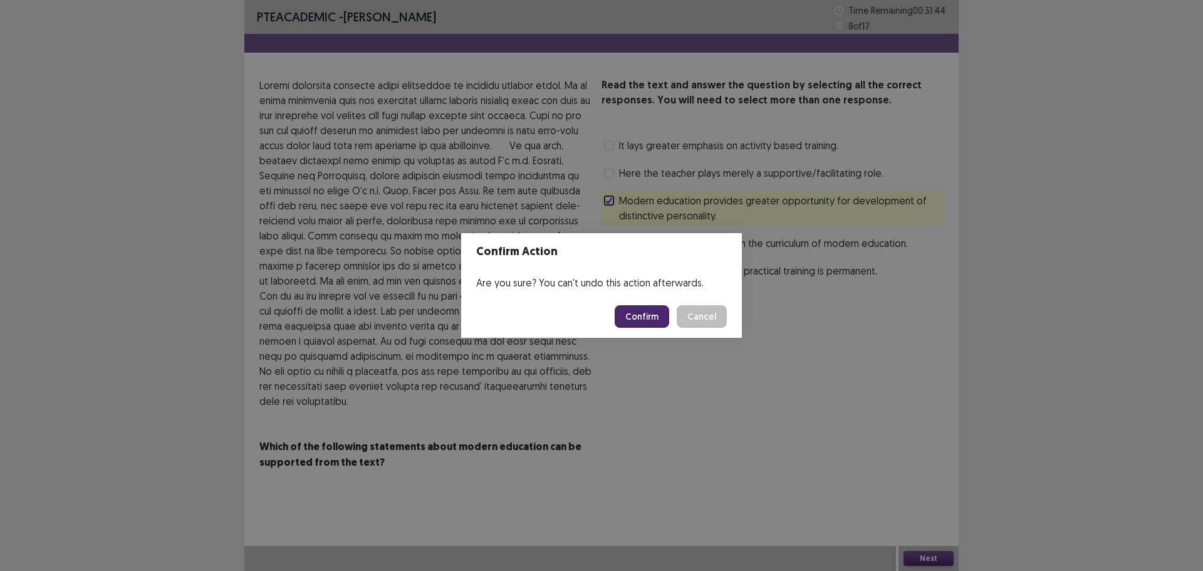
click at [643, 313] on button "Confirm" at bounding box center [641, 316] width 54 height 23
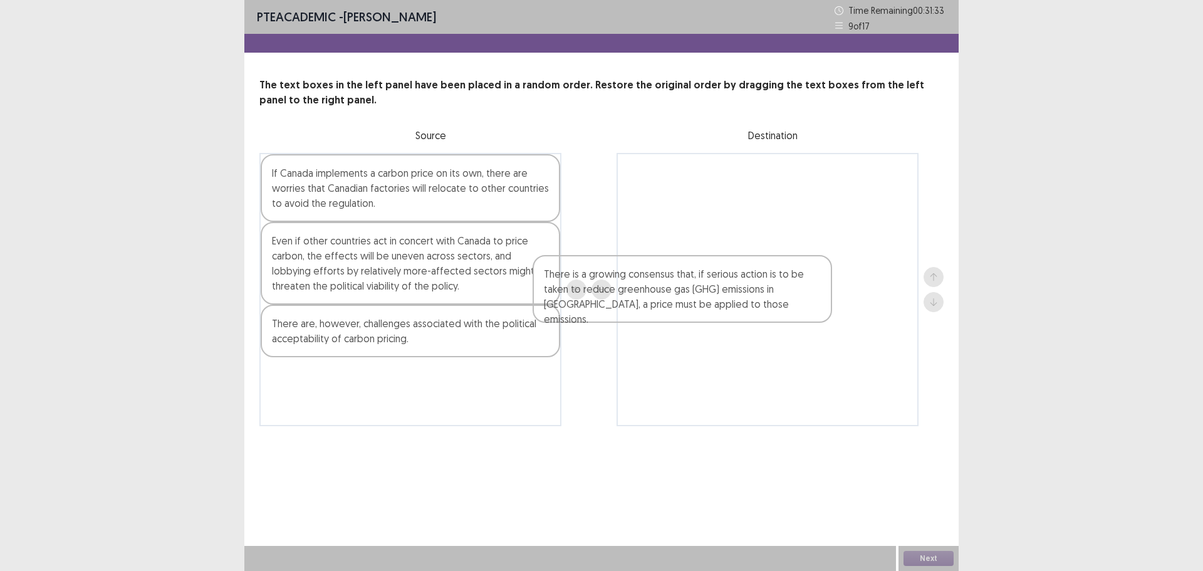
drag, startPoint x: 381, startPoint y: 400, endPoint x: 653, endPoint y: 261, distance: 305.9
click at [638, 278] on div "If Canada implements a carbon price on its own, there are worries that Canadian…" at bounding box center [601, 289] width 684 height 273
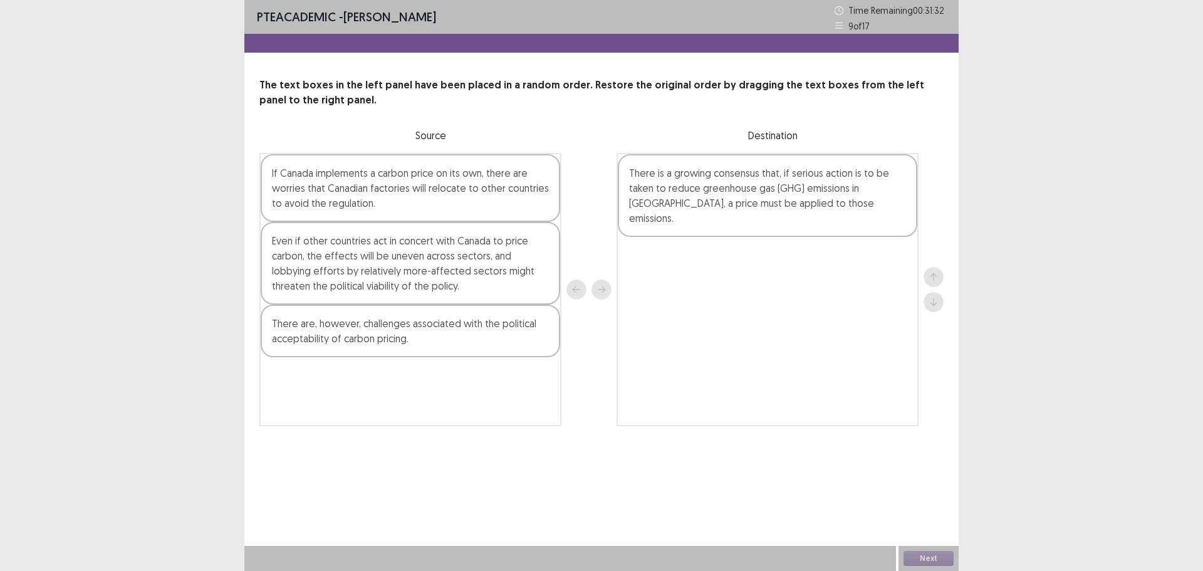
drag, startPoint x: 653, startPoint y: 261, endPoint x: 671, endPoint y: 229, distance: 36.2
click at [671, 229] on div "There is a growing consensus that, if serious action is to be taken to reduce g…" at bounding box center [767, 289] width 302 height 273
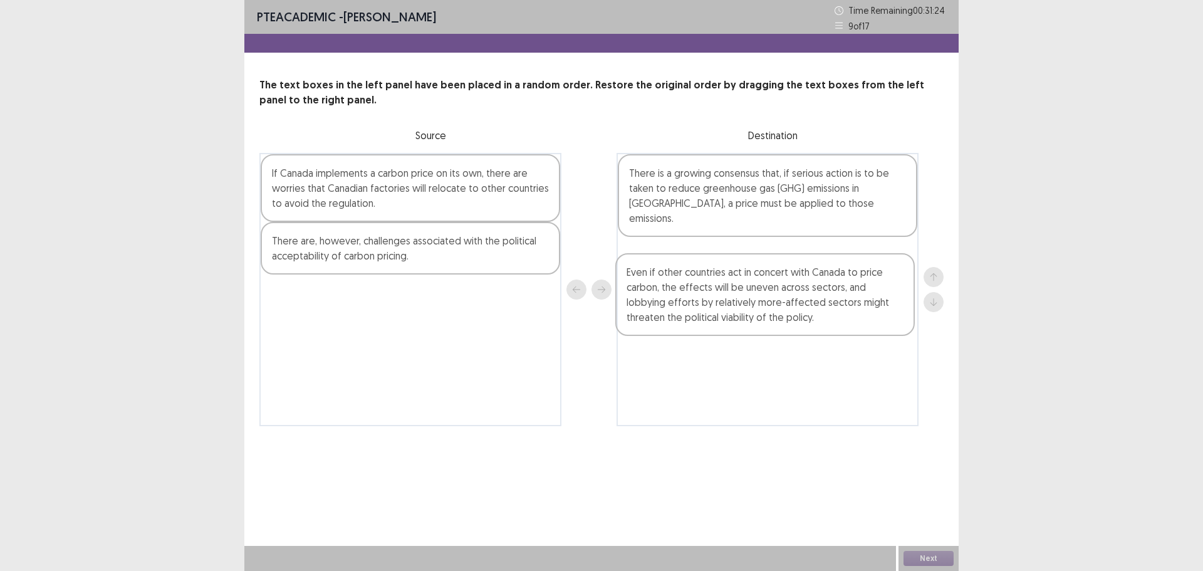
drag, startPoint x: 370, startPoint y: 275, endPoint x: 726, endPoint y: 282, distance: 355.8
click at [726, 282] on div "If Canada implements a carbon price on its own, there are worries that Canadian…" at bounding box center [601, 289] width 684 height 273
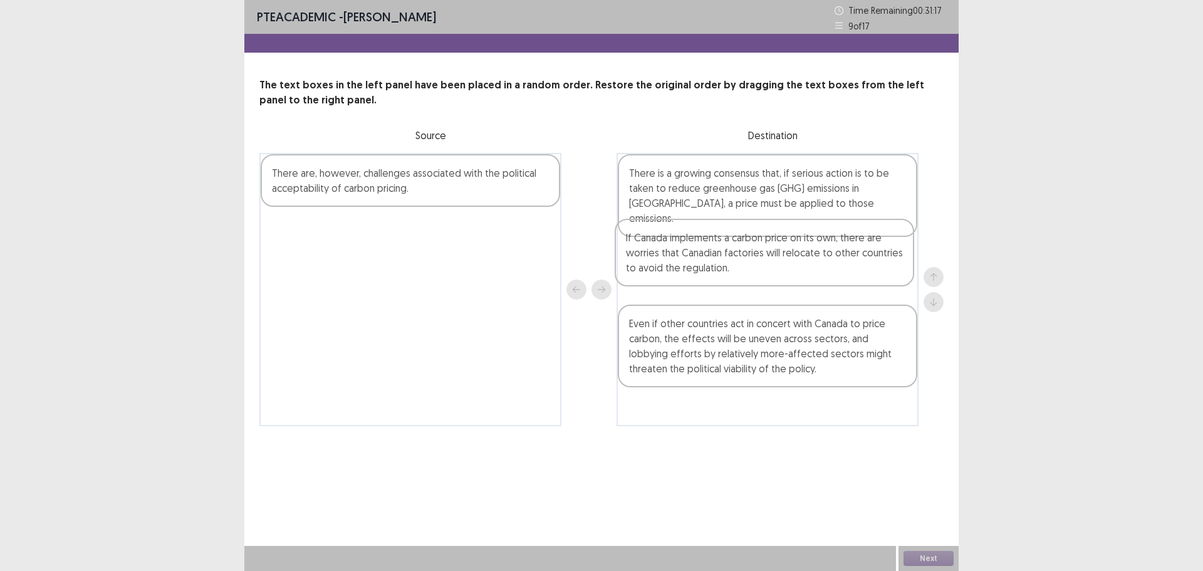
drag, startPoint x: 410, startPoint y: 204, endPoint x: 771, endPoint y: 271, distance: 367.6
click at [771, 271] on div "If Canada implements a carbon price on its own, there are worries that Canadian…" at bounding box center [601, 289] width 684 height 273
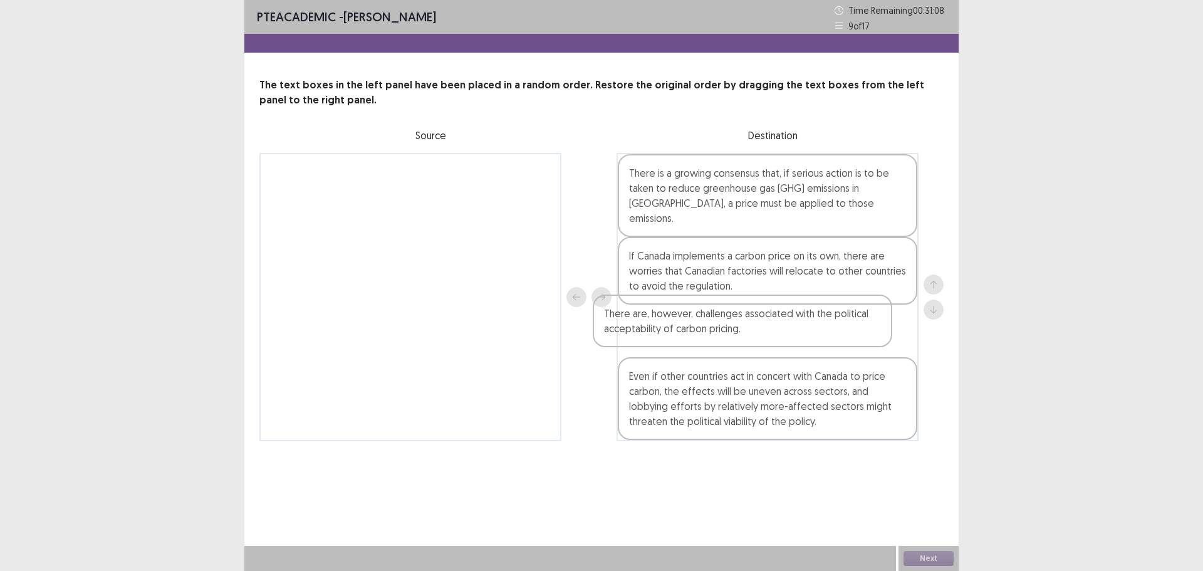
drag, startPoint x: 467, startPoint y: 191, endPoint x: 804, endPoint y: 335, distance: 365.9
click at [804, 335] on div "There are, however, challenges associated with the political acceptability of c…" at bounding box center [601, 297] width 684 height 288
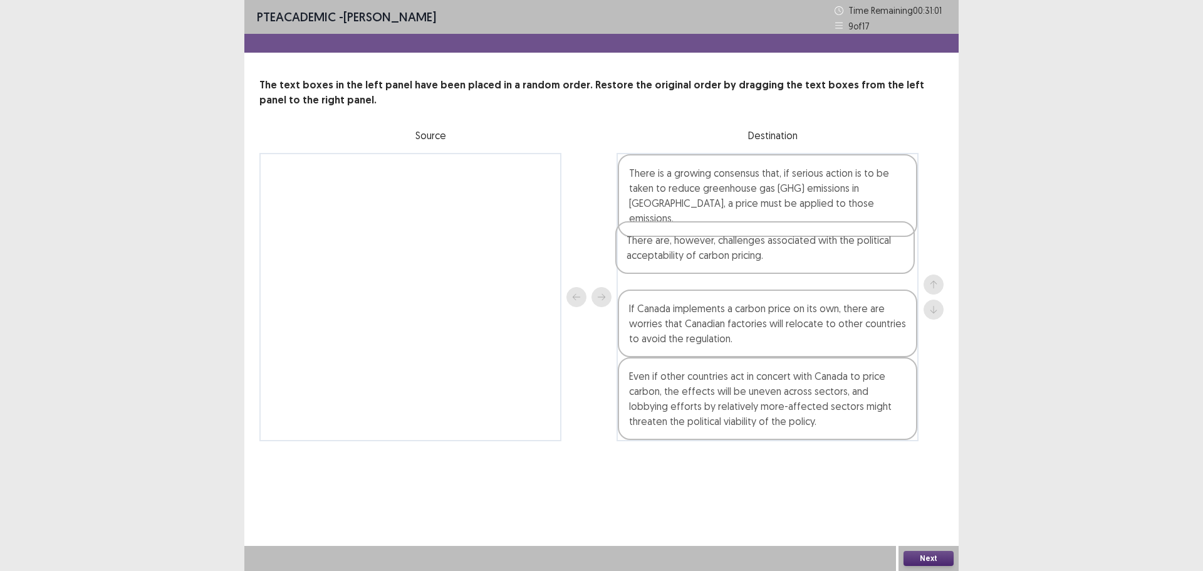
drag, startPoint x: 783, startPoint y: 324, endPoint x: 779, endPoint y: 252, distance: 72.2
click at [779, 252] on div "There is a growing consensus that, if serious action is to be taken to reduce g…" at bounding box center [767, 297] width 302 height 288
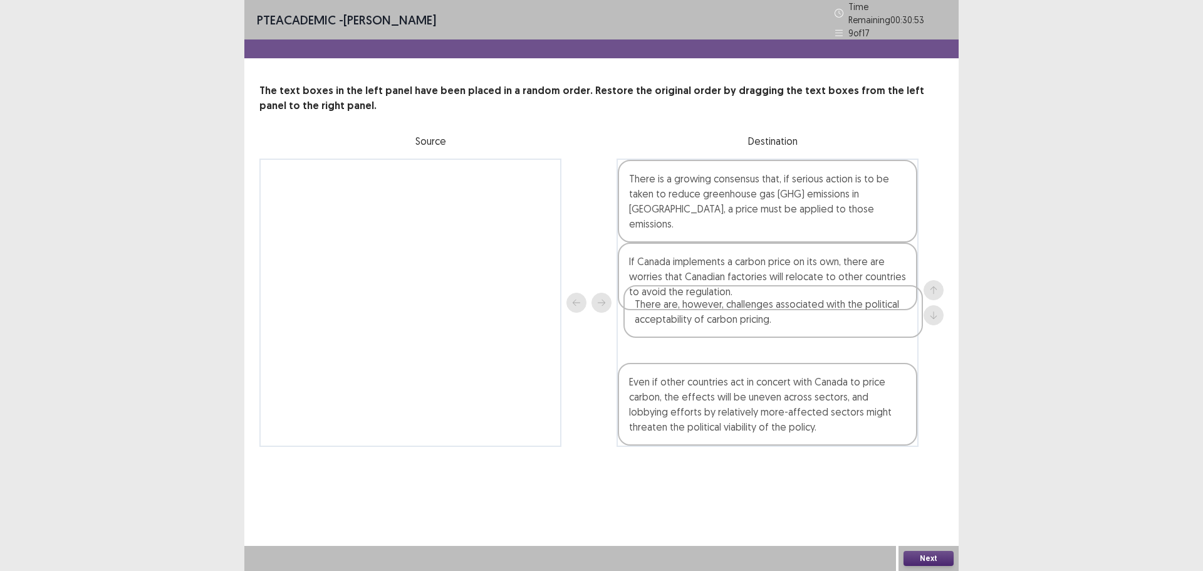
drag, startPoint x: 786, startPoint y: 256, endPoint x: 793, endPoint y: 324, distance: 68.6
click at [793, 324] on div "There is a growing consensus that, if serious action is to be taken to reduce g…" at bounding box center [767, 302] width 302 height 288
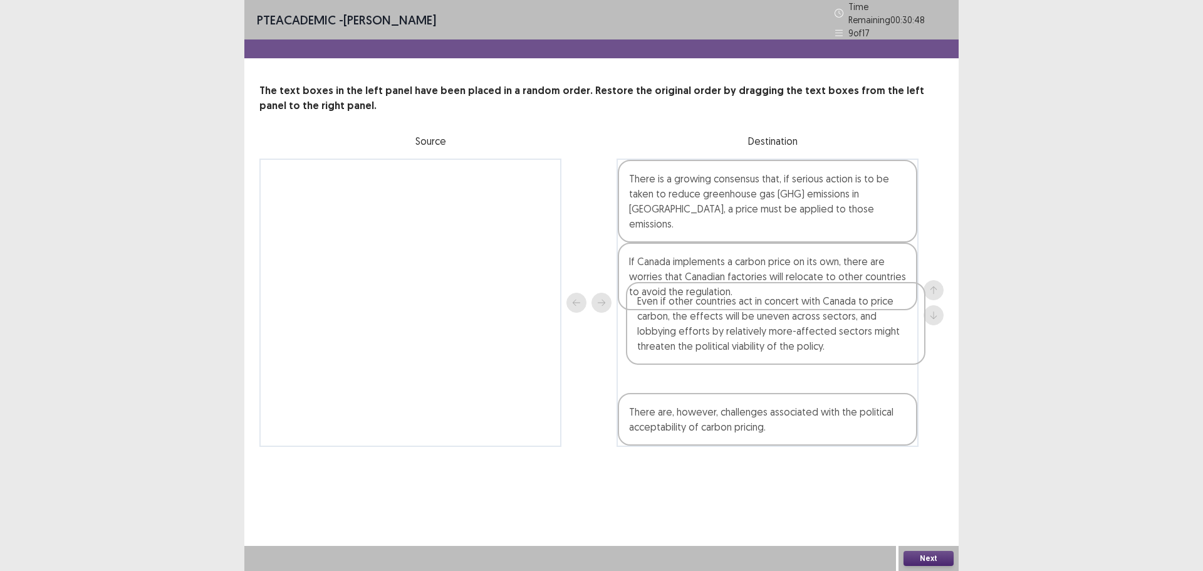
drag, startPoint x: 779, startPoint y: 390, endPoint x: 787, endPoint y: 326, distance: 63.8
click at [787, 326] on div "There is a growing consensus that, if serious action is to be taken to reduce g…" at bounding box center [767, 302] width 302 height 288
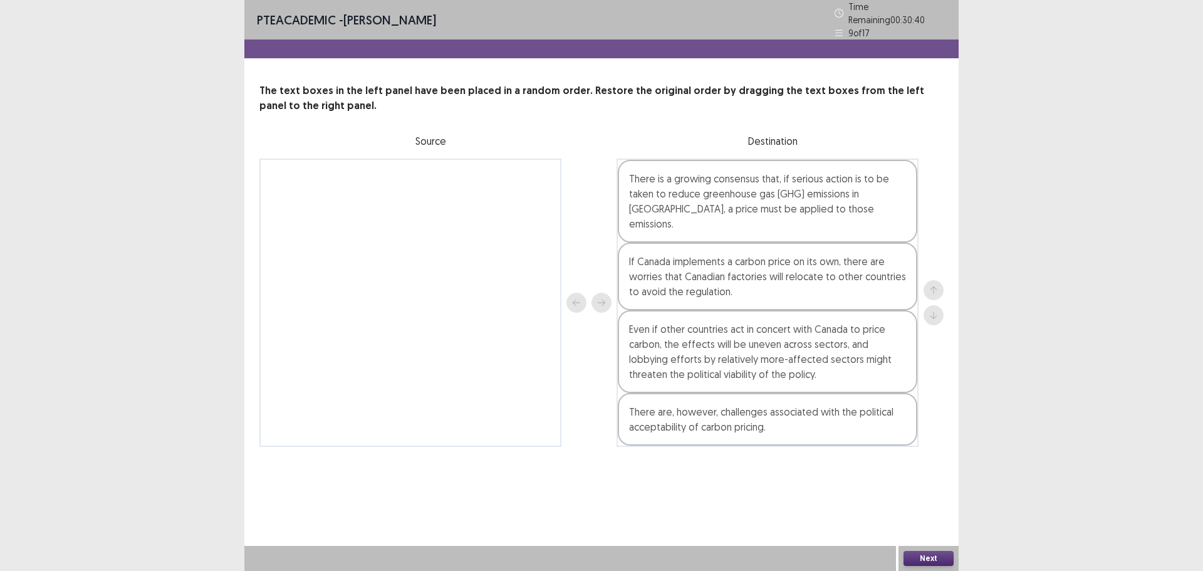
click at [925, 557] on button "Next" at bounding box center [928, 558] width 50 height 15
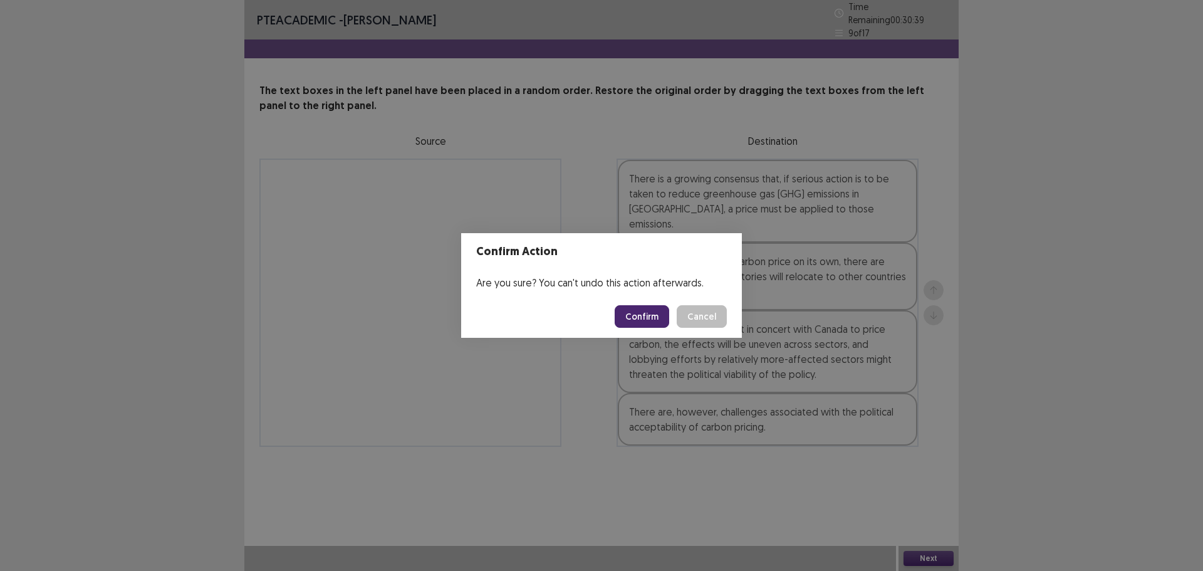
click at [643, 318] on button "Confirm" at bounding box center [641, 316] width 54 height 23
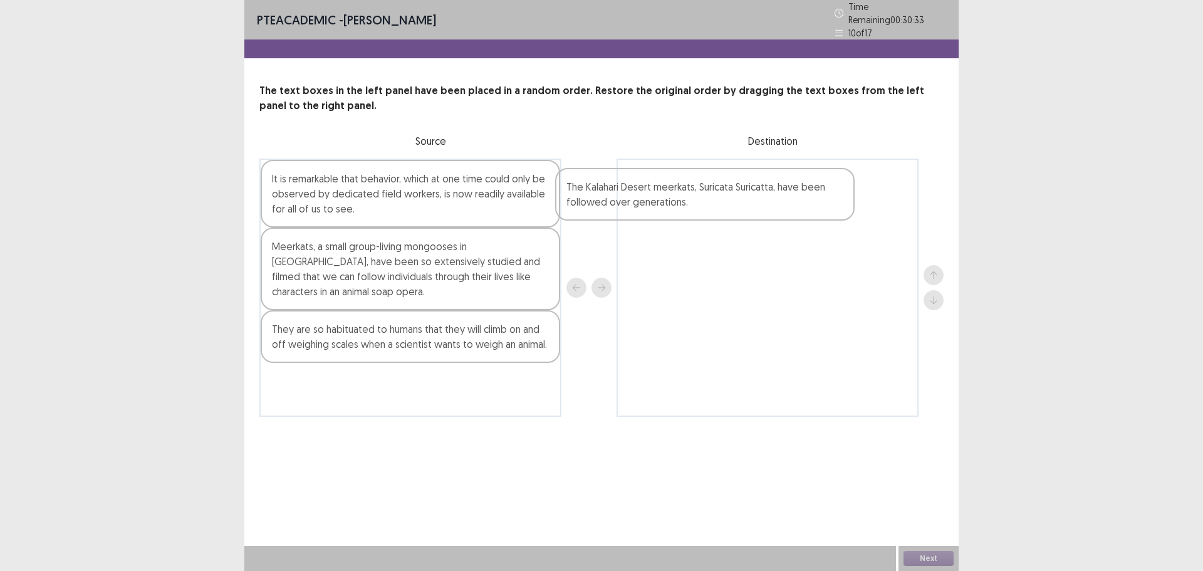
drag, startPoint x: 332, startPoint y: 391, endPoint x: 631, endPoint y: 202, distance: 353.9
click at [631, 202] on div "It is remarkable that behavior, which at one time could only be observed by ded…" at bounding box center [601, 287] width 684 height 258
click at [639, 208] on div at bounding box center [767, 287] width 302 height 258
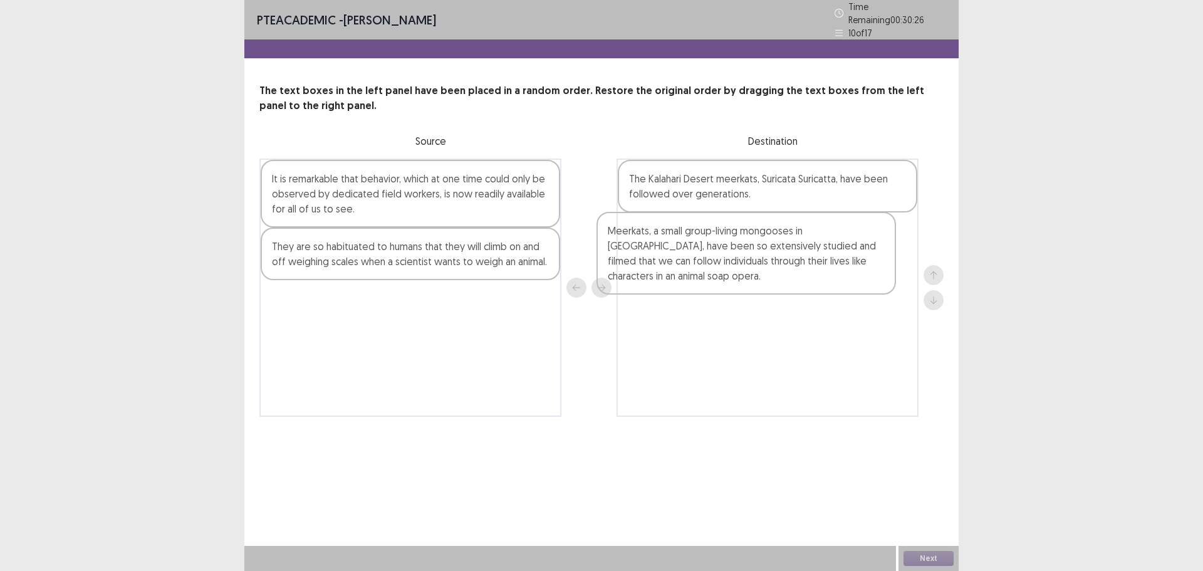
drag, startPoint x: 351, startPoint y: 263, endPoint x: 693, endPoint y: 255, distance: 341.5
click at [693, 255] on div "It is remarkable that behavior, which at one time could only be observed by ded…" at bounding box center [601, 287] width 684 height 258
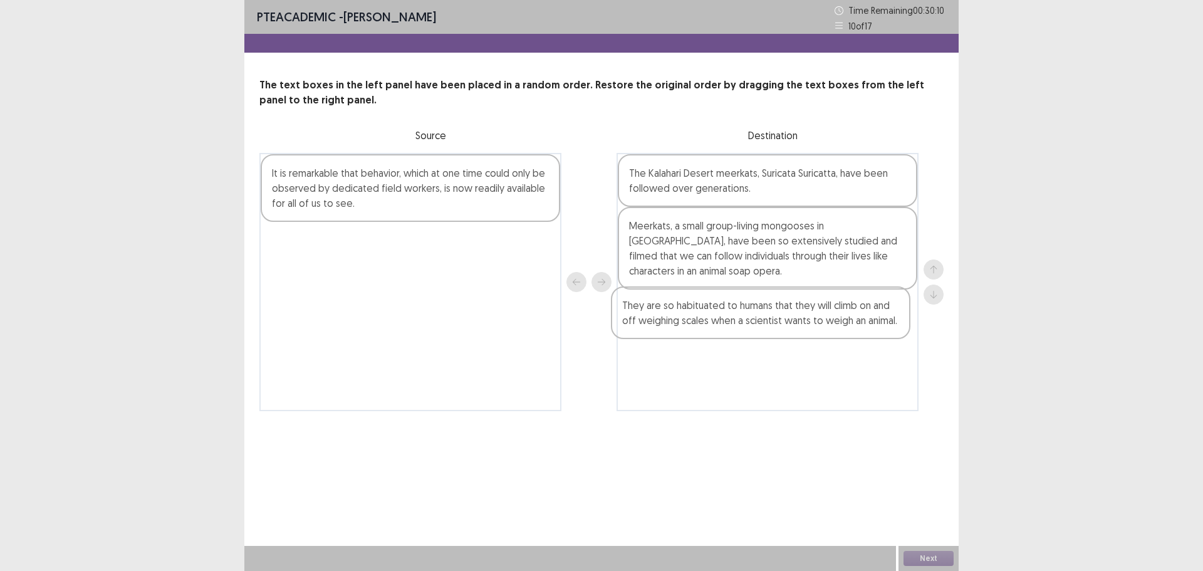
drag, startPoint x: 398, startPoint y: 247, endPoint x: 752, endPoint y: 316, distance: 361.1
click at [752, 316] on div "It is remarkable that behavior, which at one time could only be observed by ded…" at bounding box center [601, 282] width 684 height 258
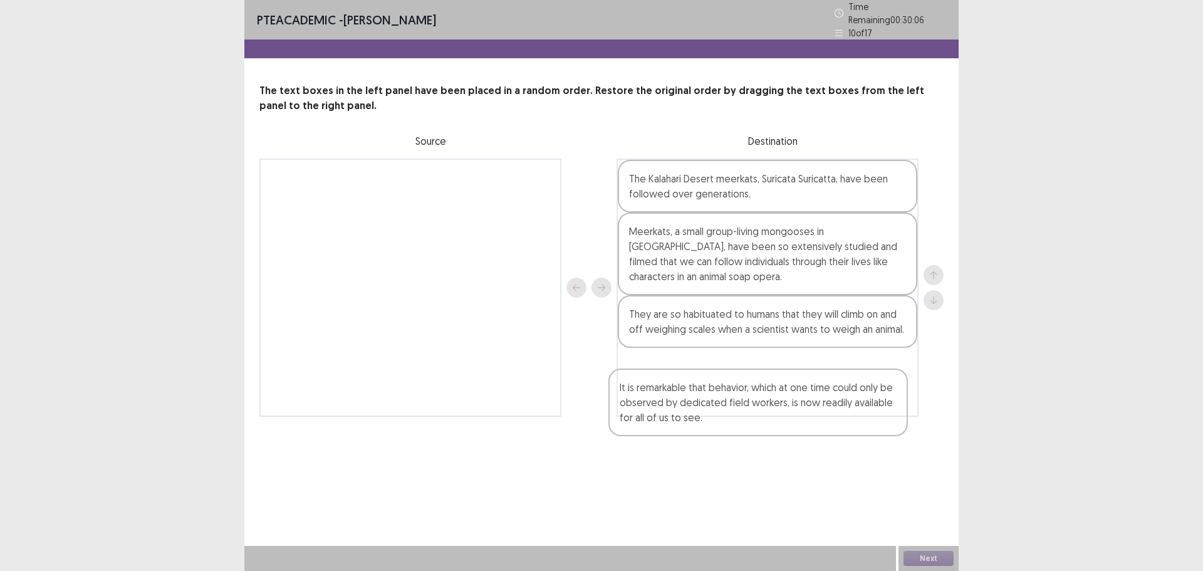
drag, startPoint x: 329, startPoint y: 187, endPoint x: 680, endPoint y: 390, distance: 404.9
click at [680, 390] on div "It is remarkable that behavior, which at one time could only be observed by ded…" at bounding box center [601, 287] width 684 height 258
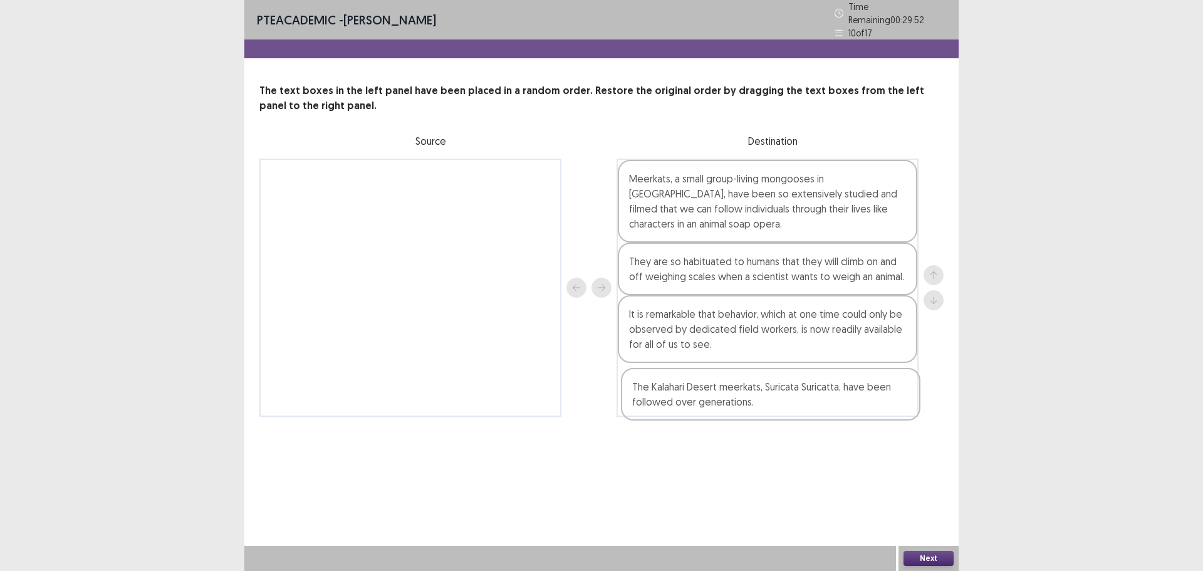
drag, startPoint x: 697, startPoint y: 227, endPoint x: 703, endPoint y: 400, distance: 173.0
click at [699, 406] on div "The Kalahari Desert meerkats, Suricata Suricatta, have been followed over gener…" at bounding box center [767, 287] width 302 height 258
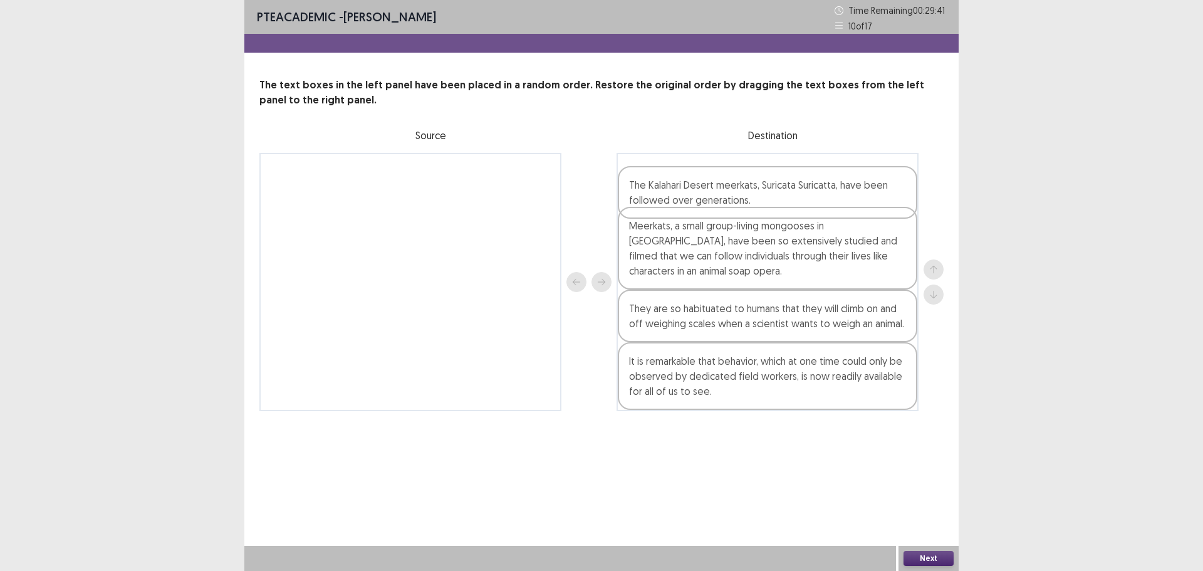
drag, startPoint x: 693, startPoint y: 398, endPoint x: 693, endPoint y: 204, distance: 194.8
click at [693, 204] on div "Meerkats, a small group-living mongooses in [GEOGRAPHIC_DATA], have been so ext…" at bounding box center [767, 282] width 302 height 258
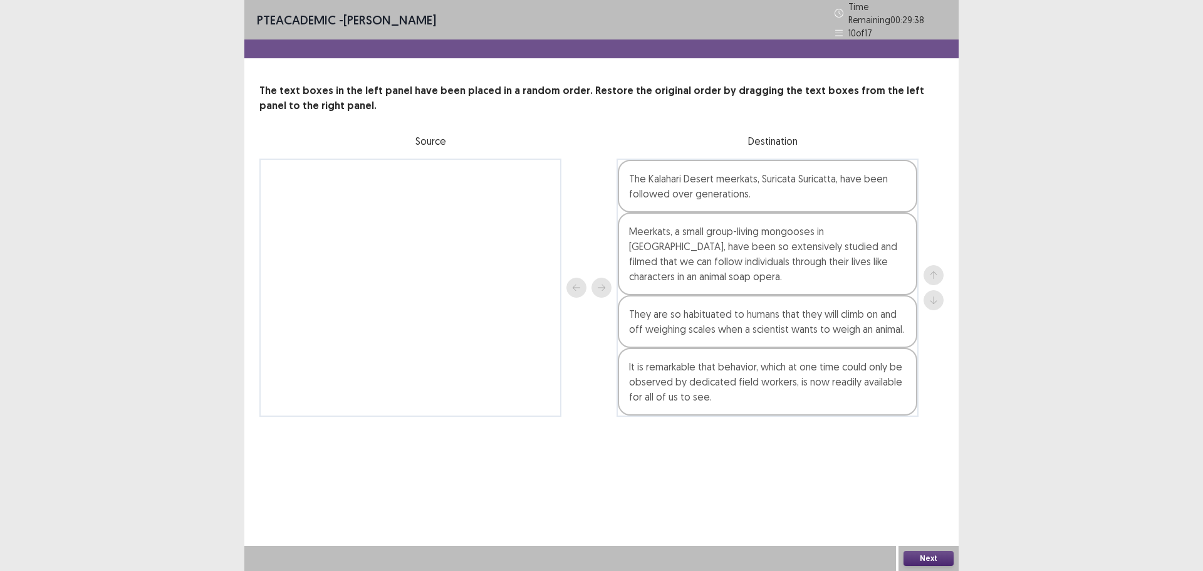
click at [936, 561] on button "Next" at bounding box center [928, 558] width 50 height 15
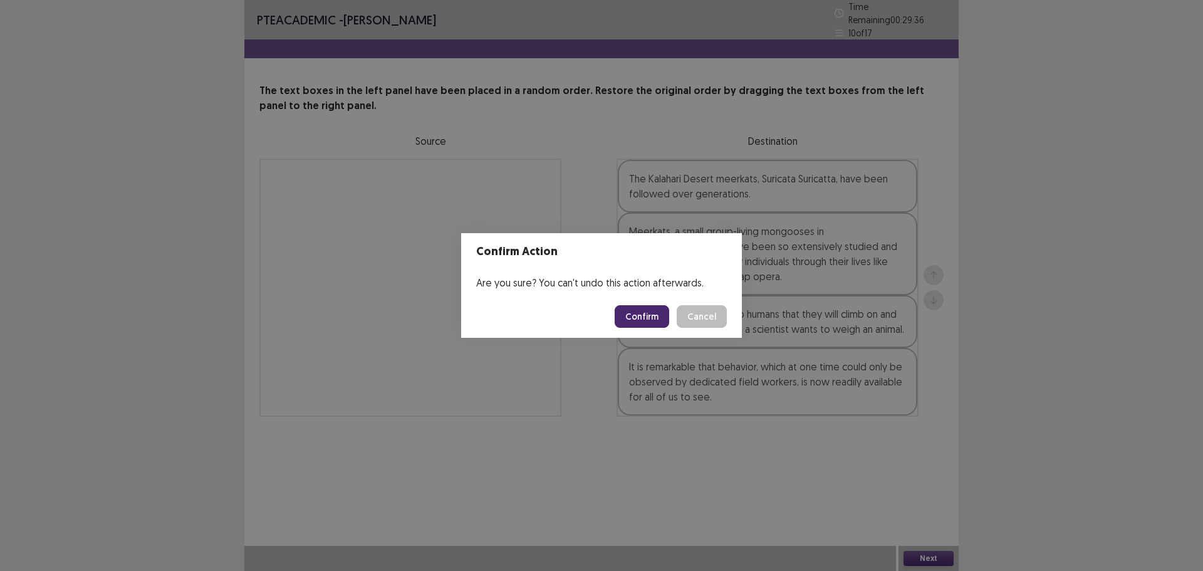
click at [647, 309] on button "Confirm" at bounding box center [641, 316] width 54 height 23
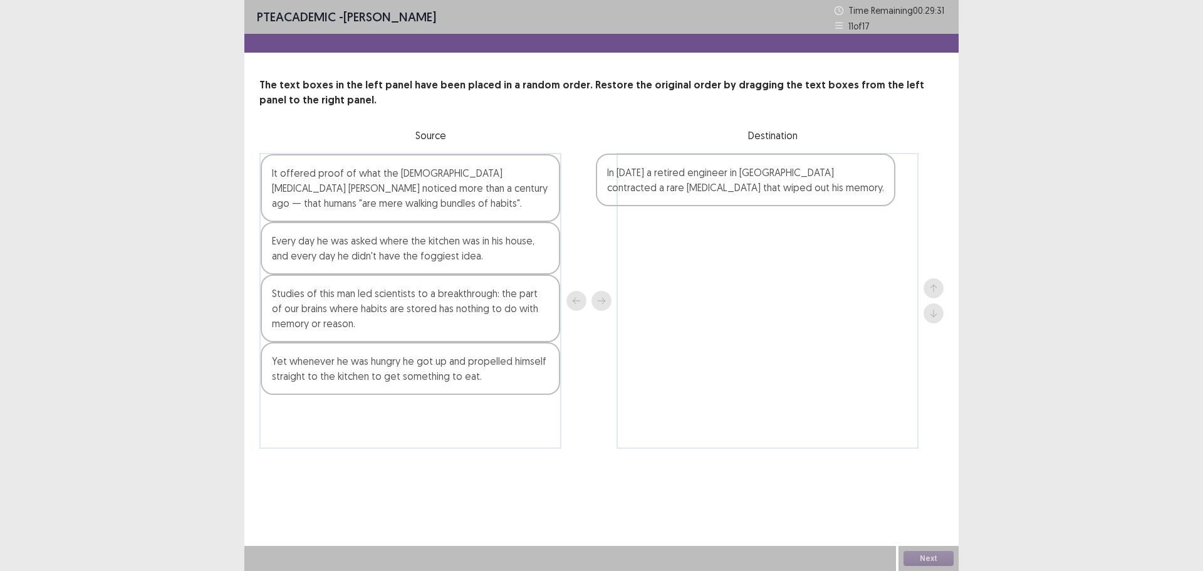
drag, startPoint x: 341, startPoint y: 311, endPoint x: 682, endPoint y: 190, distance: 361.8
click at [682, 190] on div "It offered proof of what the [DEMOGRAPHIC_DATA] [MEDICAL_DATA] [PERSON_NAME] no…" at bounding box center [601, 301] width 684 height 296
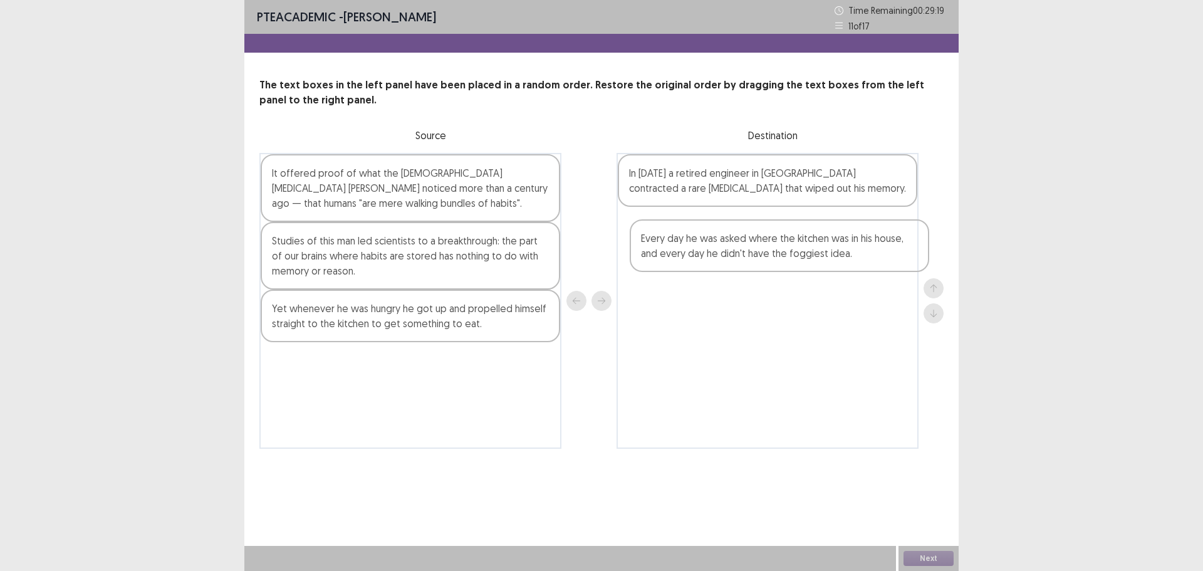
drag, startPoint x: 408, startPoint y: 257, endPoint x: 777, endPoint y: 254, distance: 368.9
click at [777, 254] on div "It offered proof of what the [DEMOGRAPHIC_DATA] [MEDICAL_DATA] [PERSON_NAME] no…" at bounding box center [601, 301] width 684 height 296
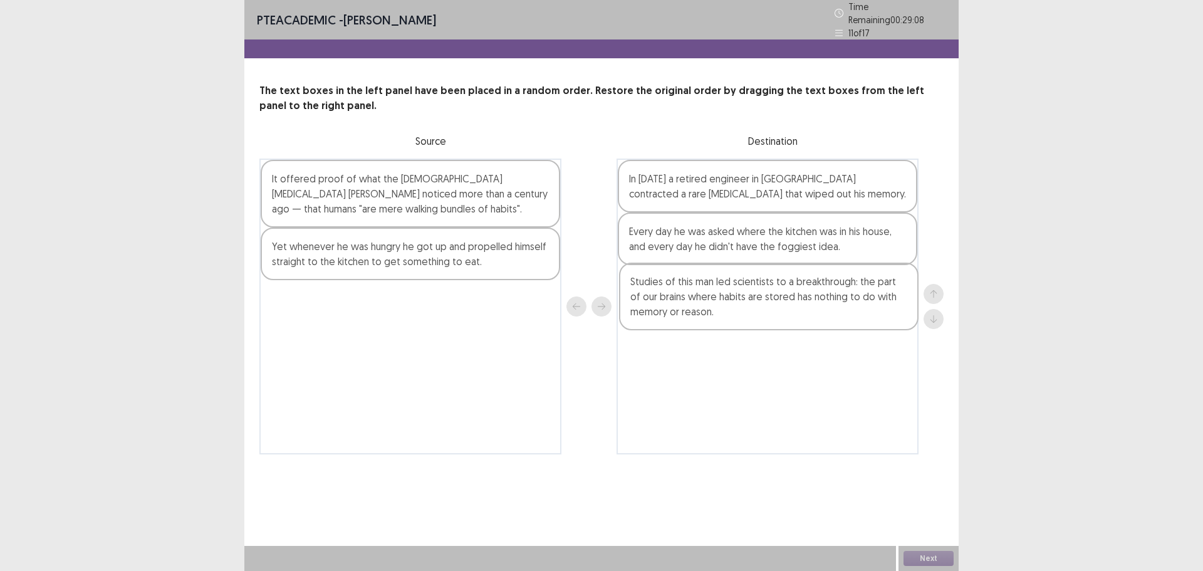
drag, startPoint x: 422, startPoint y: 272, endPoint x: 781, endPoint y: 313, distance: 361.9
click at [781, 313] on div "It offered proof of what the [DEMOGRAPHIC_DATA] [MEDICAL_DATA] [PERSON_NAME] no…" at bounding box center [601, 306] width 684 height 296
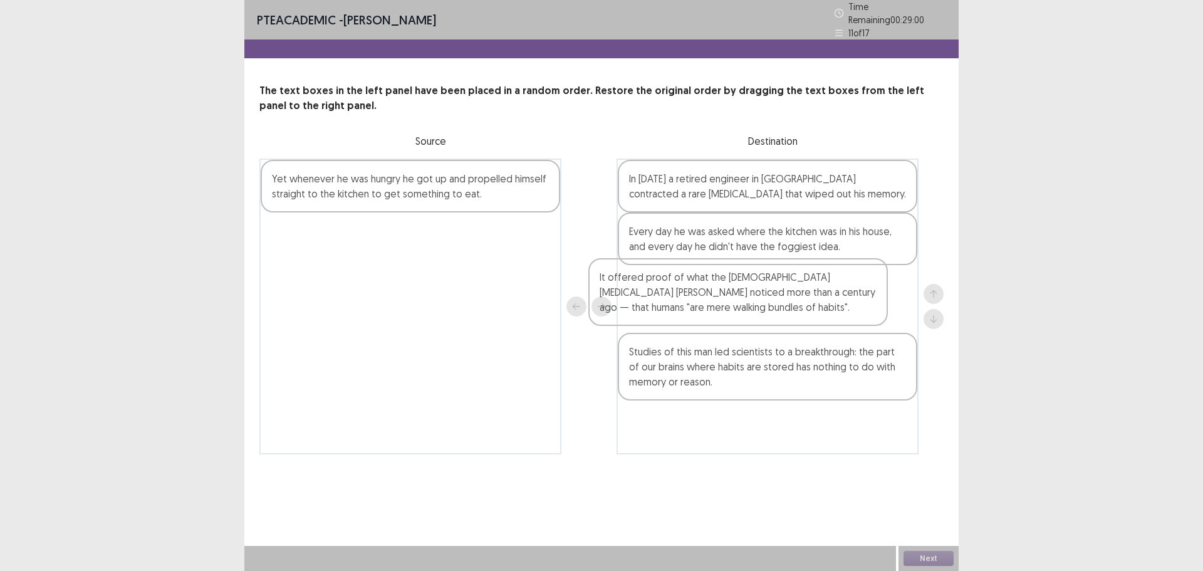
drag, startPoint x: 433, startPoint y: 190, endPoint x: 752, endPoint y: 298, distance: 336.3
click at [752, 298] on div "It offered proof of what the [DEMOGRAPHIC_DATA] [MEDICAL_DATA] [PERSON_NAME] no…" at bounding box center [601, 306] width 684 height 296
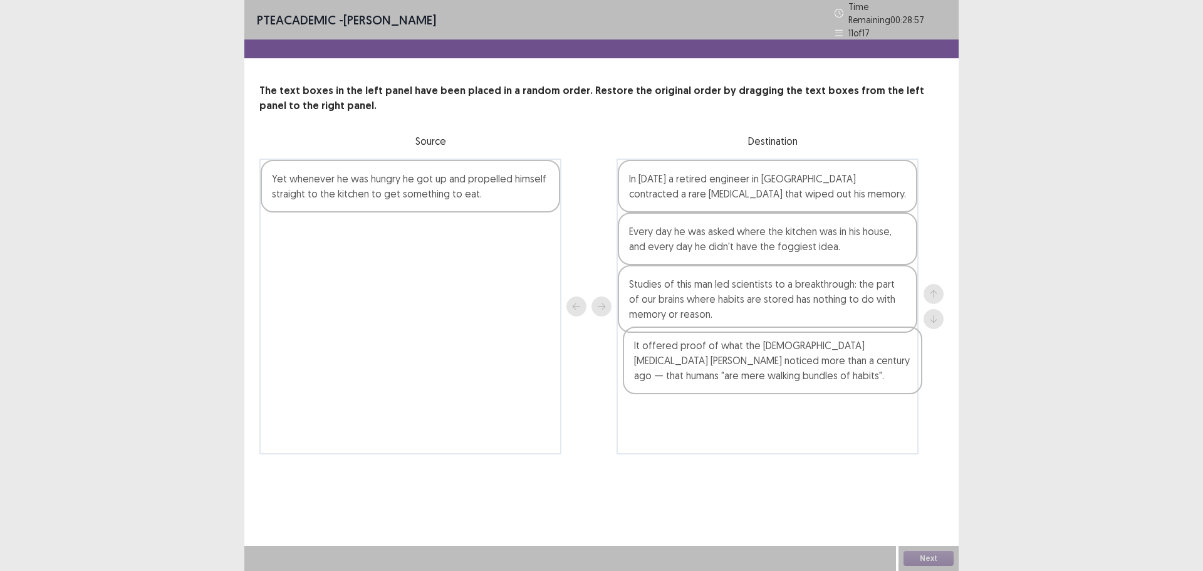
drag, startPoint x: 749, startPoint y: 299, endPoint x: 754, endPoint y: 371, distance: 71.6
click at [754, 371] on div "In [DATE] a retired engineer in [GEOGRAPHIC_DATA] contracted a rare [MEDICAL_DA…" at bounding box center [767, 306] width 302 height 296
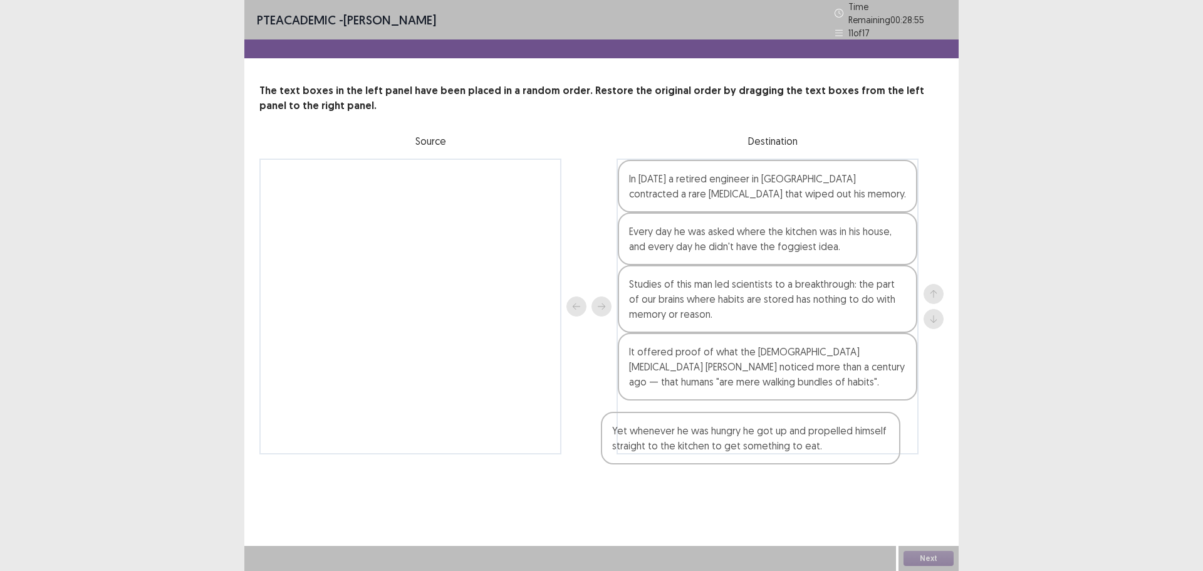
drag, startPoint x: 399, startPoint y: 186, endPoint x: 743, endPoint y: 445, distance: 430.8
click at [743, 445] on div "Yet whenever he was hungry he got up and propelled himself straight to the kitc…" at bounding box center [601, 306] width 684 height 296
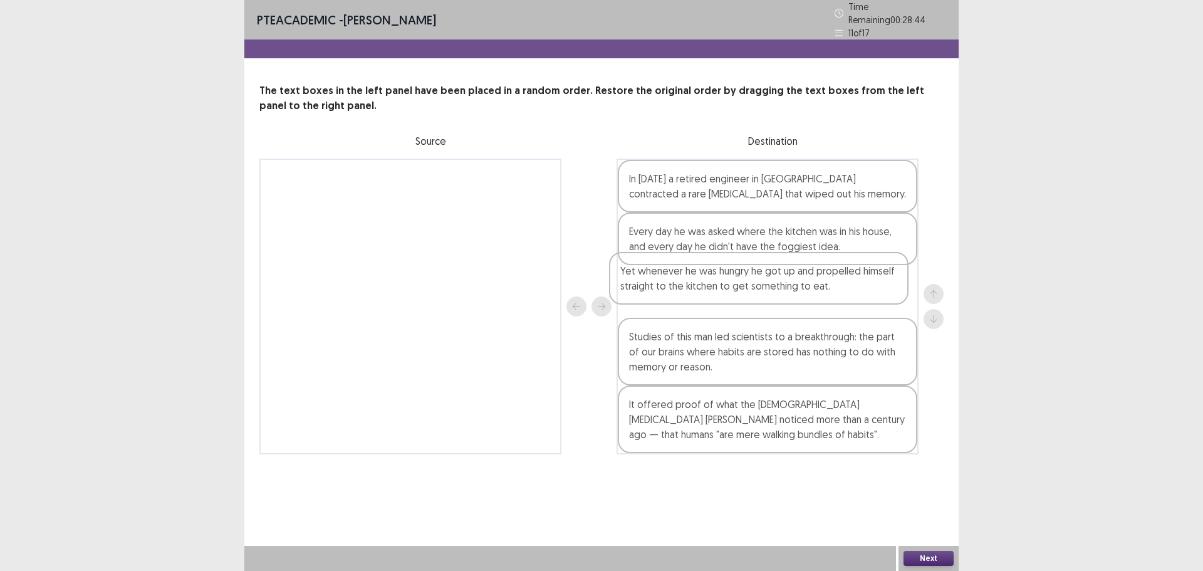
drag, startPoint x: 738, startPoint y: 432, endPoint x: 739, endPoint y: 291, distance: 140.9
click at [739, 291] on div "In [DATE] a retired engineer in [GEOGRAPHIC_DATA] contracted a rare [MEDICAL_DA…" at bounding box center [767, 306] width 302 height 296
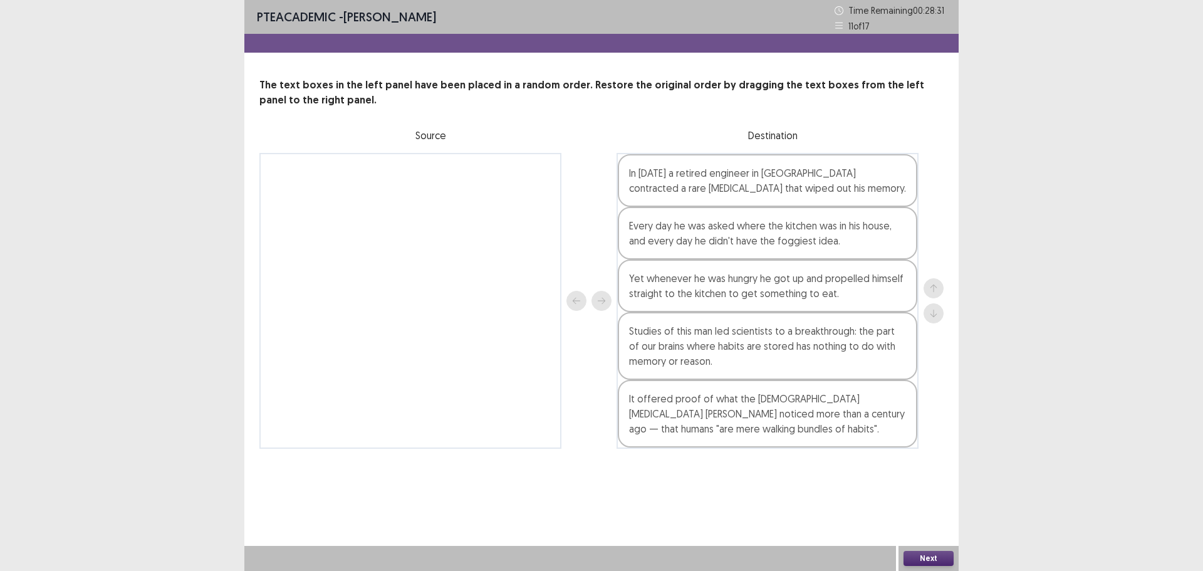
click at [933, 557] on button "Next" at bounding box center [928, 558] width 50 height 15
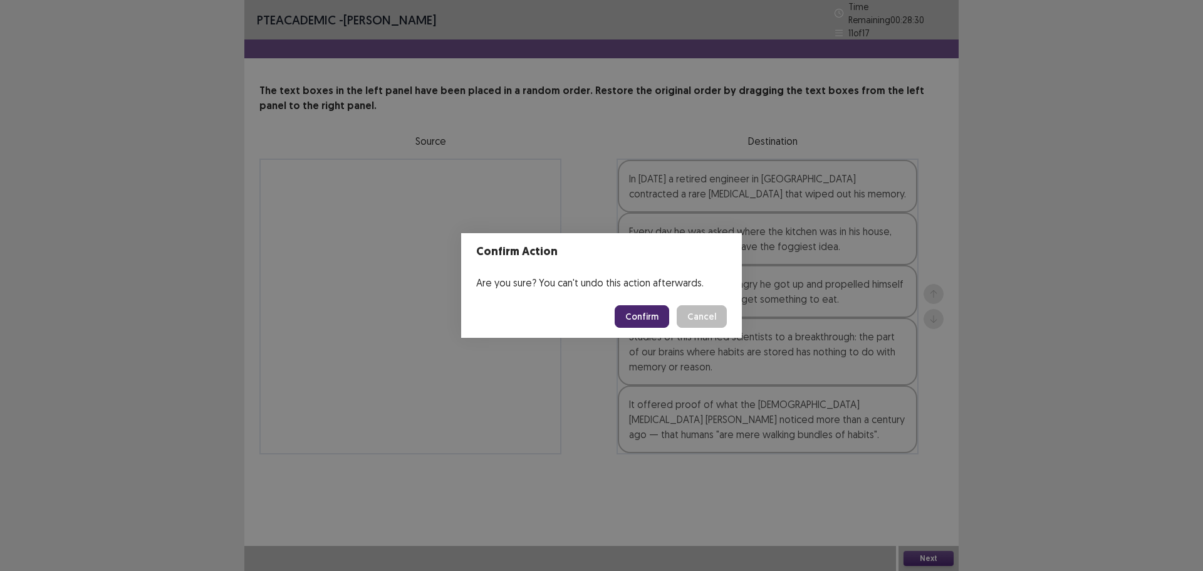
click at [643, 323] on button "Confirm" at bounding box center [641, 316] width 54 height 23
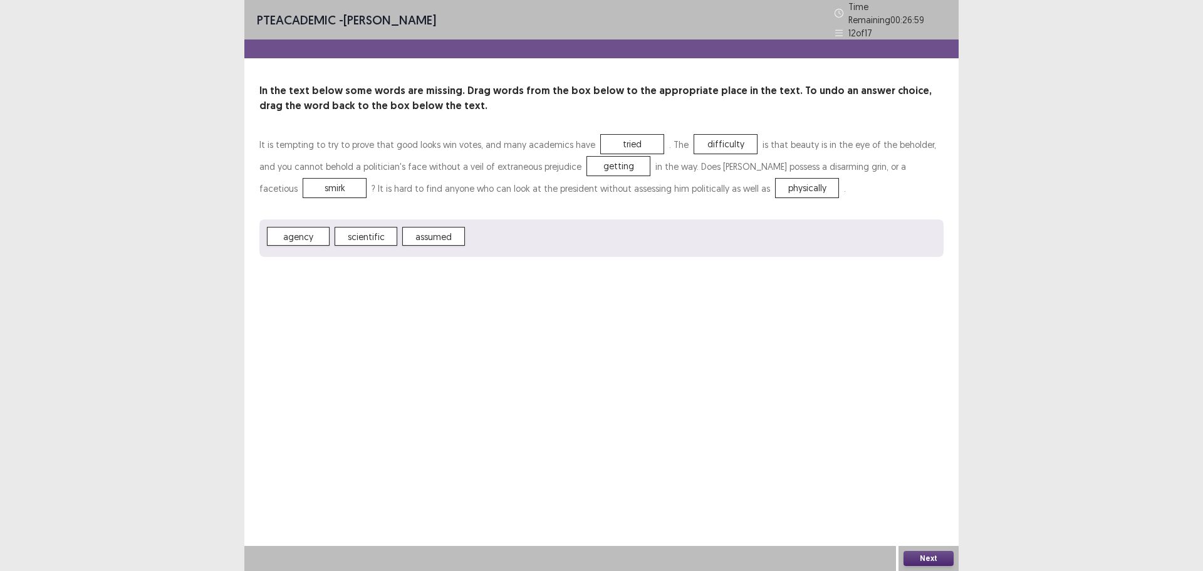
click at [931, 557] on button "Next" at bounding box center [928, 558] width 50 height 15
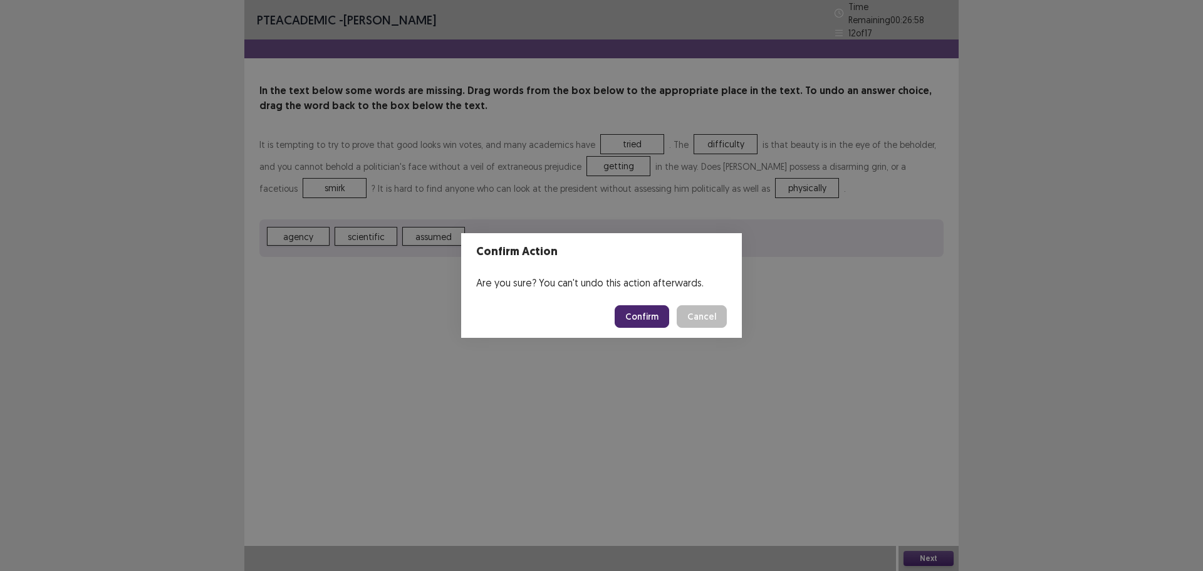
click at [655, 317] on button "Confirm" at bounding box center [641, 316] width 54 height 23
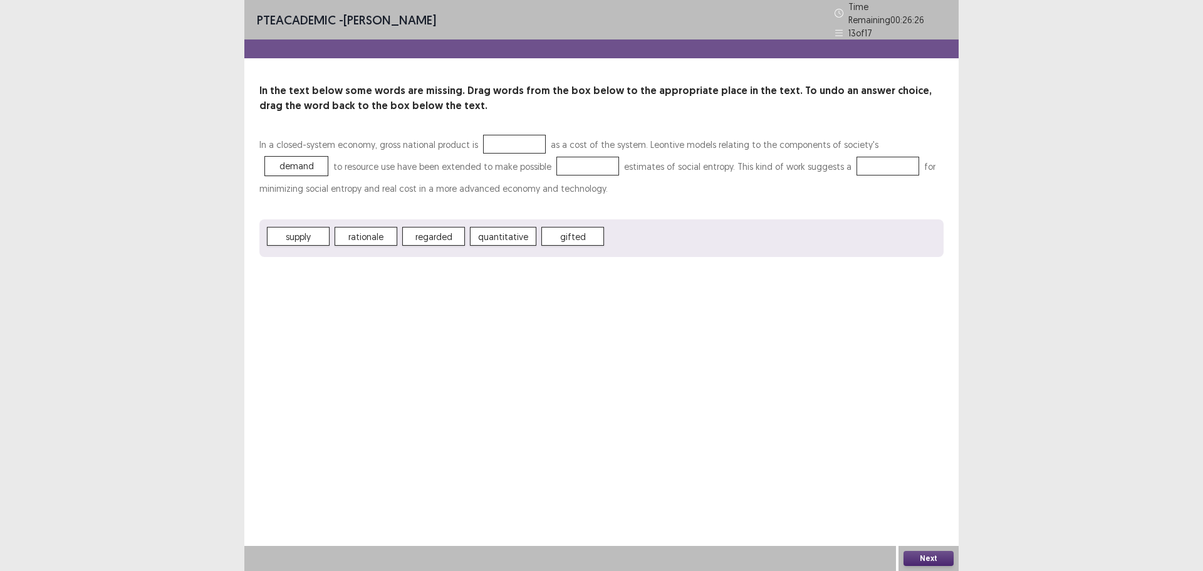
click at [328, 157] on span "demand" at bounding box center [296, 166] width 63 height 19
click at [557, 159] on span "rationale" at bounding box center [588, 166] width 63 height 19
click at [929, 554] on button "Next" at bounding box center [928, 558] width 50 height 15
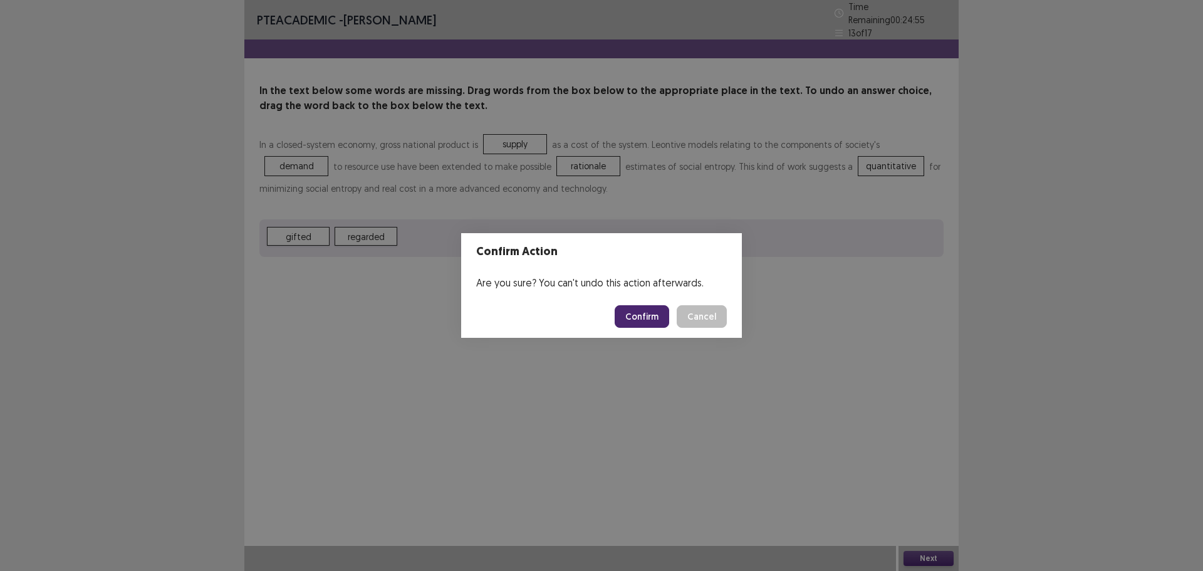
click at [653, 312] on button "Confirm" at bounding box center [641, 316] width 54 height 23
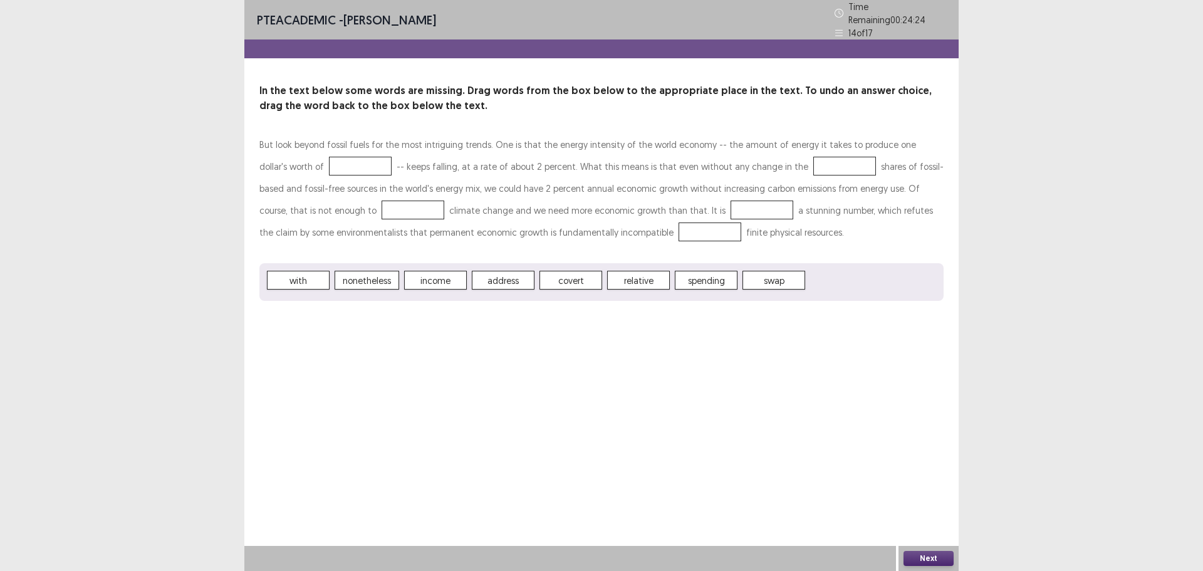
click at [700, 277] on span "spending" at bounding box center [706, 280] width 63 height 19
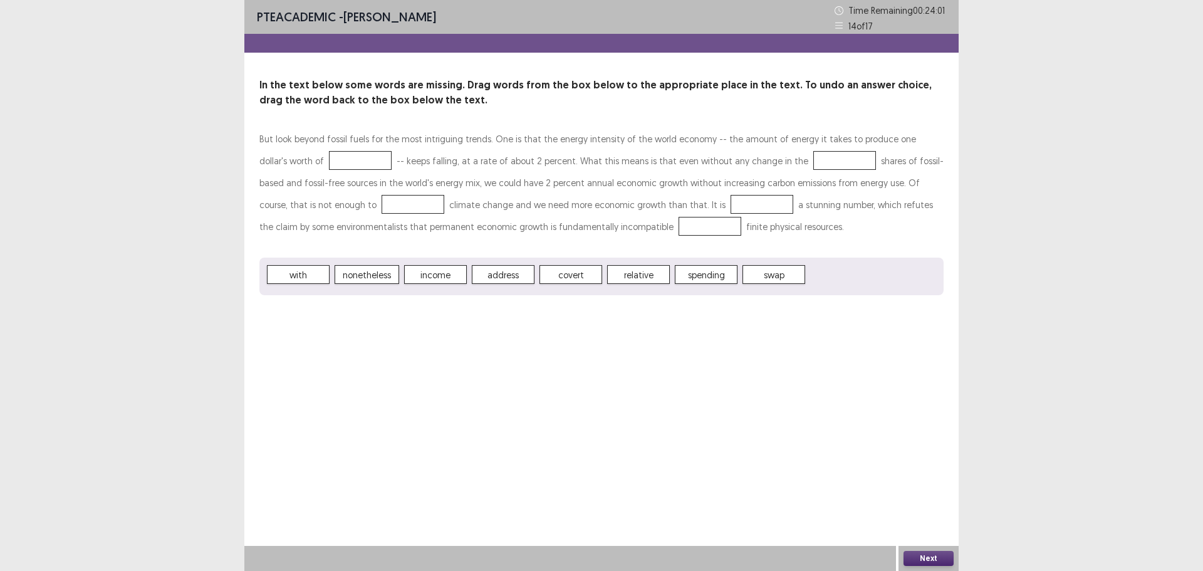
drag, startPoint x: 752, startPoint y: 187, endPoint x: 717, endPoint y: 237, distance: 62.0
click at [754, 157] on p "But look beyond fossil fuels for the most intriguing trends. One is that the en…" at bounding box center [601, 183] width 684 height 110
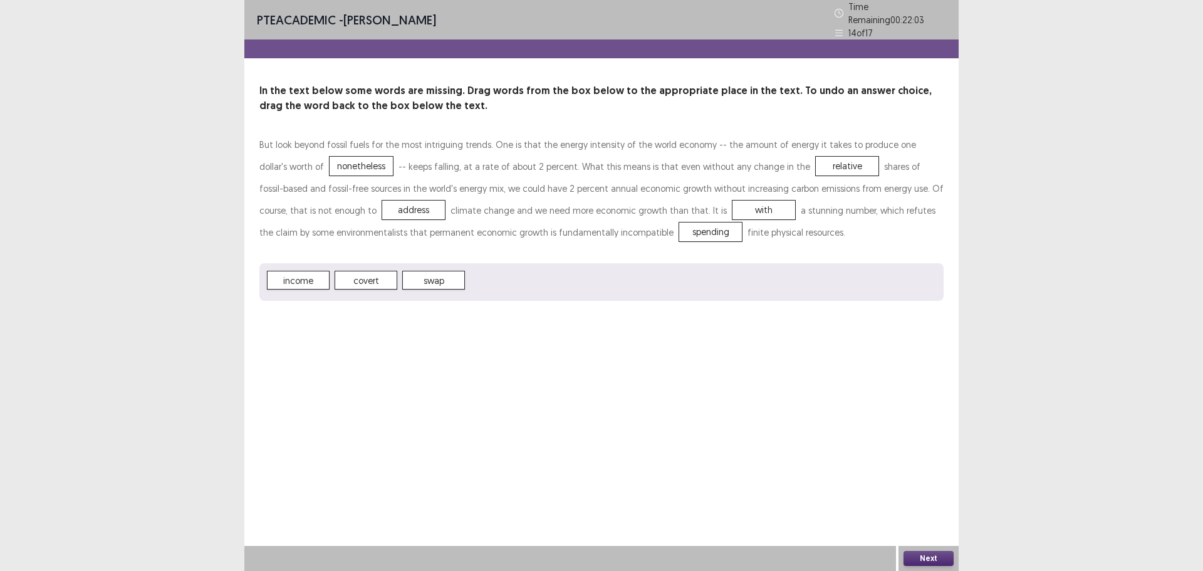
click at [933, 557] on button "Next" at bounding box center [928, 558] width 50 height 15
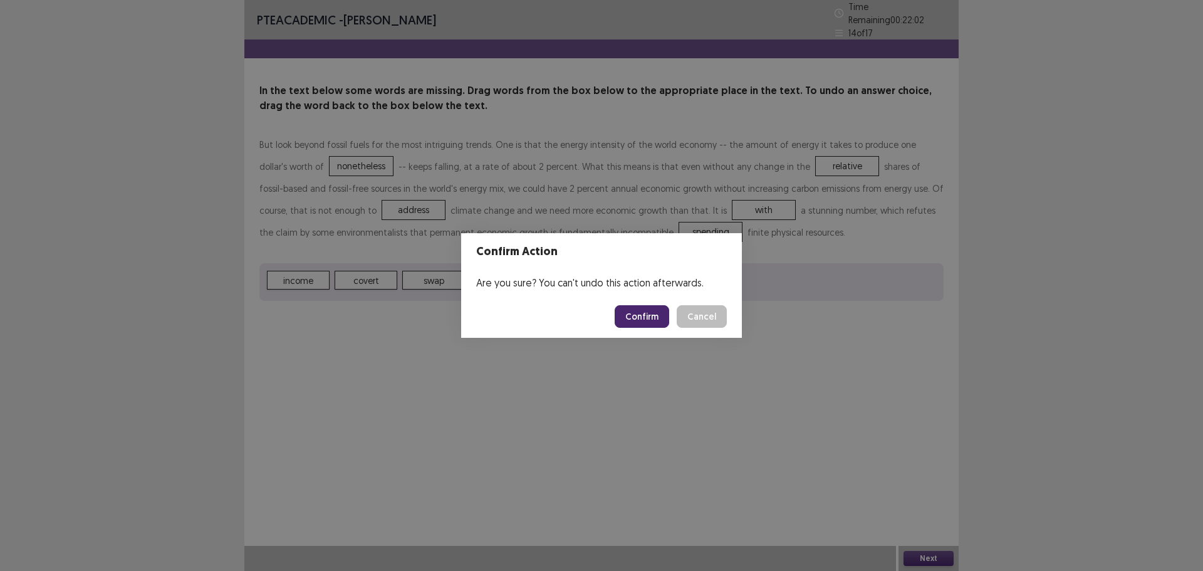
click at [651, 314] on button "Confirm" at bounding box center [641, 316] width 54 height 23
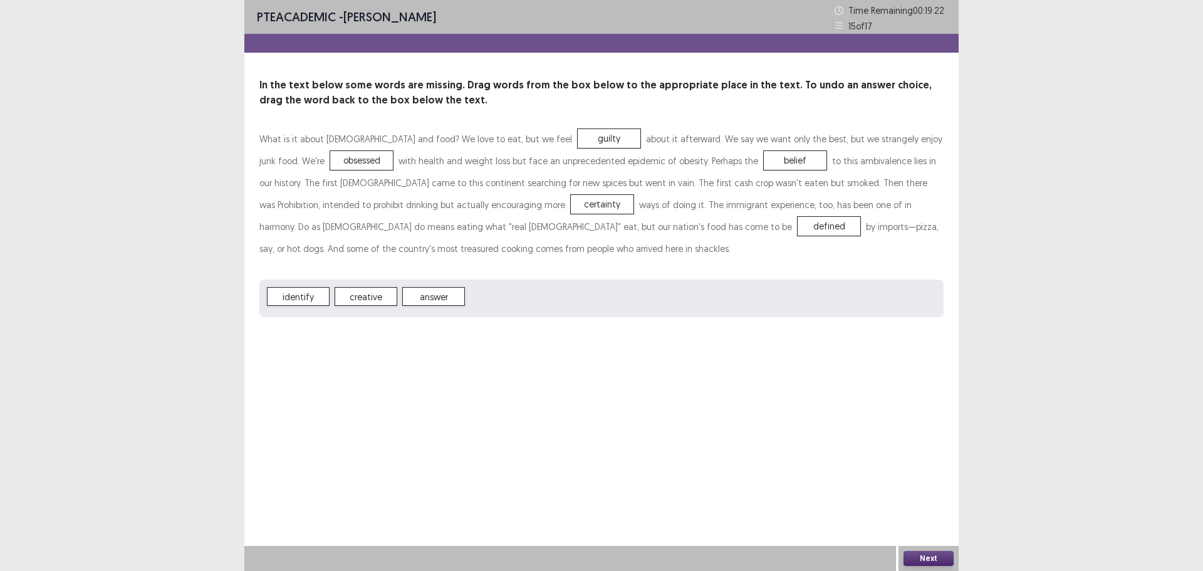
click at [919, 561] on button "Next" at bounding box center [928, 558] width 50 height 15
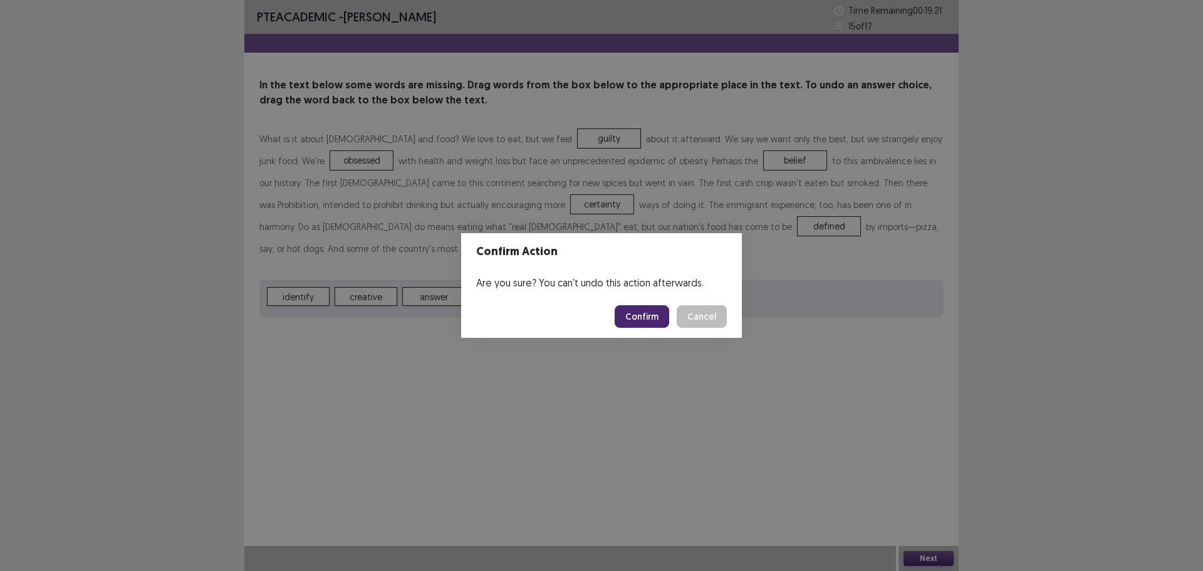
click at [641, 318] on button "Confirm" at bounding box center [641, 316] width 54 height 23
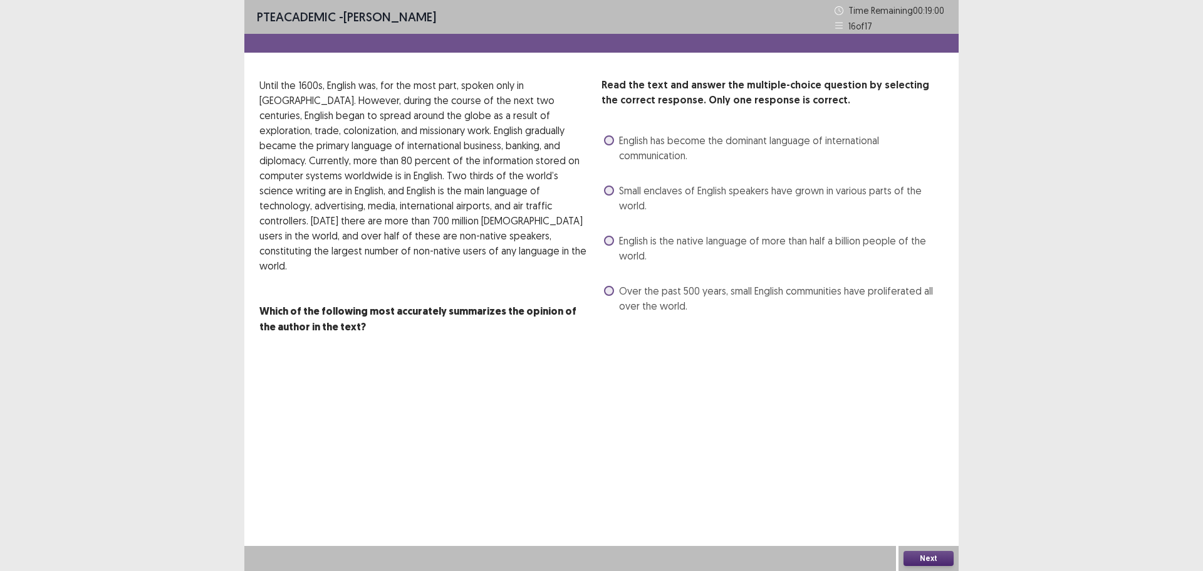
click at [614, 139] on label "English has become the dominant language of international communication." at bounding box center [773, 148] width 339 height 30
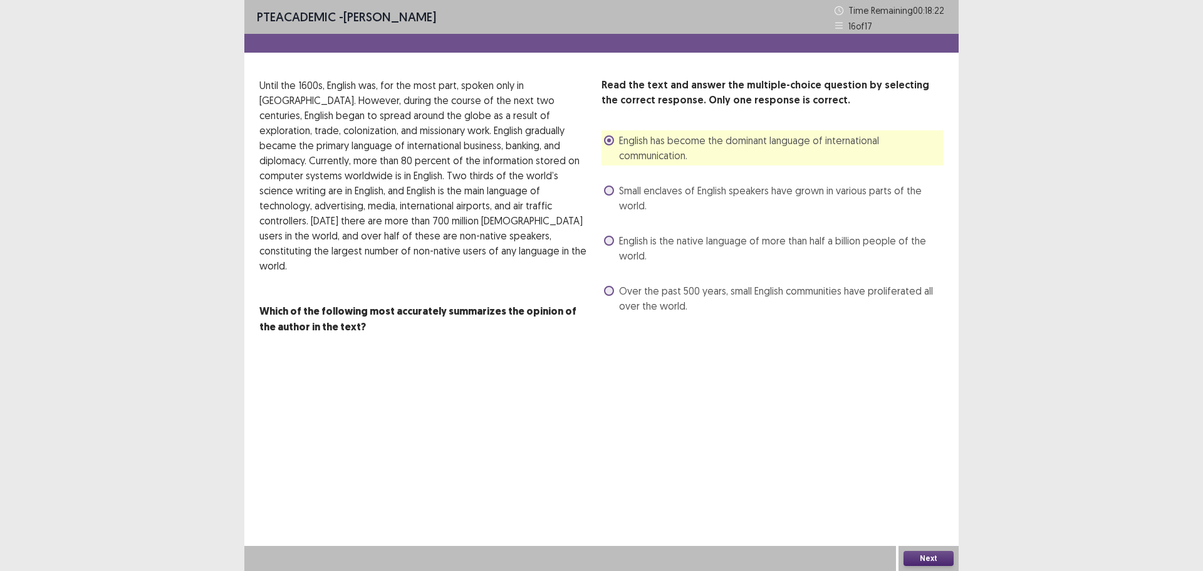
click at [935, 556] on button "Next" at bounding box center [928, 558] width 50 height 15
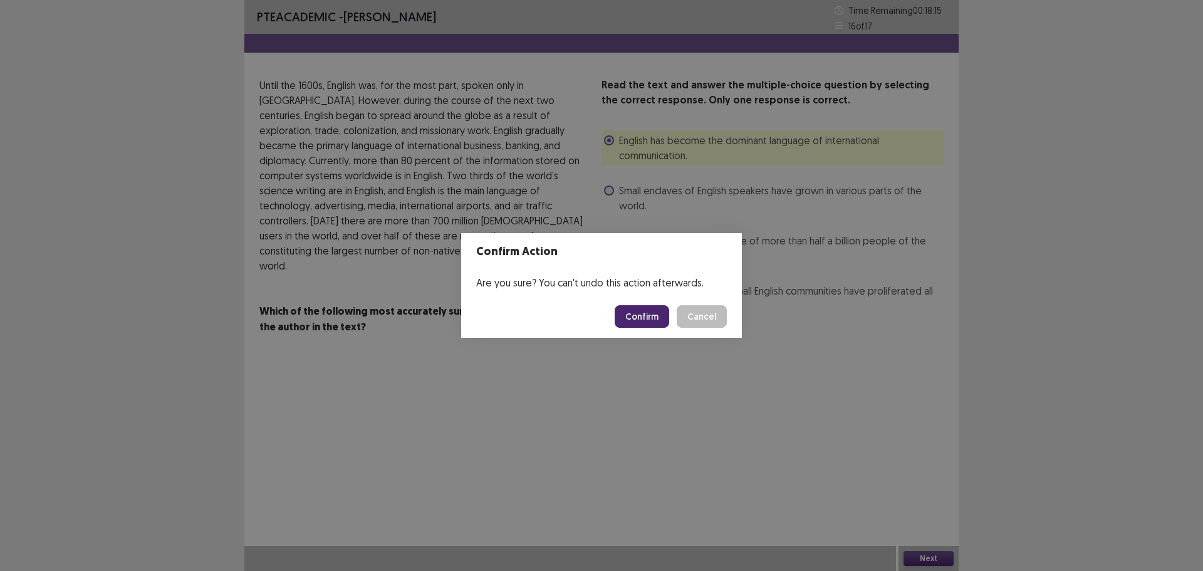
click at [632, 323] on button "Confirm" at bounding box center [641, 316] width 54 height 23
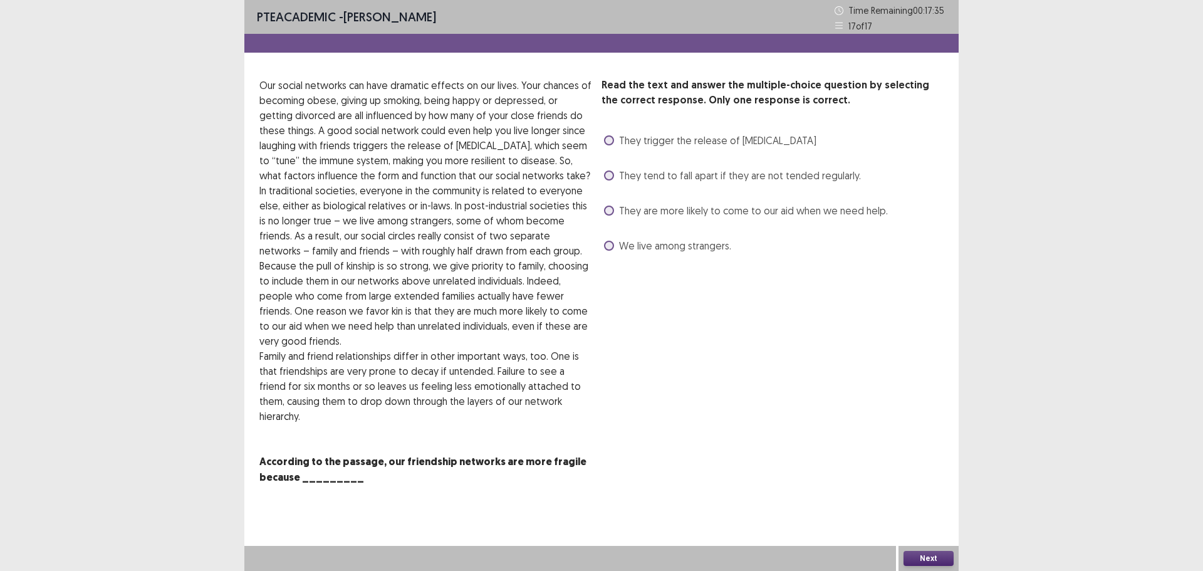
click at [631, 251] on span "We live among strangers." at bounding box center [675, 245] width 112 height 15
click at [622, 208] on span "They are more likely to come to our aid when we need help." at bounding box center [753, 210] width 269 height 15
click at [633, 251] on span "We live among strangers." at bounding box center [675, 245] width 112 height 15
click at [928, 556] on button "Next" at bounding box center [928, 558] width 50 height 15
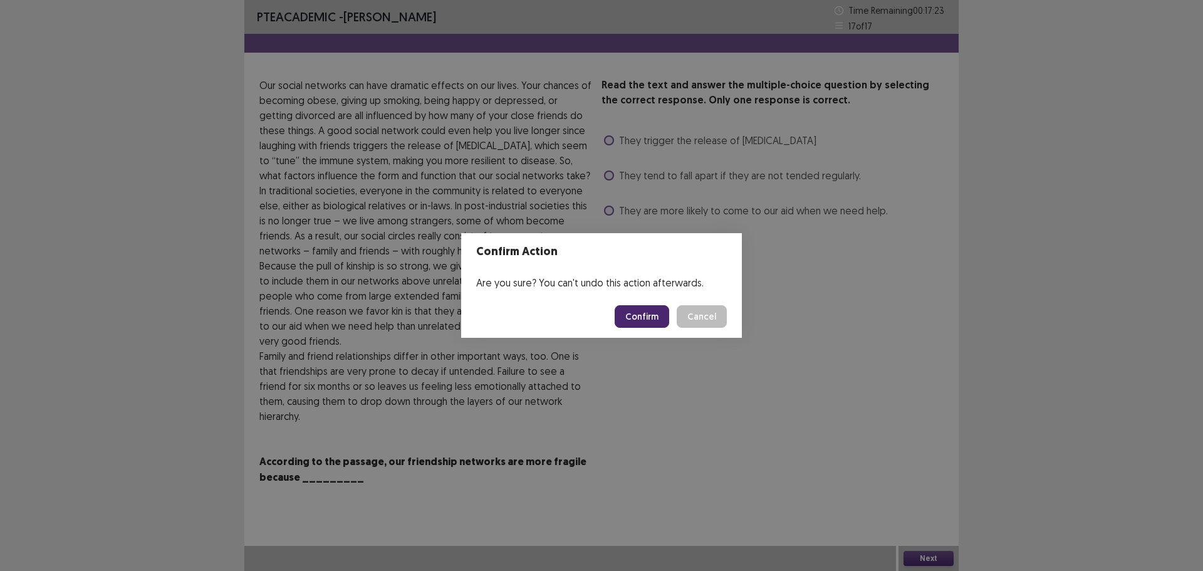
click at [648, 314] on button "Confirm" at bounding box center [641, 316] width 54 height 23
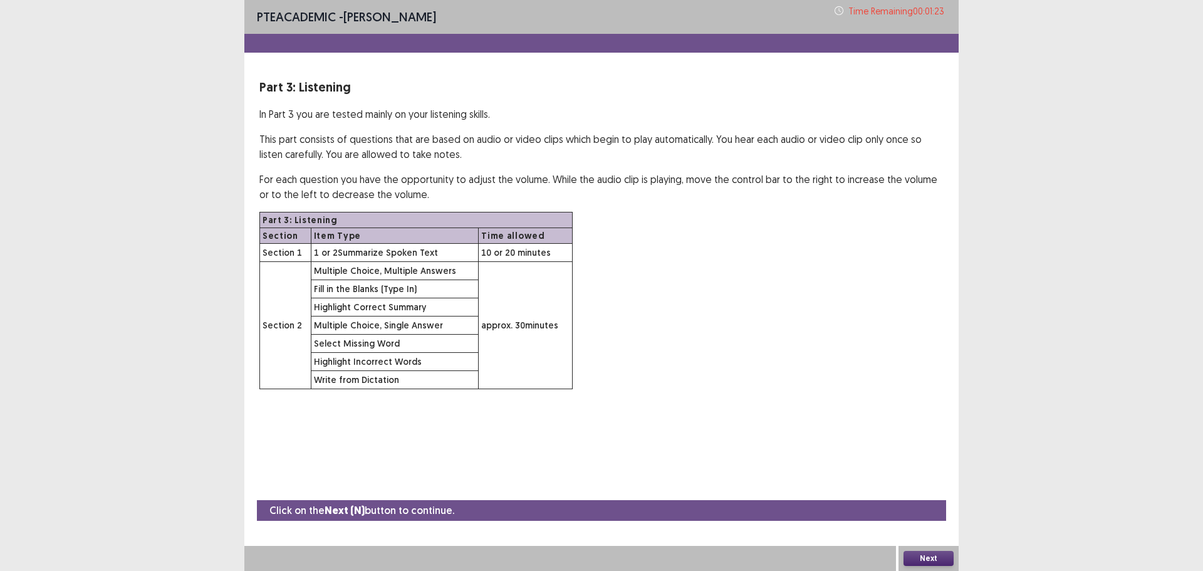
click at [936, 554] on button "Next" at bounding box center [928, 558] width 50 height 15
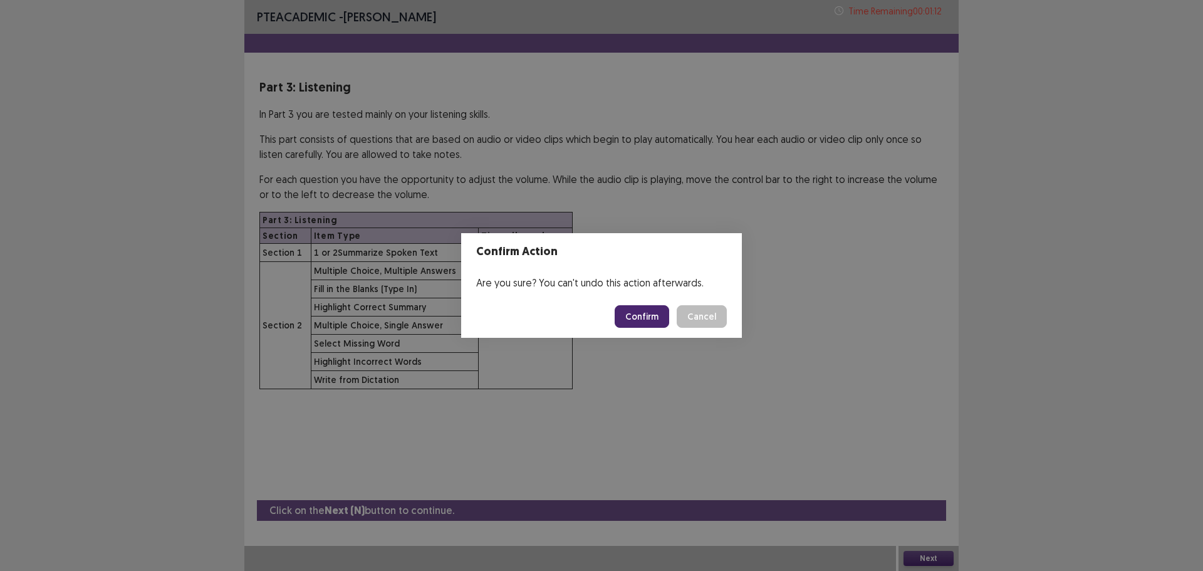
click at [643, 330] on footer "Confirm Cancel" at bounding box center [601, 316] width 281 height 43
click at [643, 315] on button "Confirm" at bounding box center [641, 316] width 54 height 23
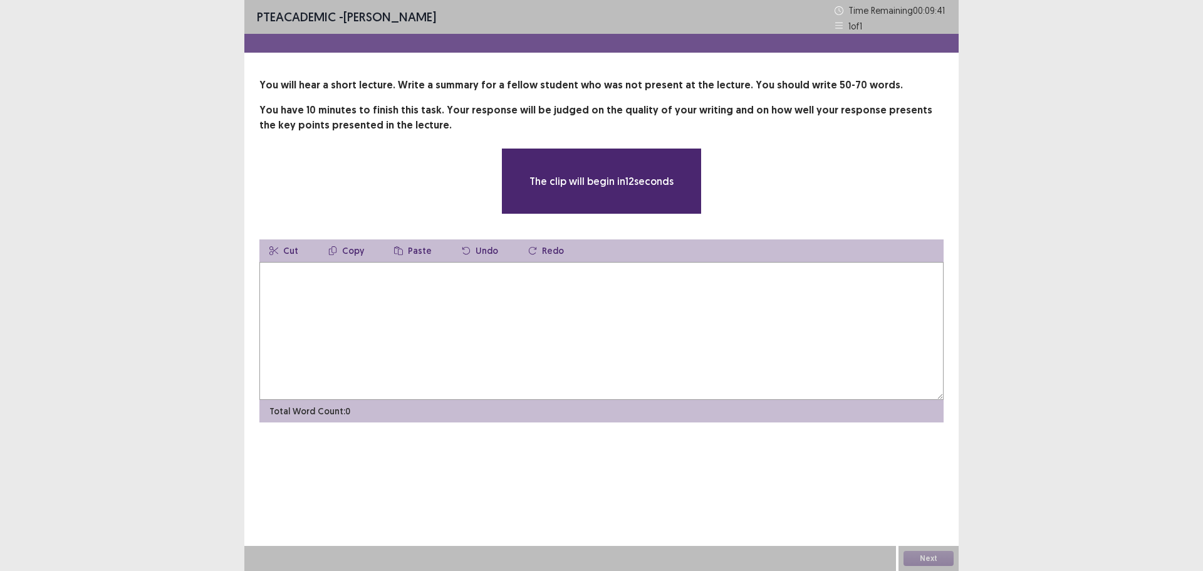
click at [638, 310] on textarea at bounding box center [601, 331] width 684 height 138
